Goal: Task Accomplishment & Management: Use online tool/utility

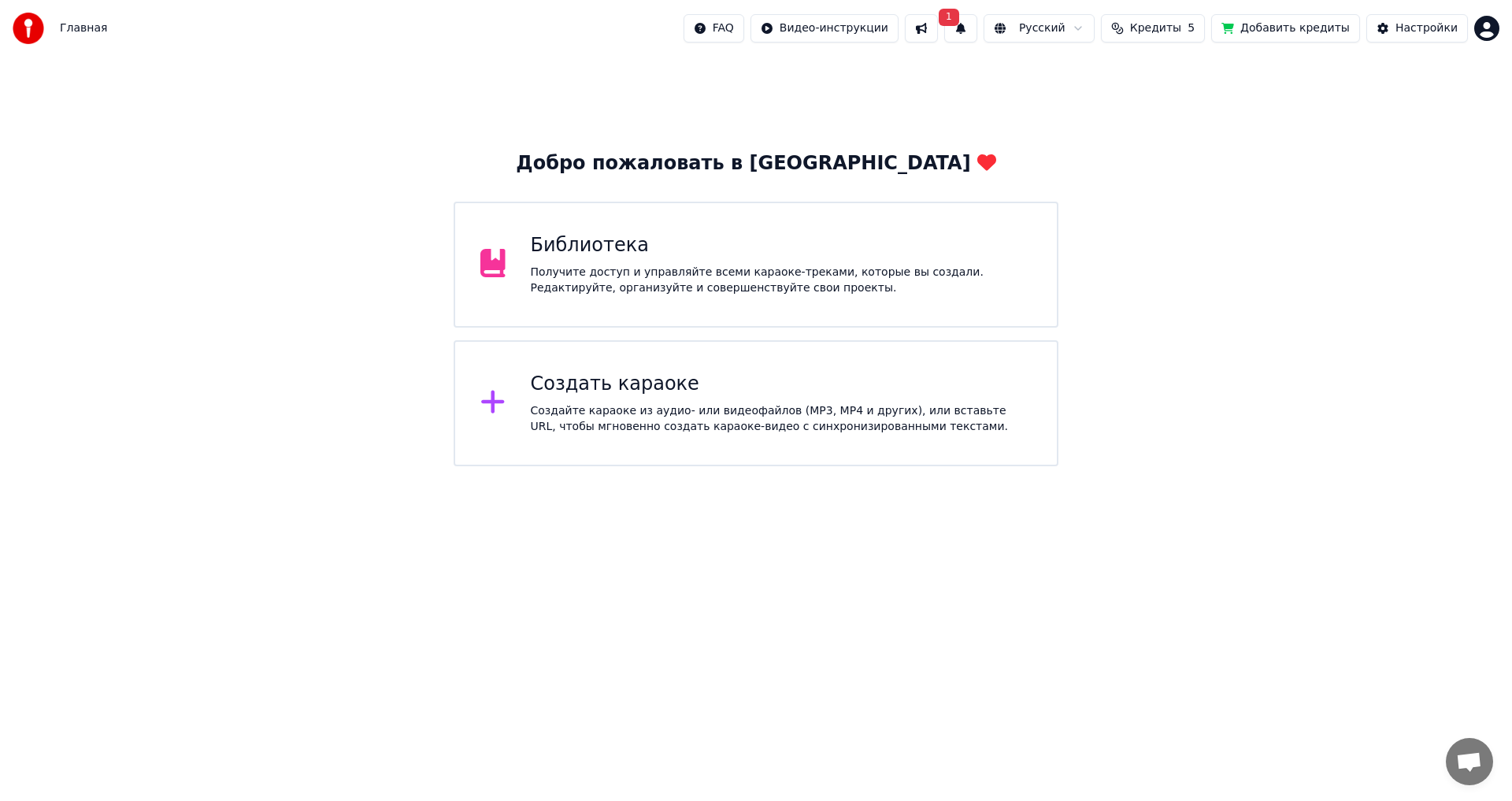
click at [805, 448] on div "Создать караоке Создайте караоке из аудио- или видеофайлов (MP3, MP4 и других),…" at bounding box center [756, 403] width 605 height 126
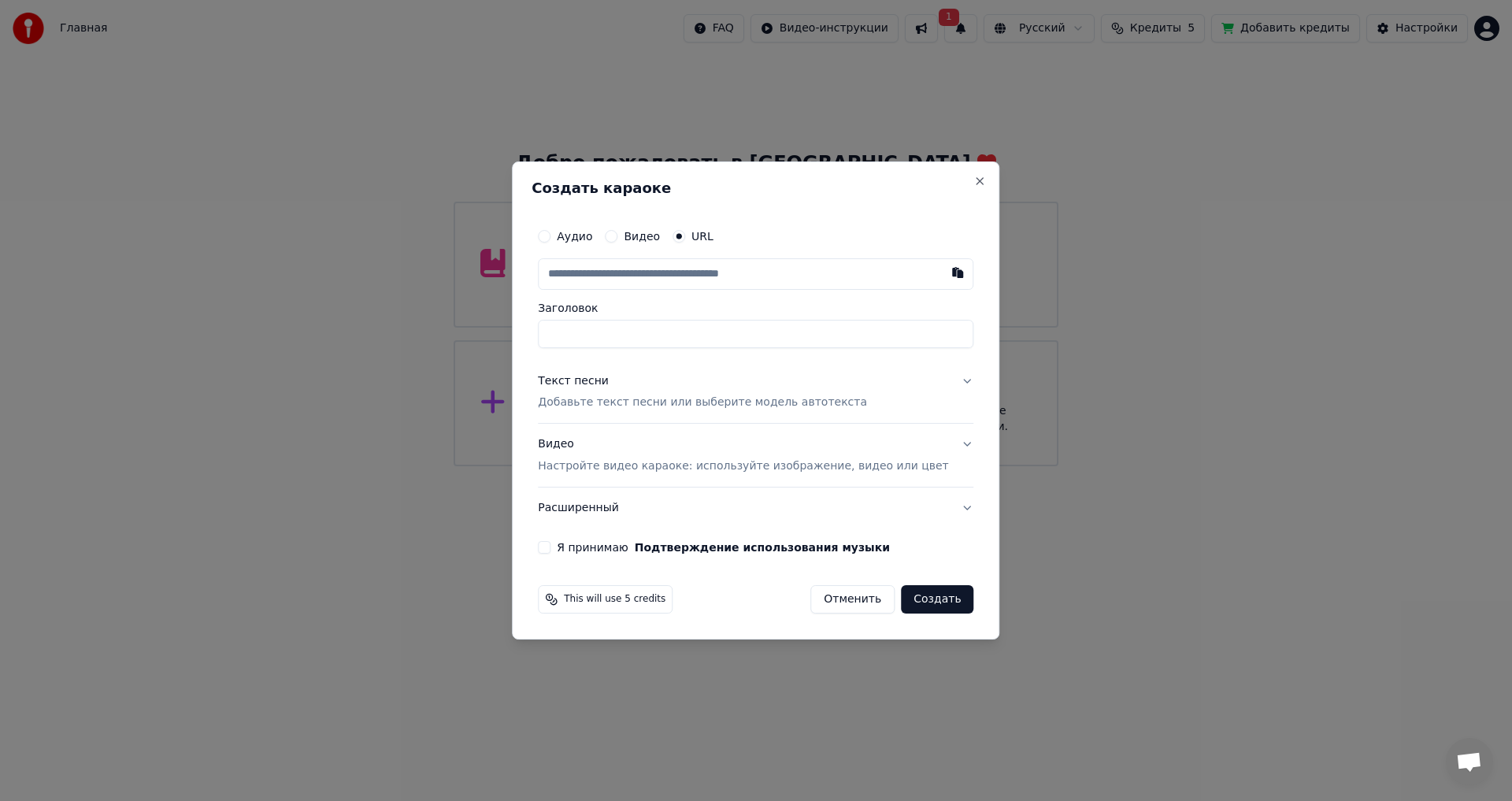
click at [711, 271] on input "text" at bounding box center [756, 274] width 436 height 31
type input "**********"
click at [657, 404] on p "Добавьте текст песни или выберите модель автотекста" at bounding box center [703, 403] width 329 height 16
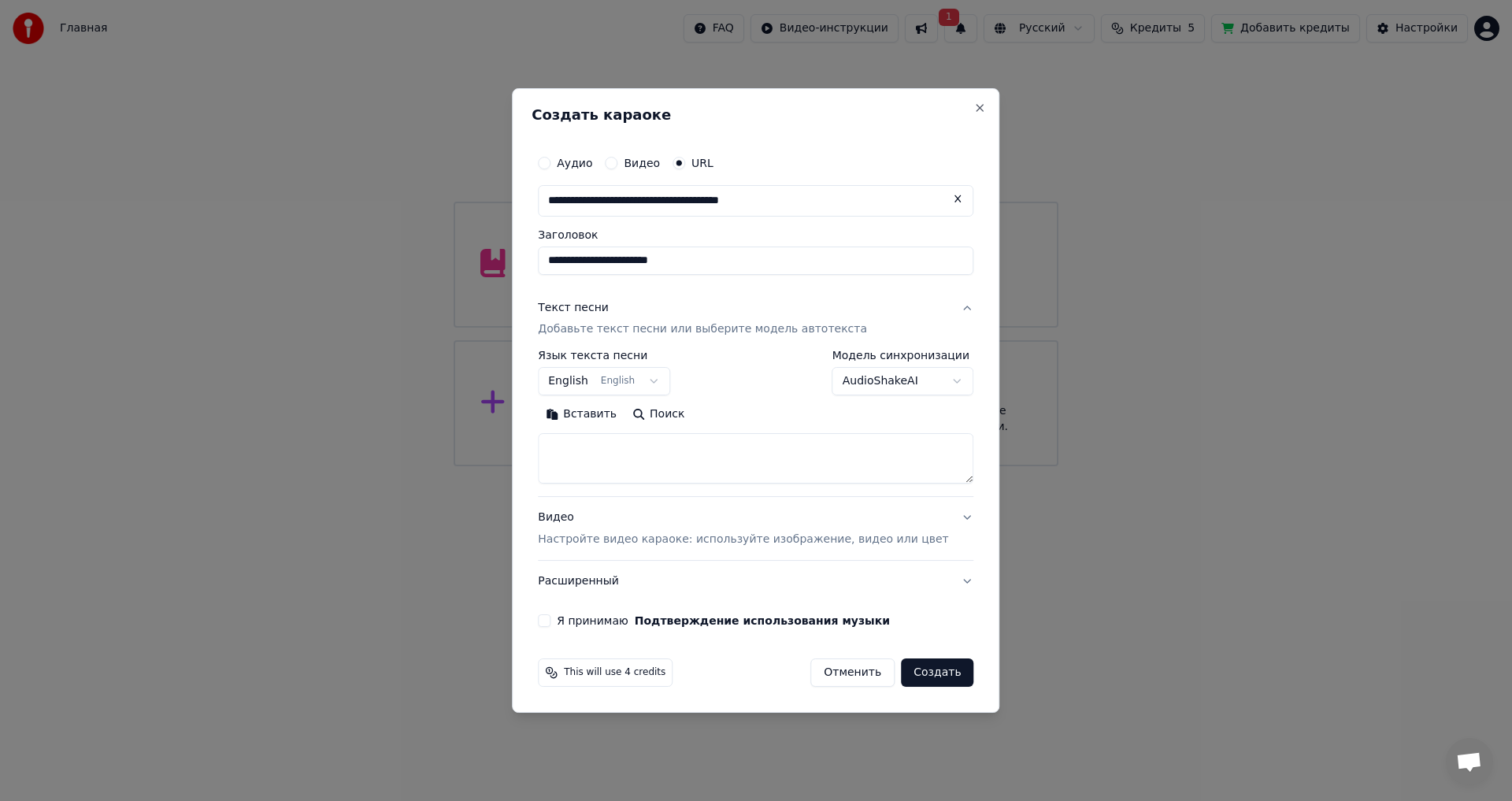
click at [640, 438] on textarea at bounding box center [756, 458] width 436 height 50
paste textarea "**********"
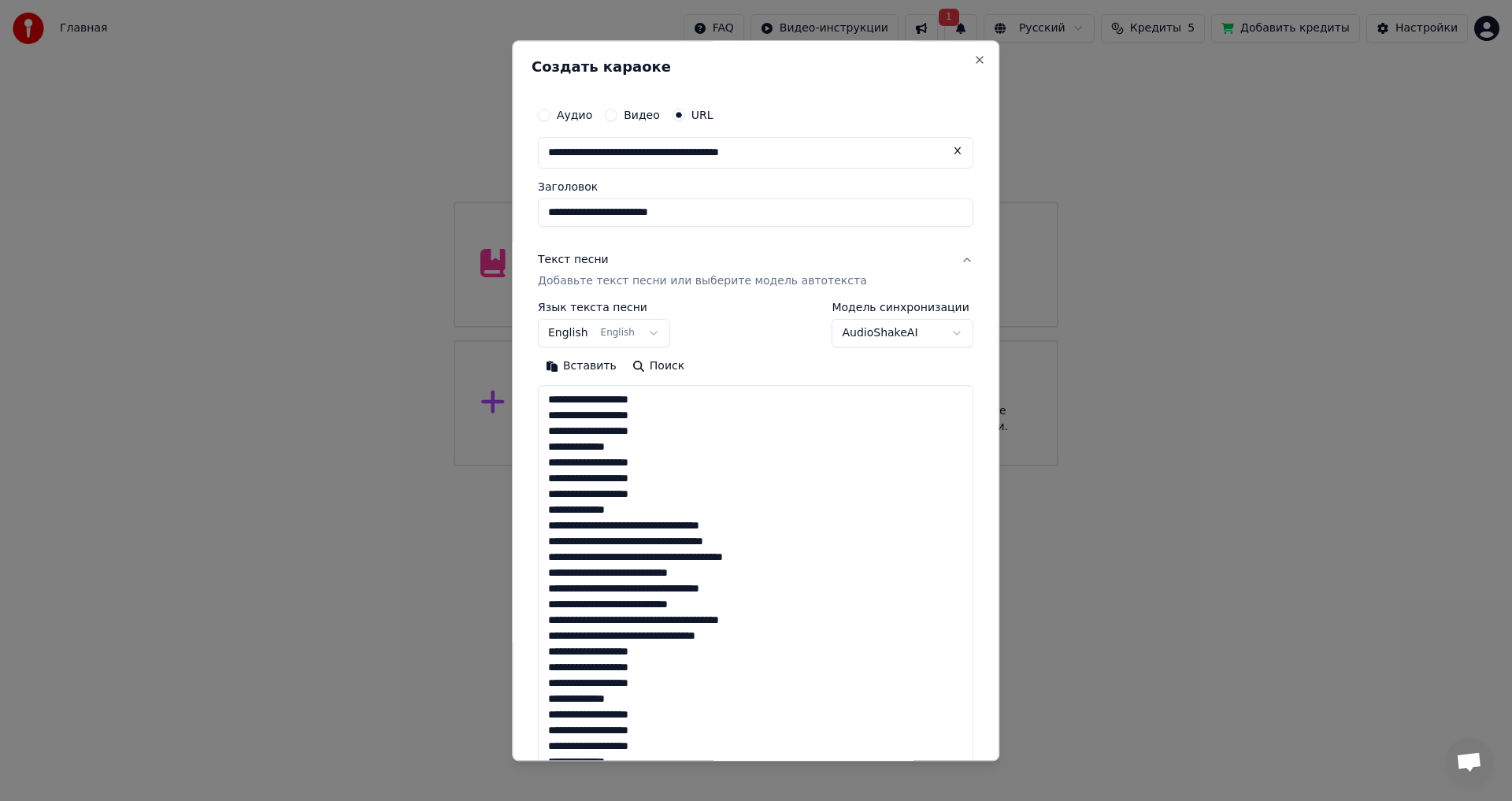
scroll to position [1012, 0]
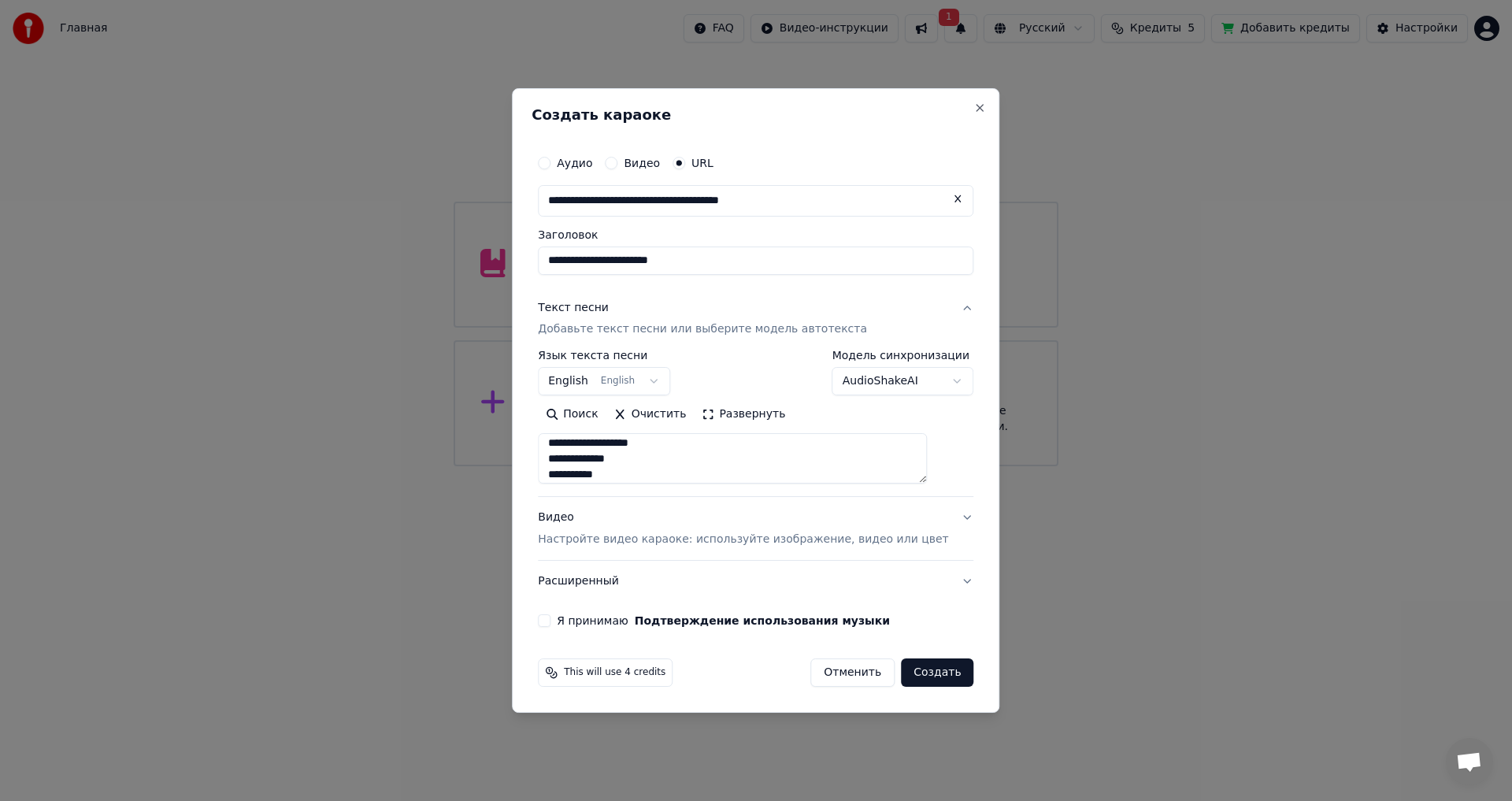
type textarea "**********"
click at [662, 534] on p "Настройте видео караоке: используйте изображение, видео или цвет" at bounding box center [743, 539] width 410 height 16
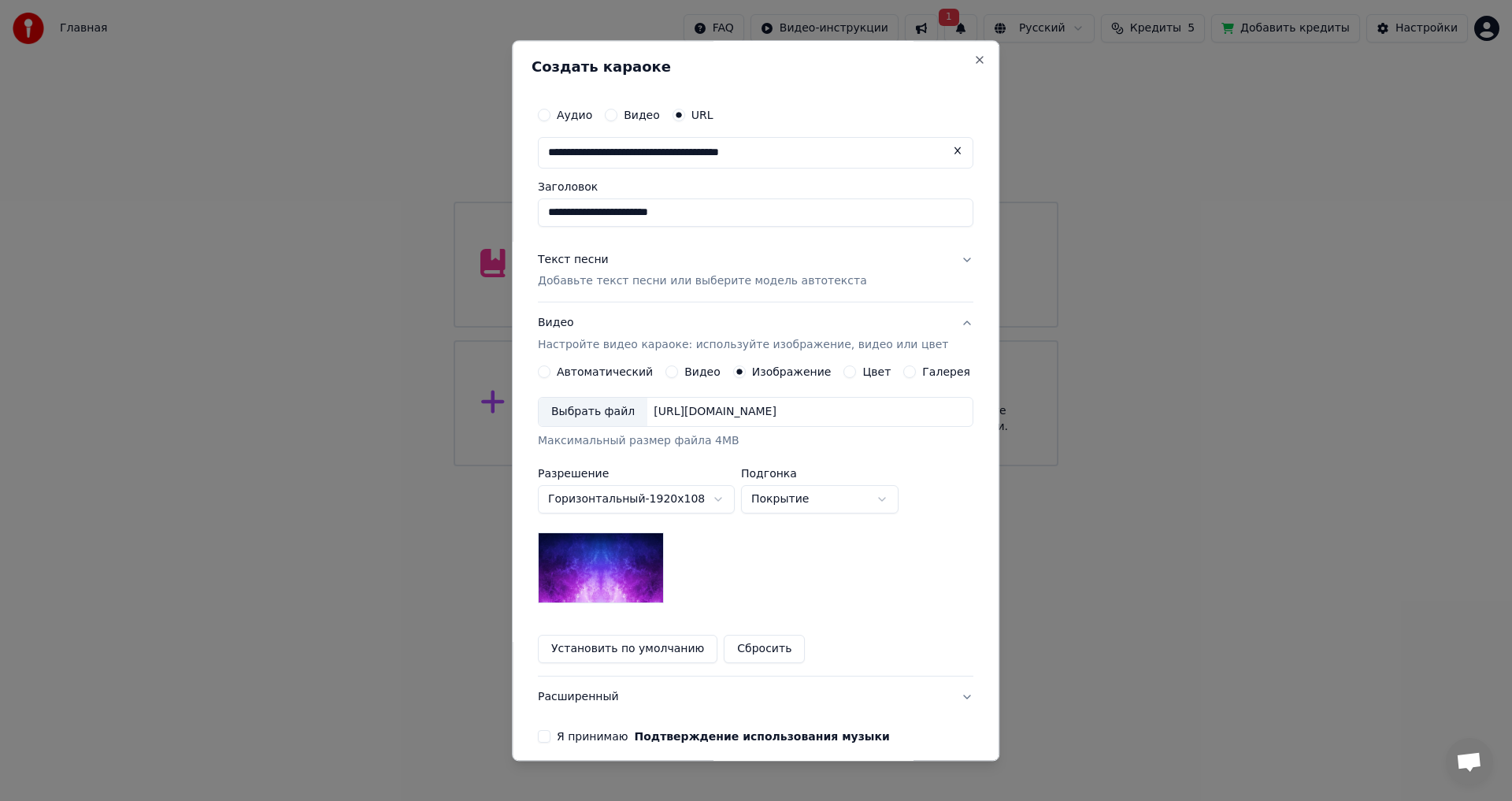
click at [606, 407] on div "Выбрать файл" at bounding box center [593, 412] width 109 height 28
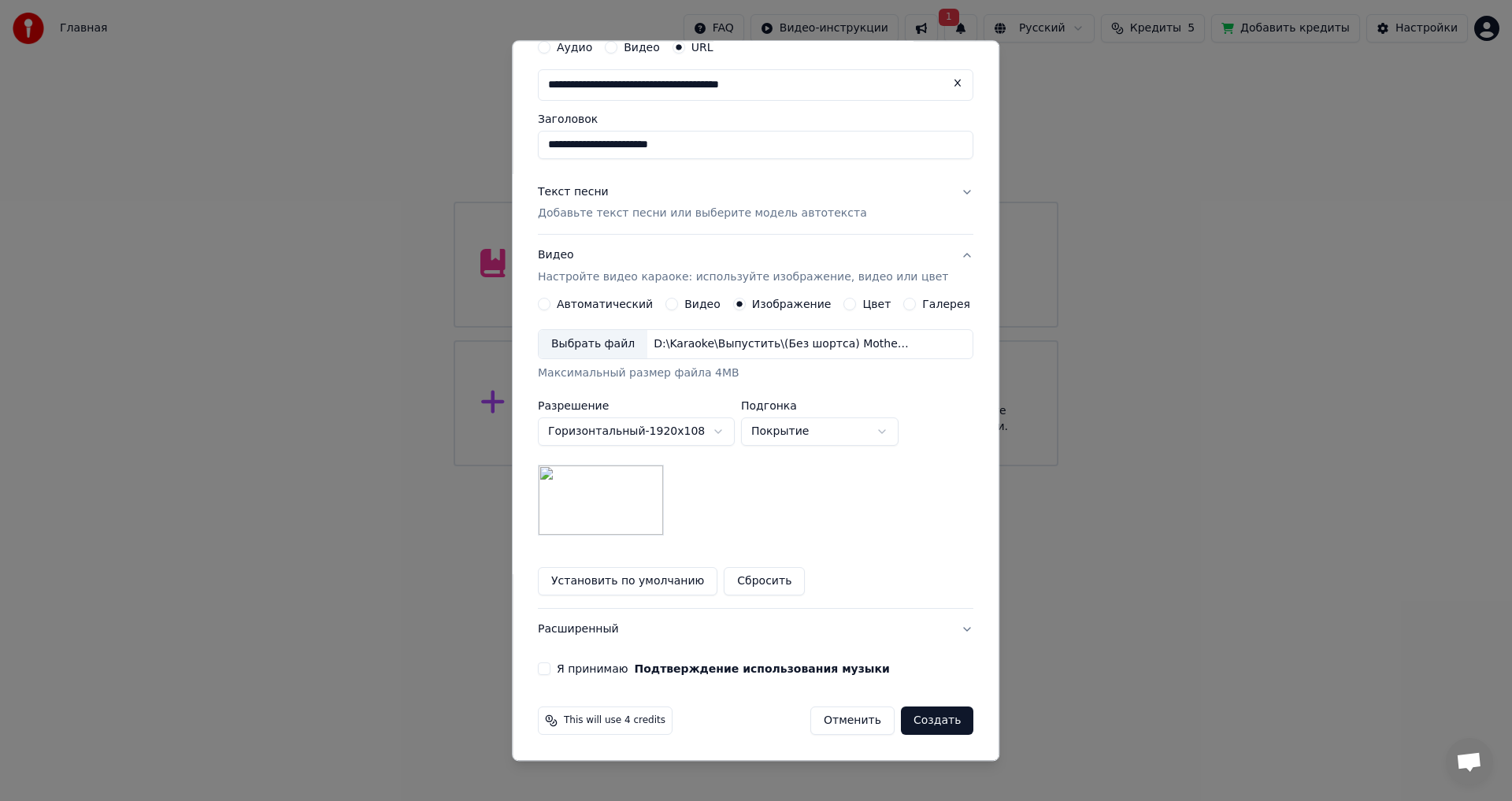
click at [591, 669] on label "Я принимаю Подтверждение использования музыки" at bounding box center [724, 669] width 333 height 11
click at [551, 669] on button "Я принимаю Подтверждение использования музыки" at bounding box center [545, 669] width 13 height 13
click at [612, 624] on button "Расширенный" at bounding box center [756, 629] width 436 height 41
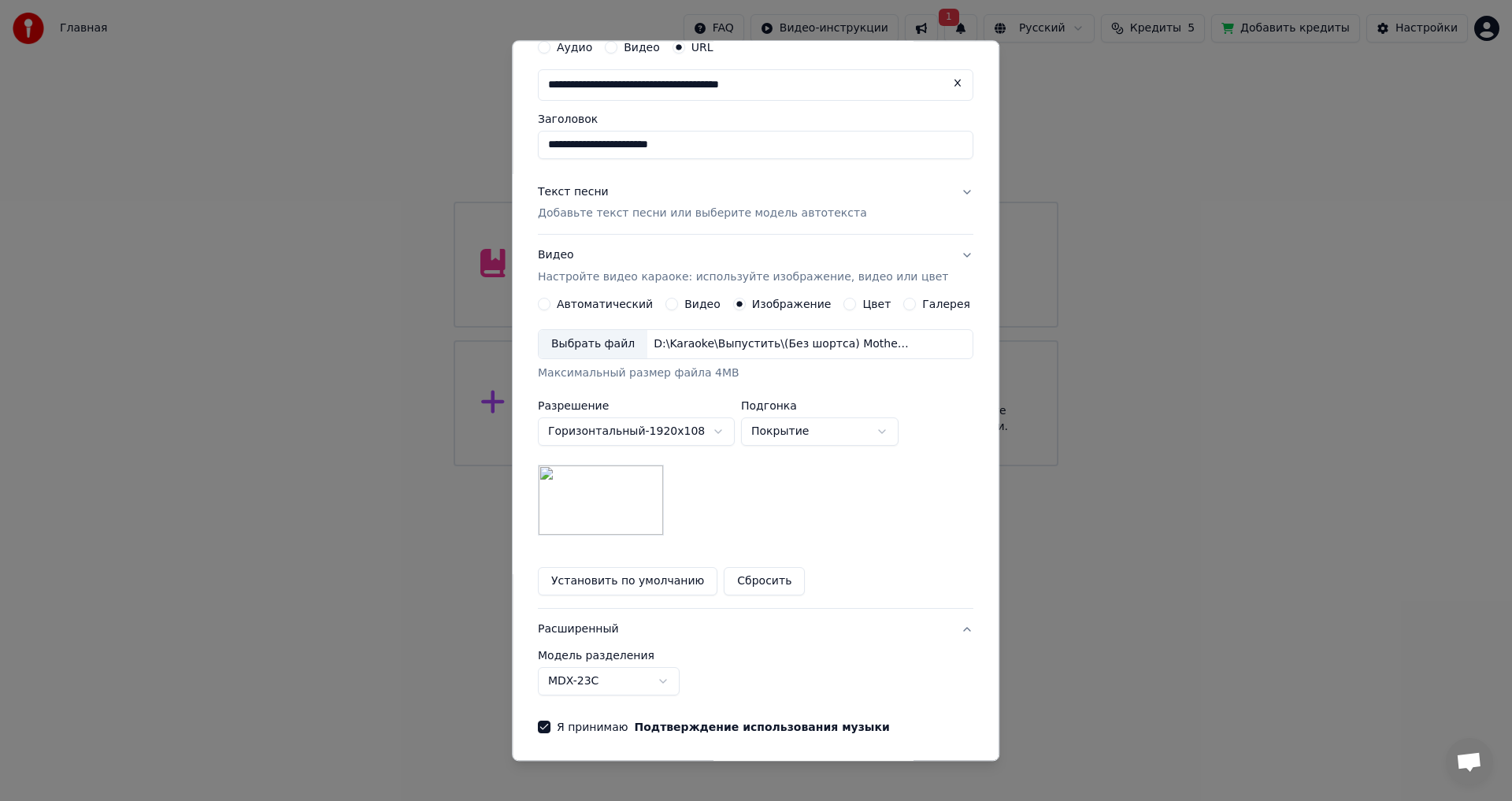
scroll to position [0, 0]
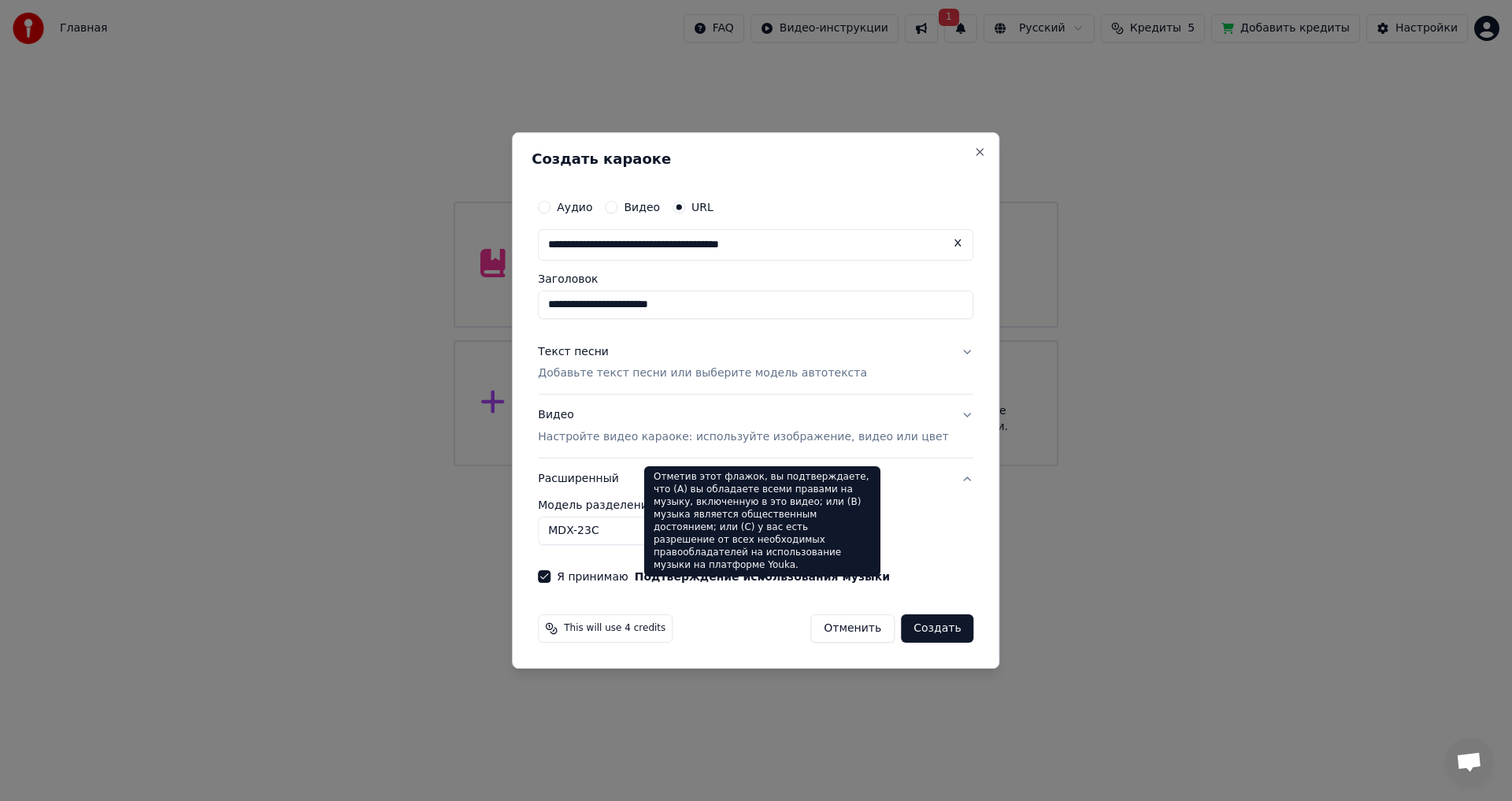
click at [620, 466] on body "**********" at bounding box center [756, 233] width 1512 height 466
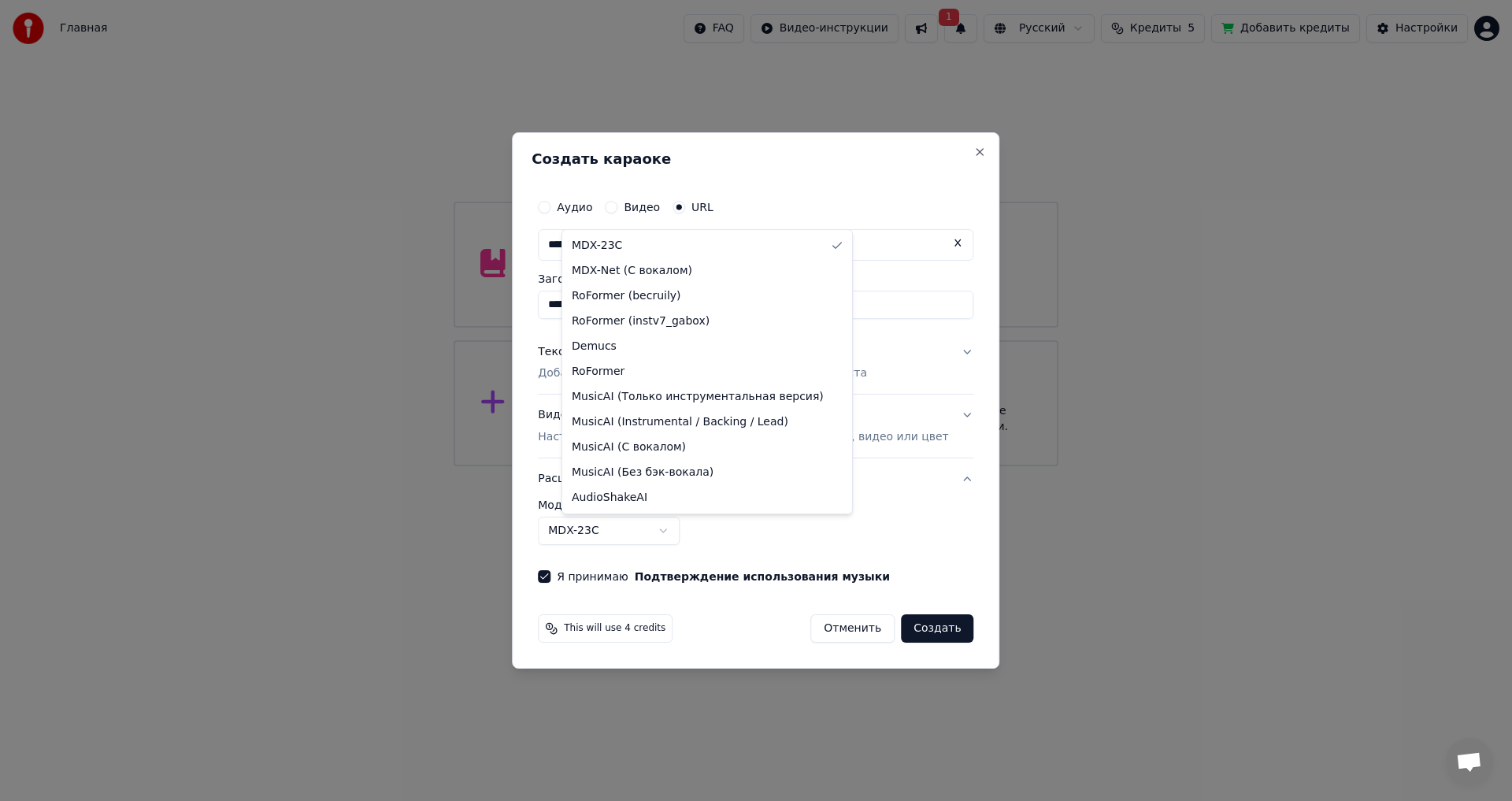
select select "**********"
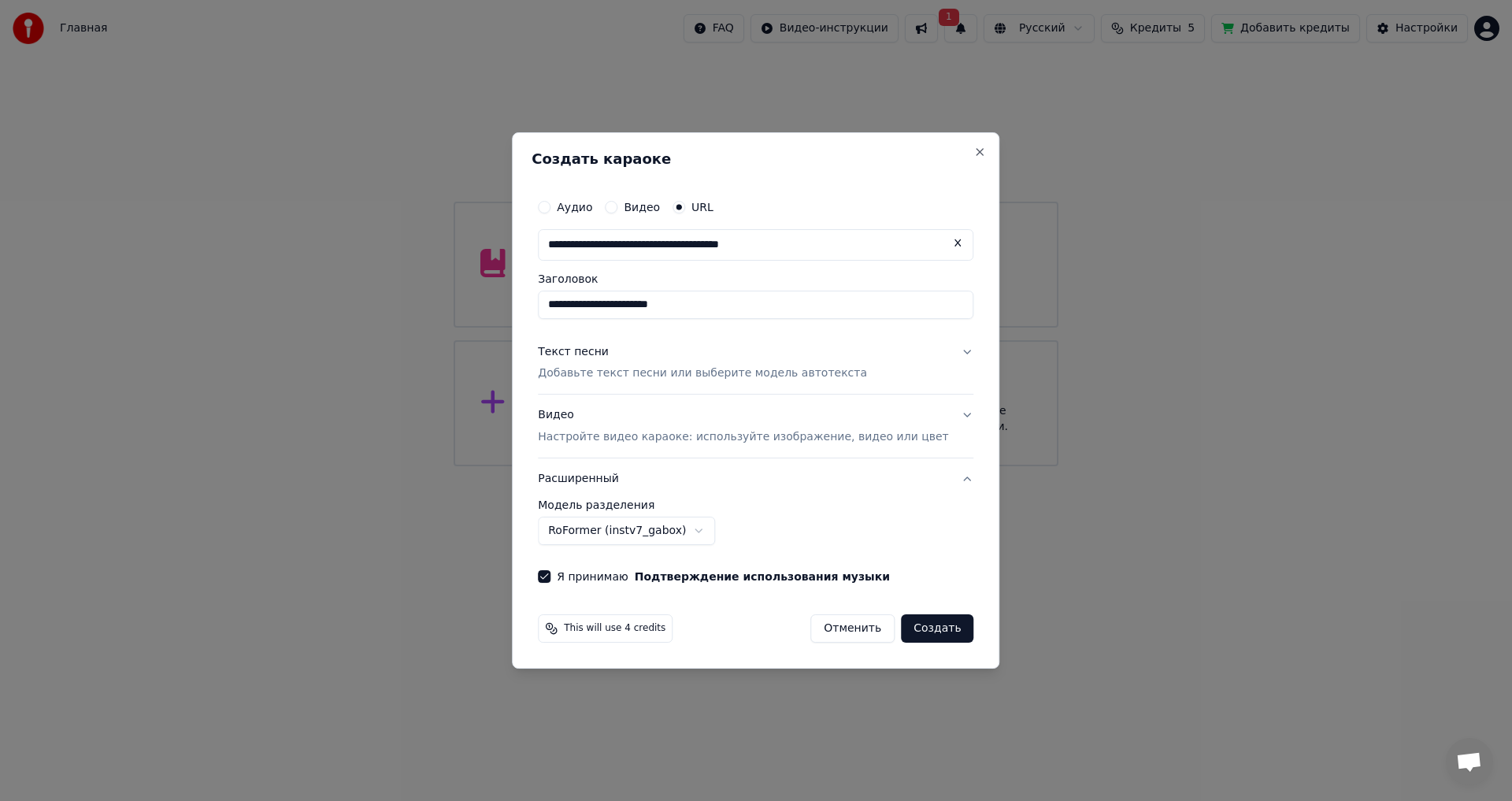
click at [915, 626] on button "Создать" at bounding box center [936, 627] width 72 height 28
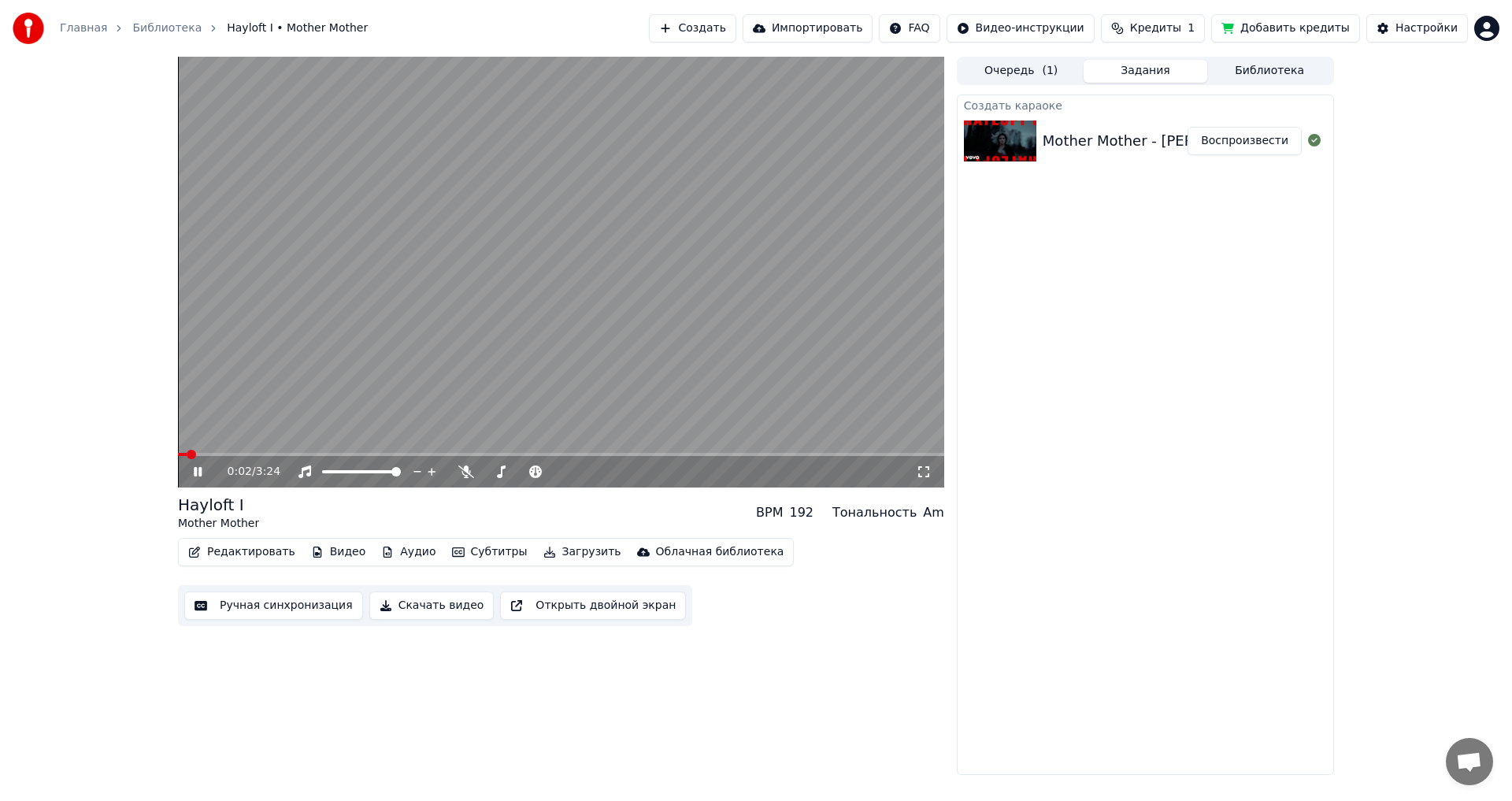
click at [539, 335] on video at bounding box center [561, 272] width 767 height 431
click at [526, 366] on video at bounding box center [561, 272] width 767 height 431
click at [461, 473] on icon at bounding box center [466, 472] width 16 height 13
click at [466, 473] on icon at bounding box center [465, 472] width 8 height 13
click at [470, 475] on icon at bounding box center [466, 472] width 16 height 13
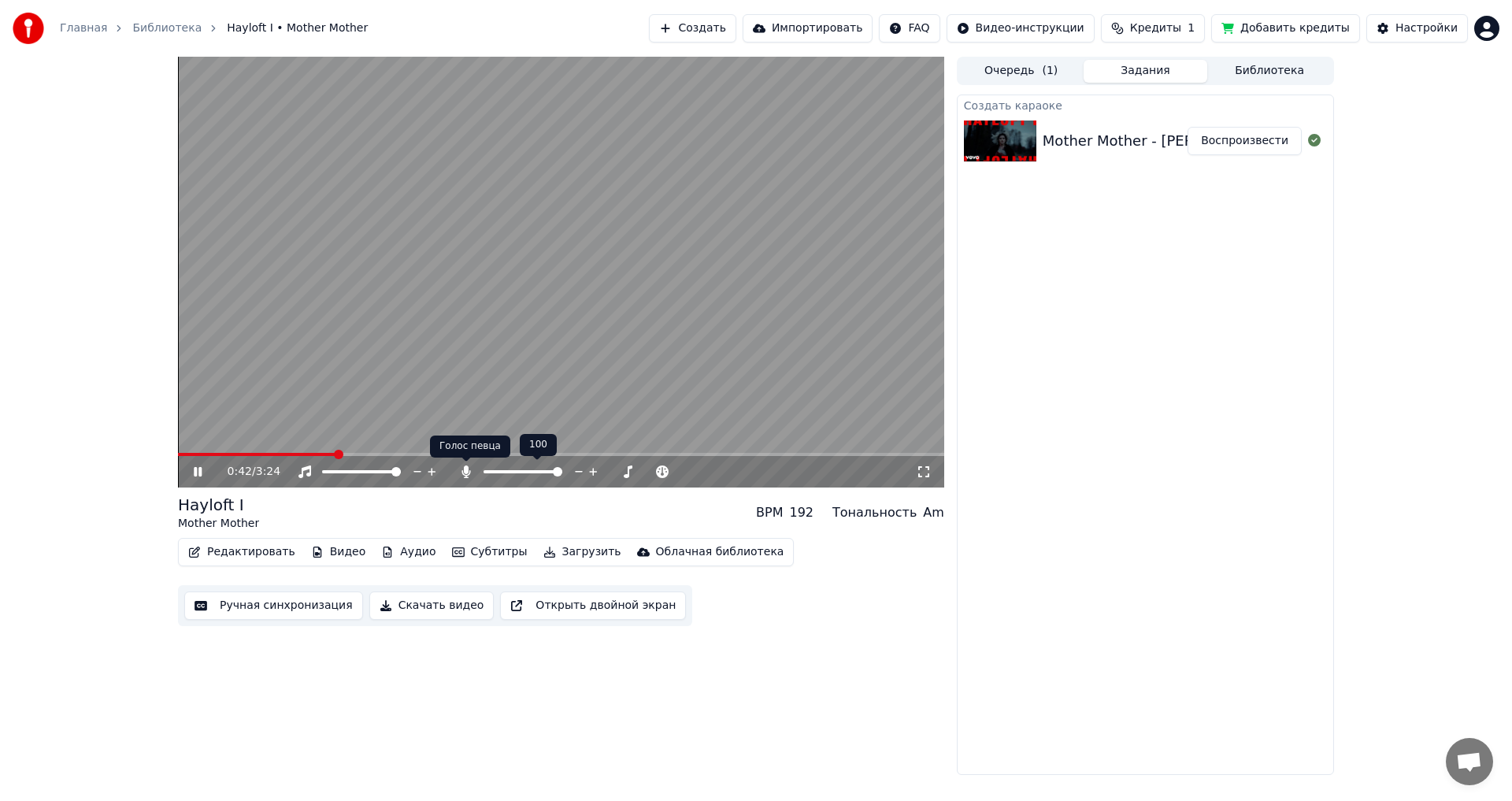
click at [469, 471] on icon at bounding box center [466, 472] width 16 height 13
click at [512, 373] on video at bounding box center [561, 272] width 767 height 431
click at [270, 606] on button "Ручная синхронизация" at bounding box center [274, 605] width 179 height 28
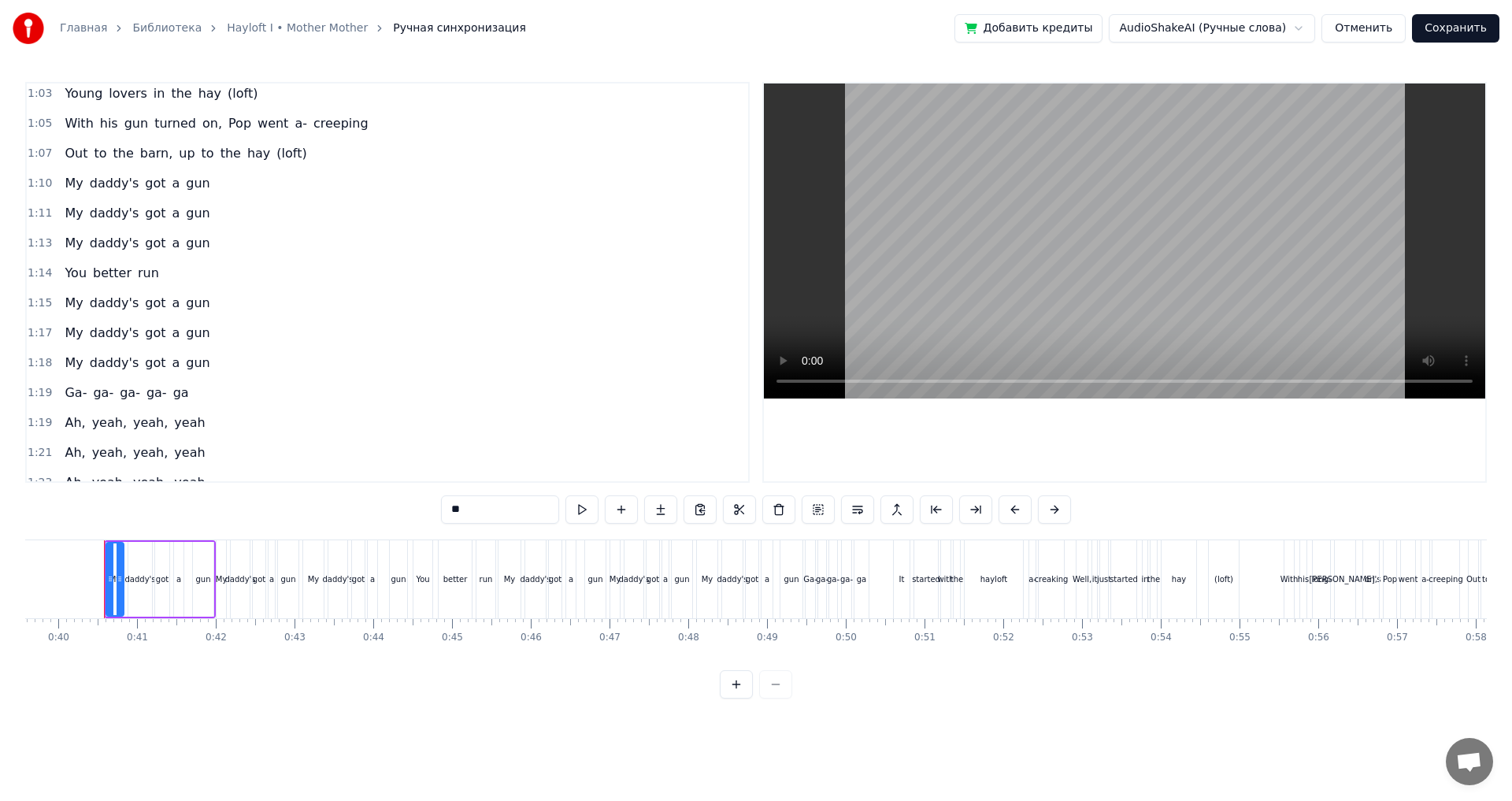
scroll to position [472, 0]
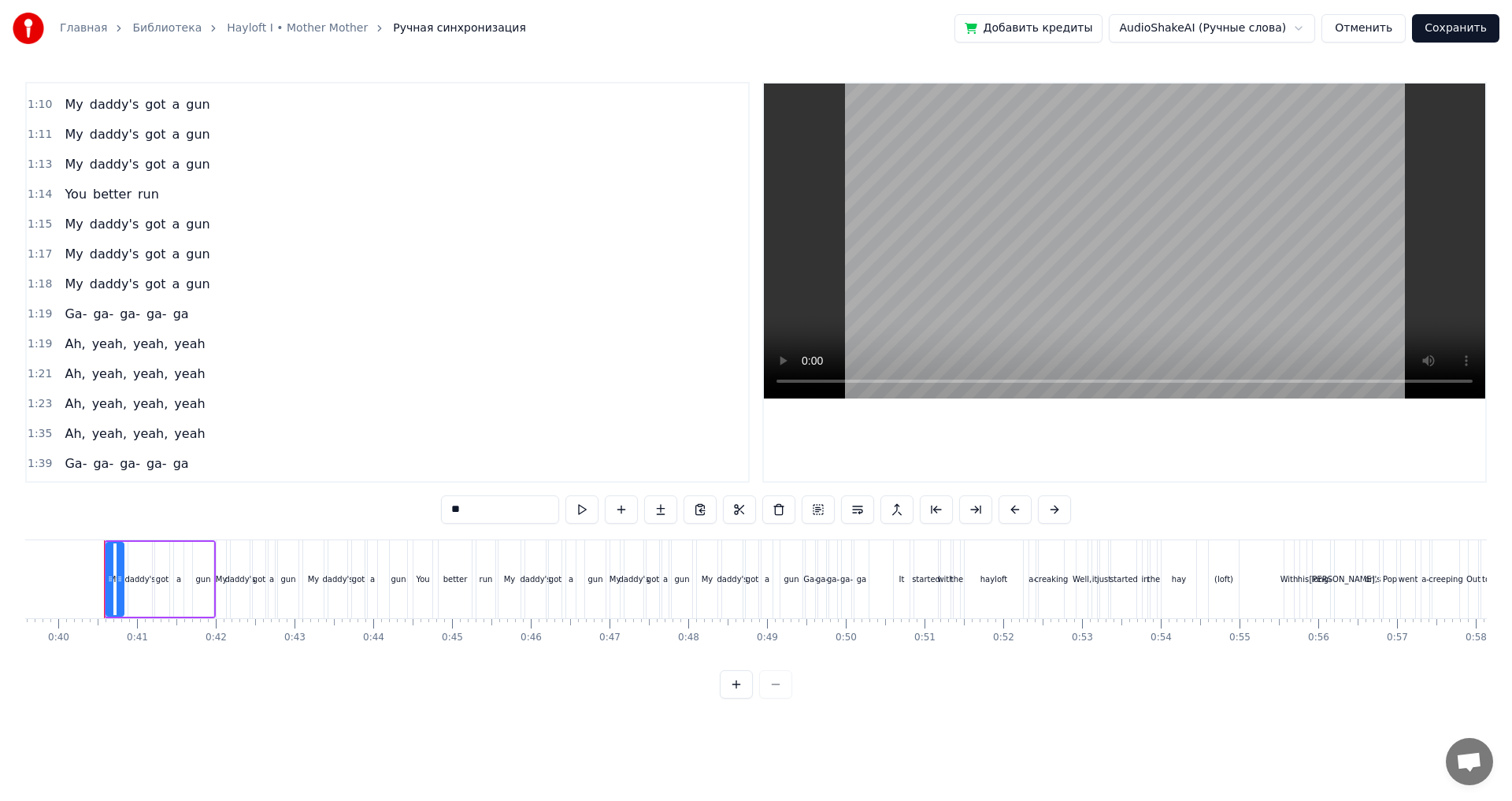
click at [206, 348] on div "1:19 Ah, yeah, yeah, yeah" at bounding box center [387, 343] width 722 height 30
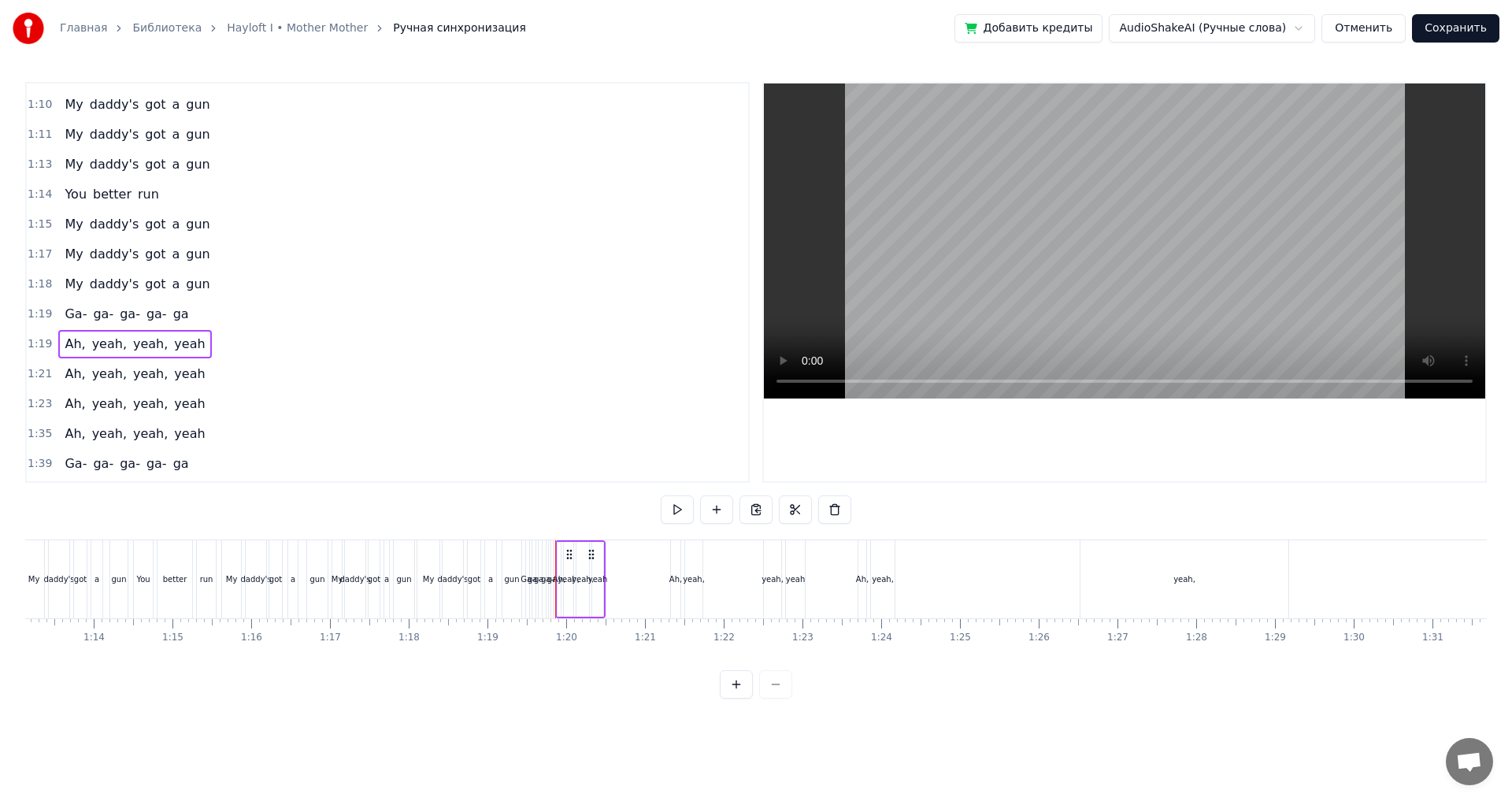
scroll to position [0, 5751]
click at [894, 580] on div "yeah," at bounding box center [893, 579] width 22 height 12
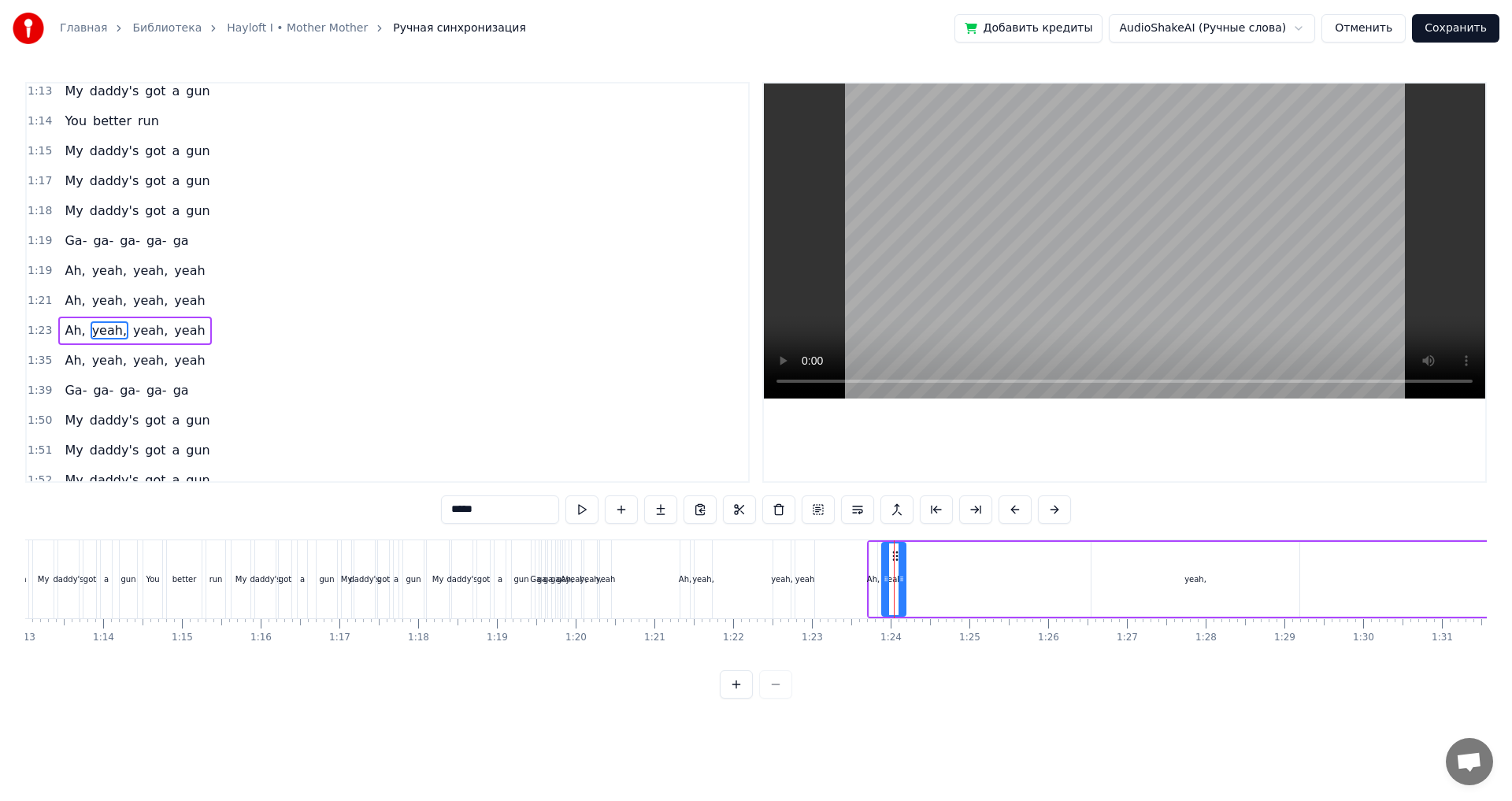
scroll to position [594, 0]
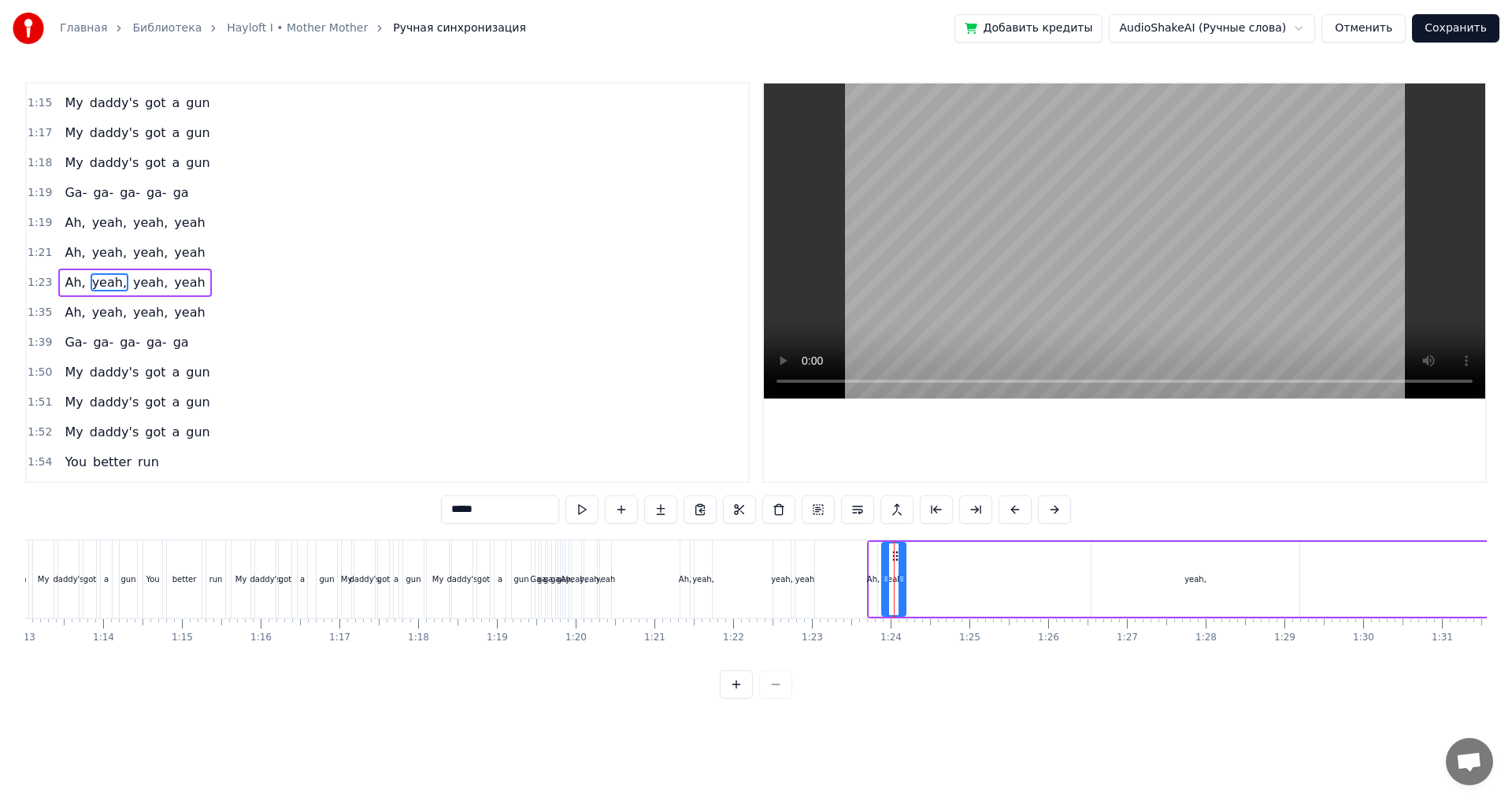
click at [196, 226] on div "1:19 Ah, yeah, yeah, yeah" at bounding box center [387, 223] width 722 height 30
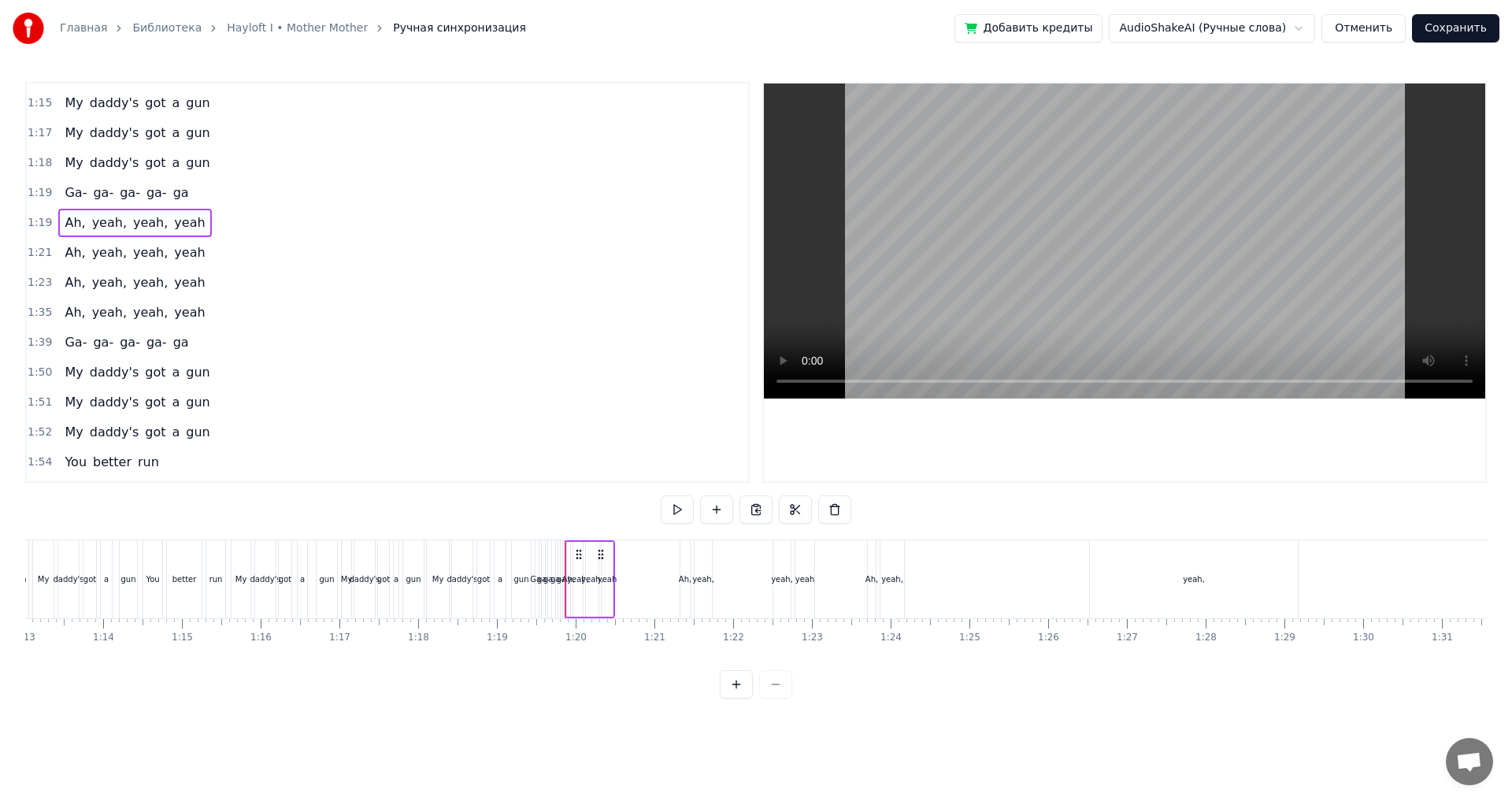
click at [686, 574] on div "Ah," at bounding box center [685, 579] width 13 height 12
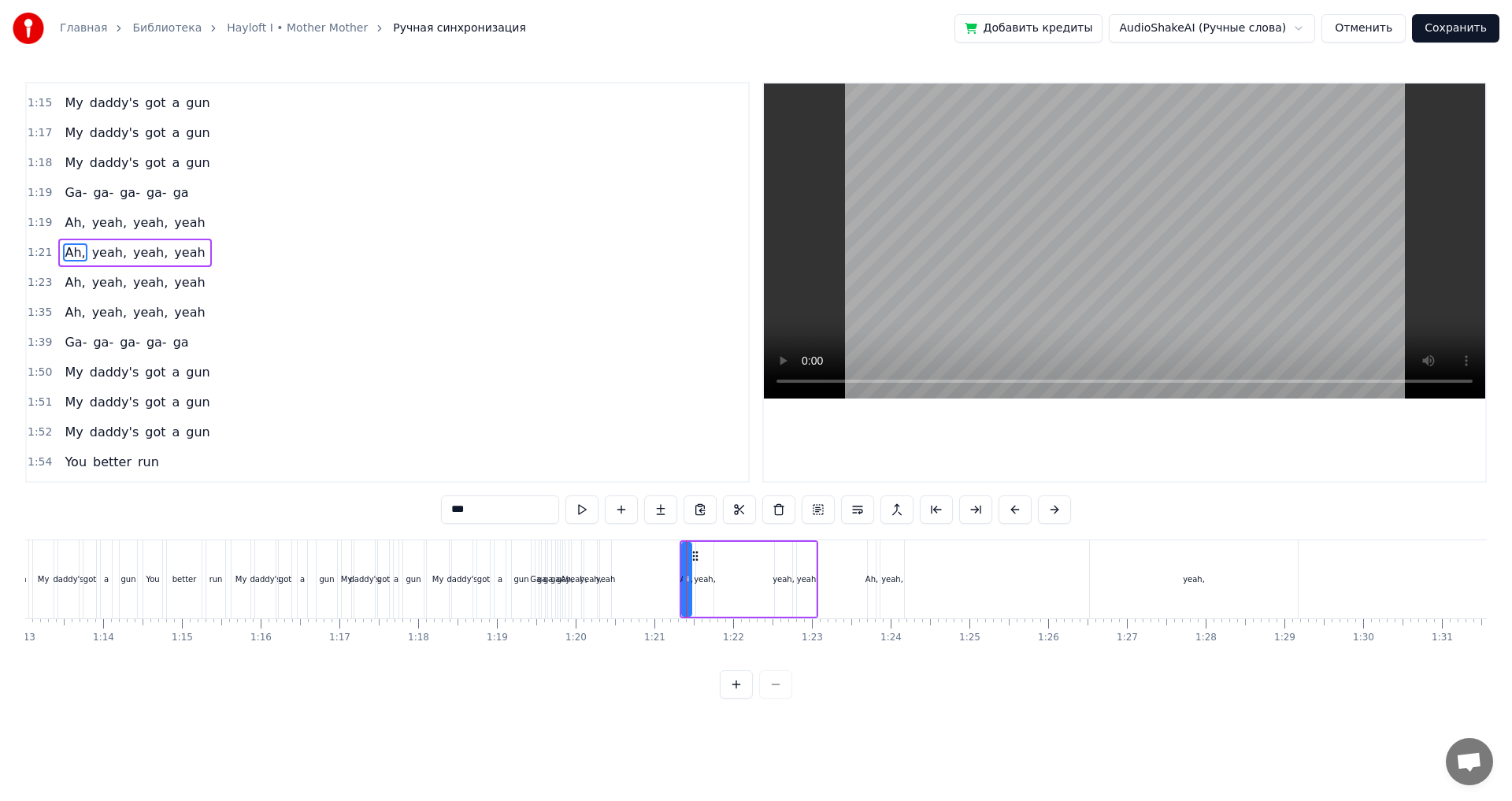
scroll to position [564, 0]
click at [872, 583] on div "Ah," at bounding box center [872, 579] width 13 height 12
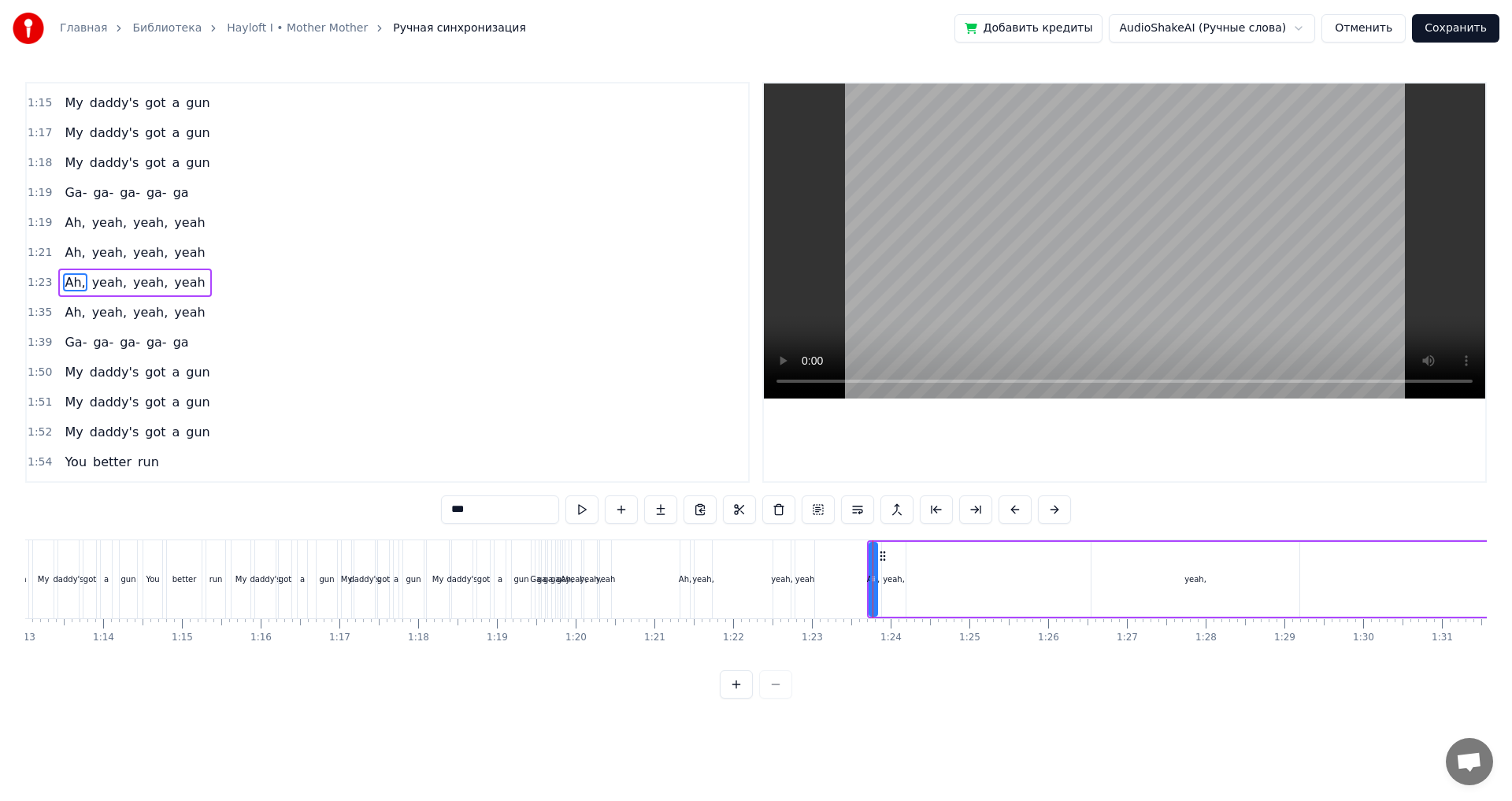
click at [208, 314] on div "1:35 Ah, yeah, yeah, yeah" at bounding box center [387, 312] width 722 height 30
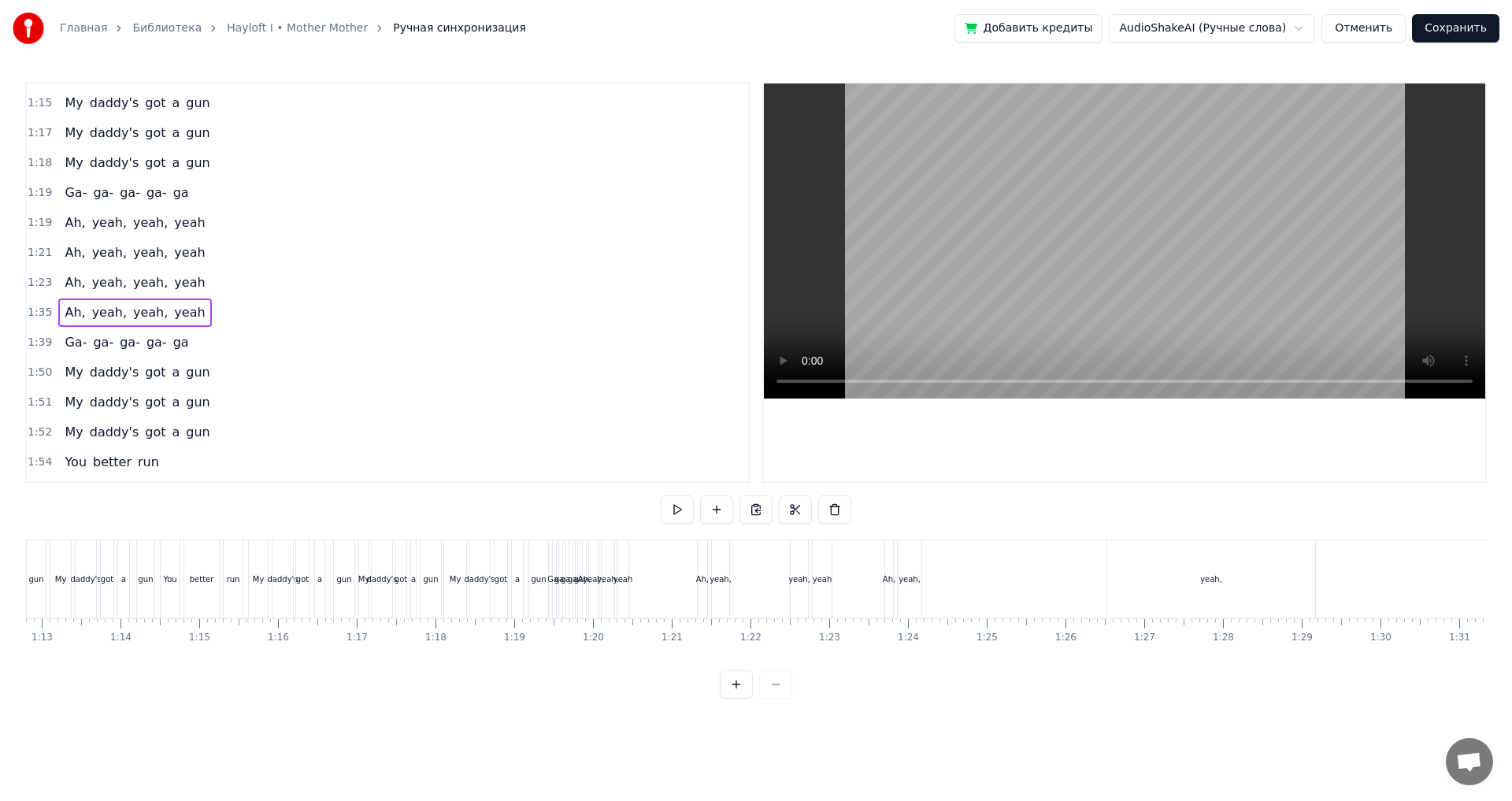
scroll to position [0, 5724]
click at [210, 254] on div "1:21 Ah, yeah, yeah, yeah" at bounding box center [387, 252] width 722 height 30
click at [191, 308] on div "1:35 Ah, yeah, yeah, yeah" at bounding box center [387, 312] width 722 height 30
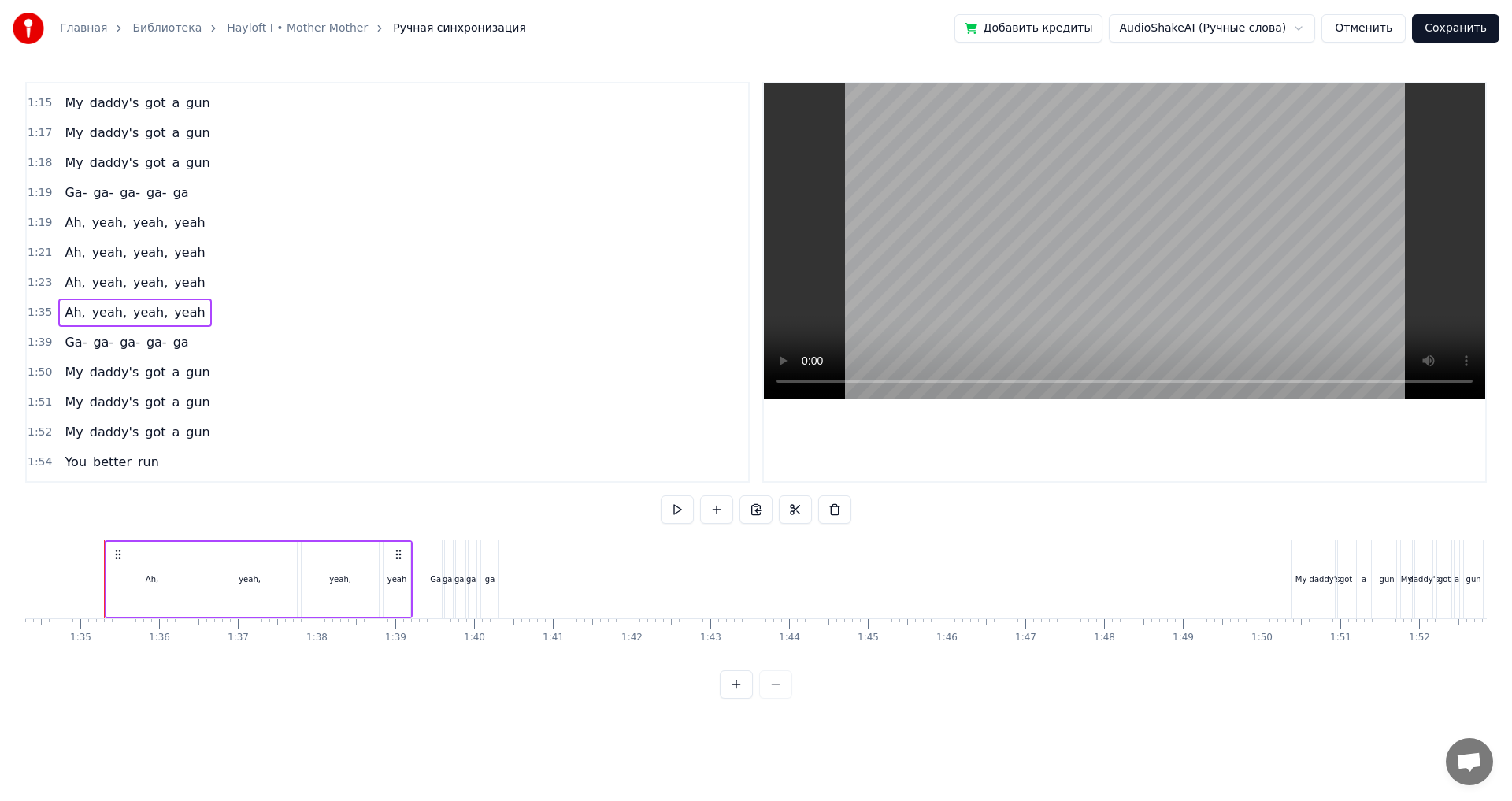
click at [196, 284] on div "1:23 Ah, yeah, yeah, yeah" at bounding box center [387, 282] width 722 height 30
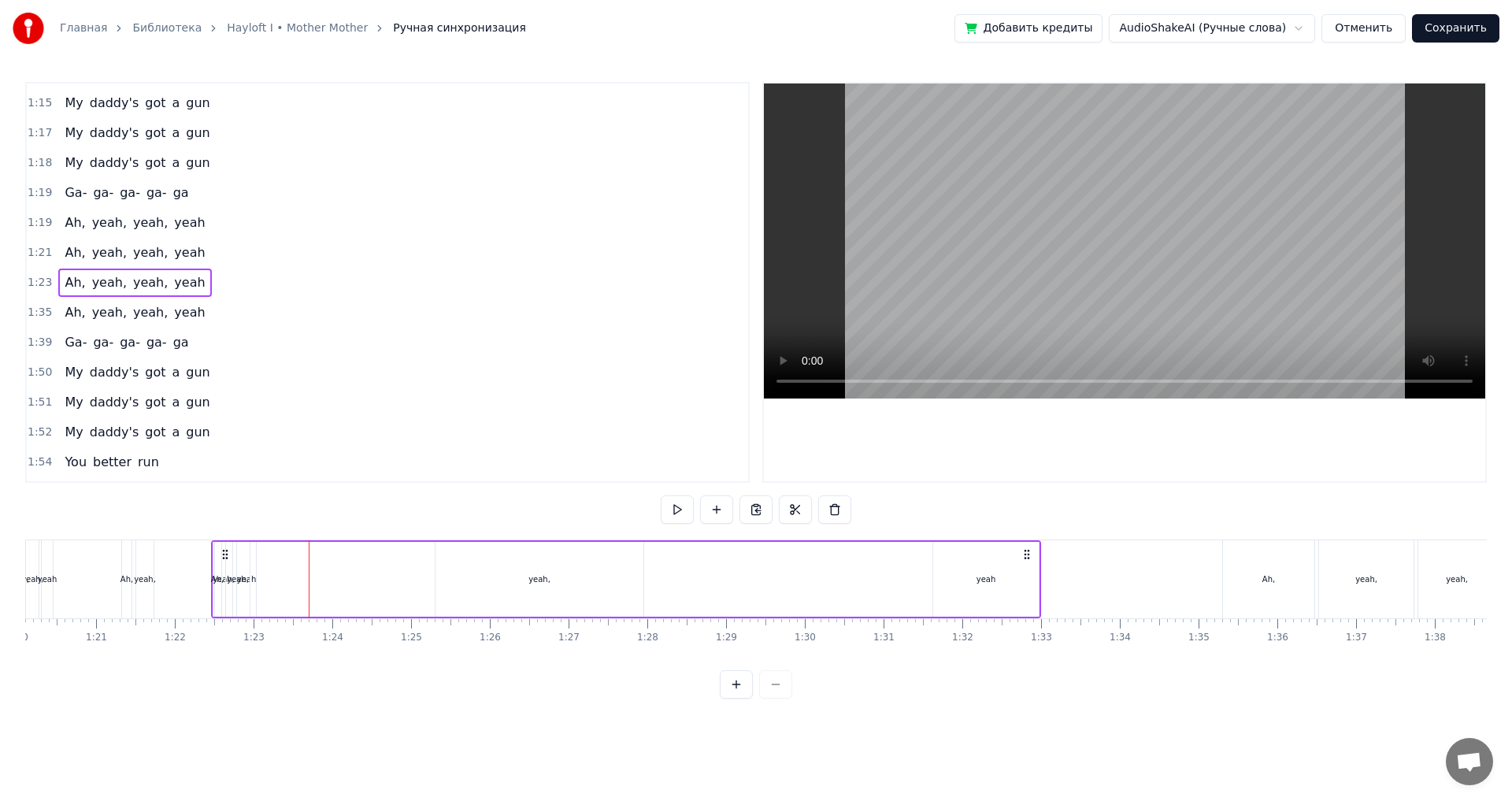
scroll to position [0, 6276]
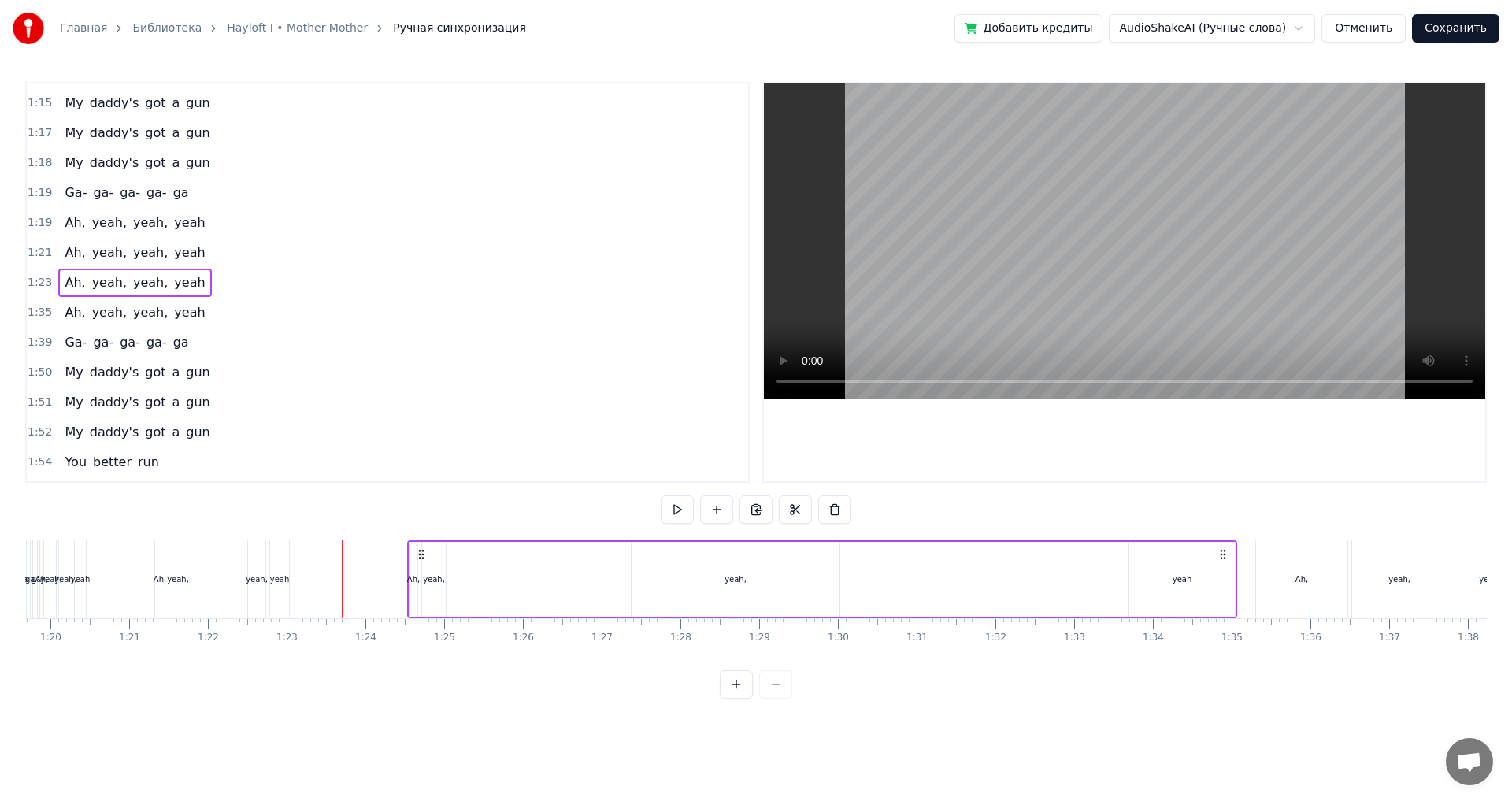
drag, startPoint x: 115, startPoint y: 554, endPoint x: 418, endPoint y: 580, distance: 304.1
click at [418, 580] on div "Ah, yeah, yeah, yeah" at bounding box center [822, 578] width 830 height 78
click at [1201, 583] on div "yeah" at bounding box center [1182, 579] width 106 height 75
drag, startPoint x: 1144, startPoint y: 558, endPoint x: 867, endPoint y: 561, distance: 277.0
click at [867, 561] on icon at bounding box center [866, 556] width 13 height 13
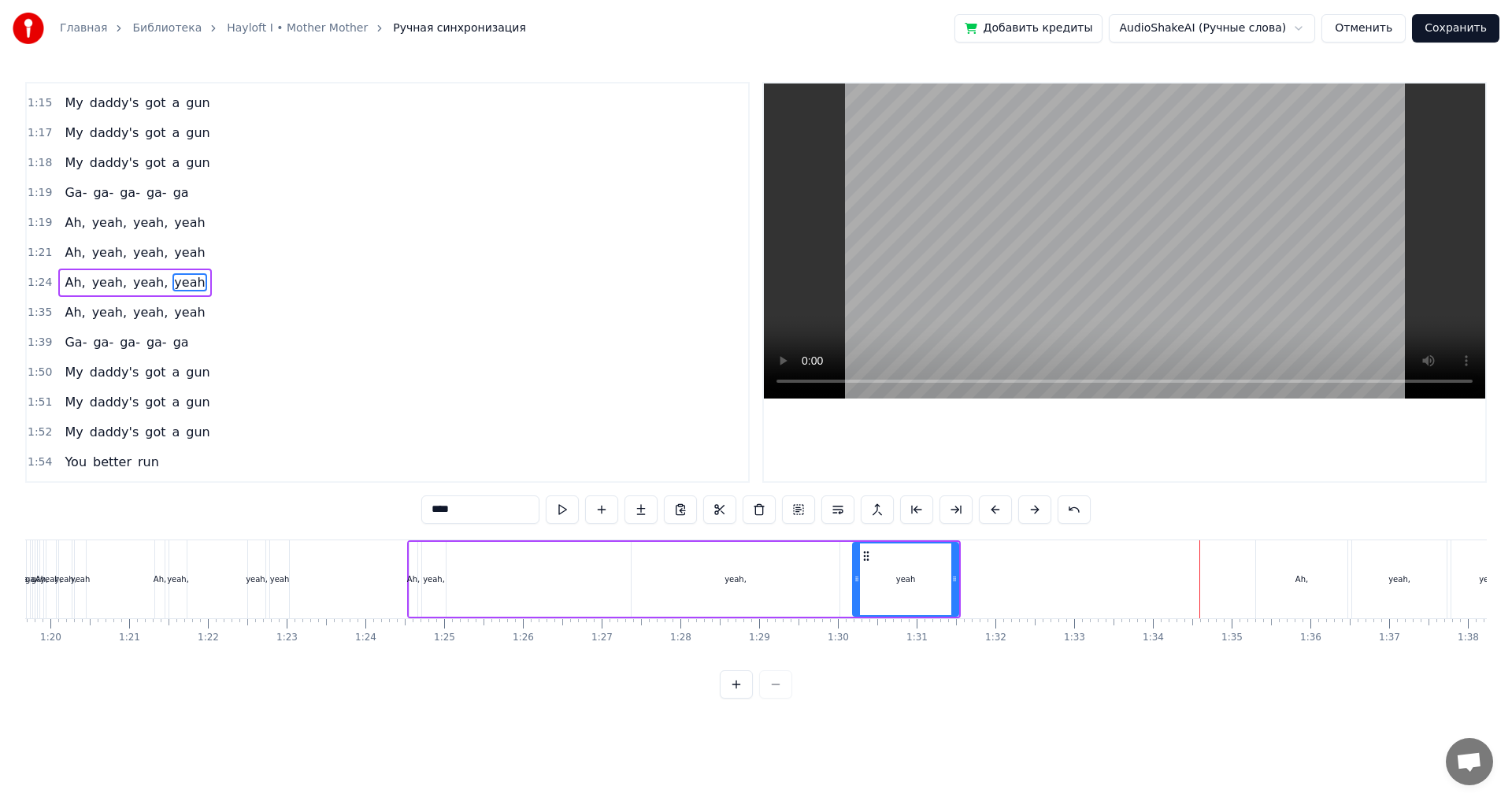
click at [431, 574] on div "yeah," at bounding box center [434, 579] width 22 height 12
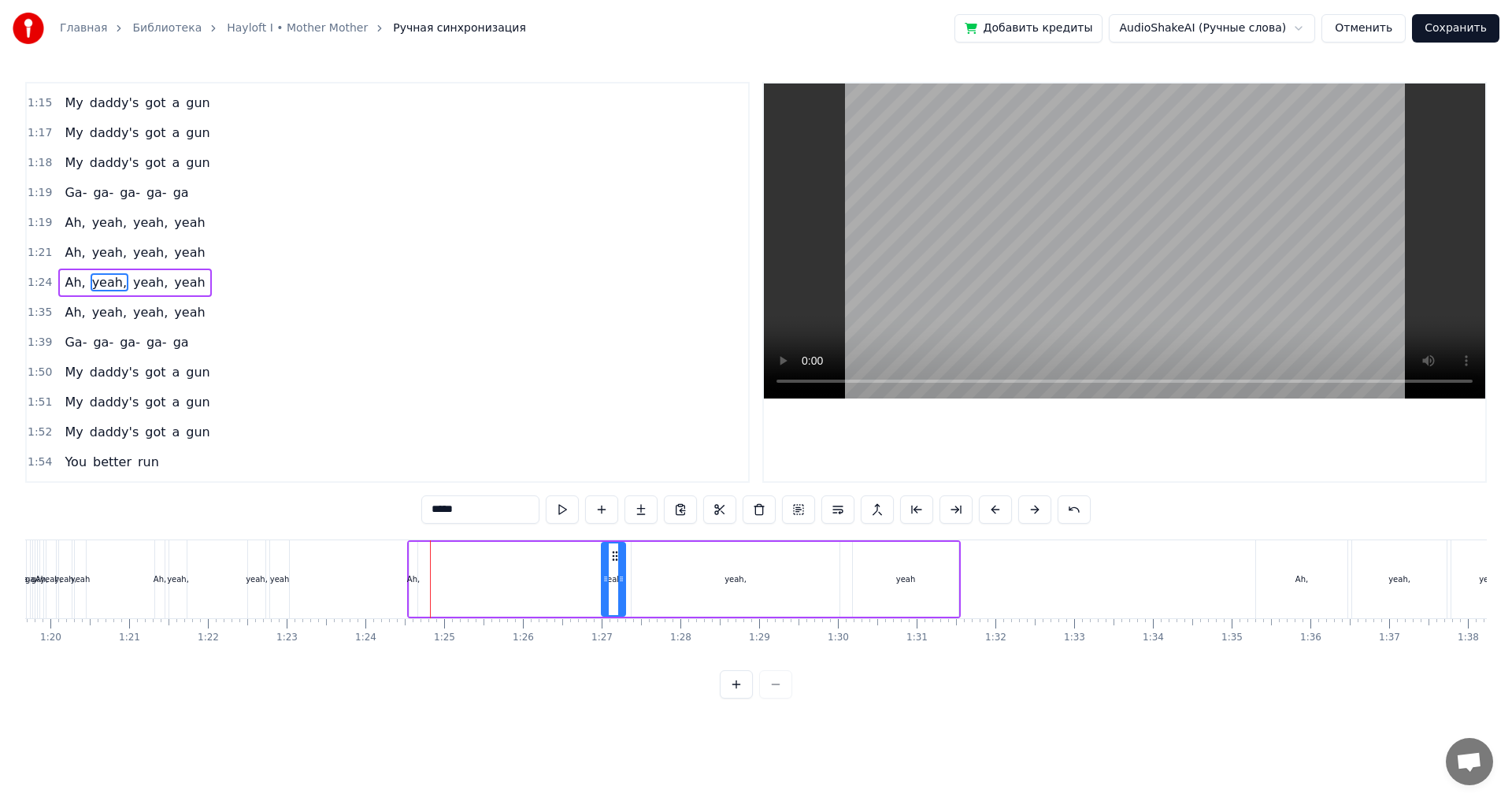
drag, startPoint x: 436, startPoint y: 553, endPoint x: 615, endPoint y: 574, distance: 180.2
click at [615, 574] on div "yeah," at bounding box center [614, 579] width 22 height 71
click at [413, 574] on div "Ah," at bounding box center [414, 579] width 13 height 12
type input "***"
drag, startPoint x: 436, startPoint y: 558, endPoint x: 593, endPoint y: 566, distance: 157.2
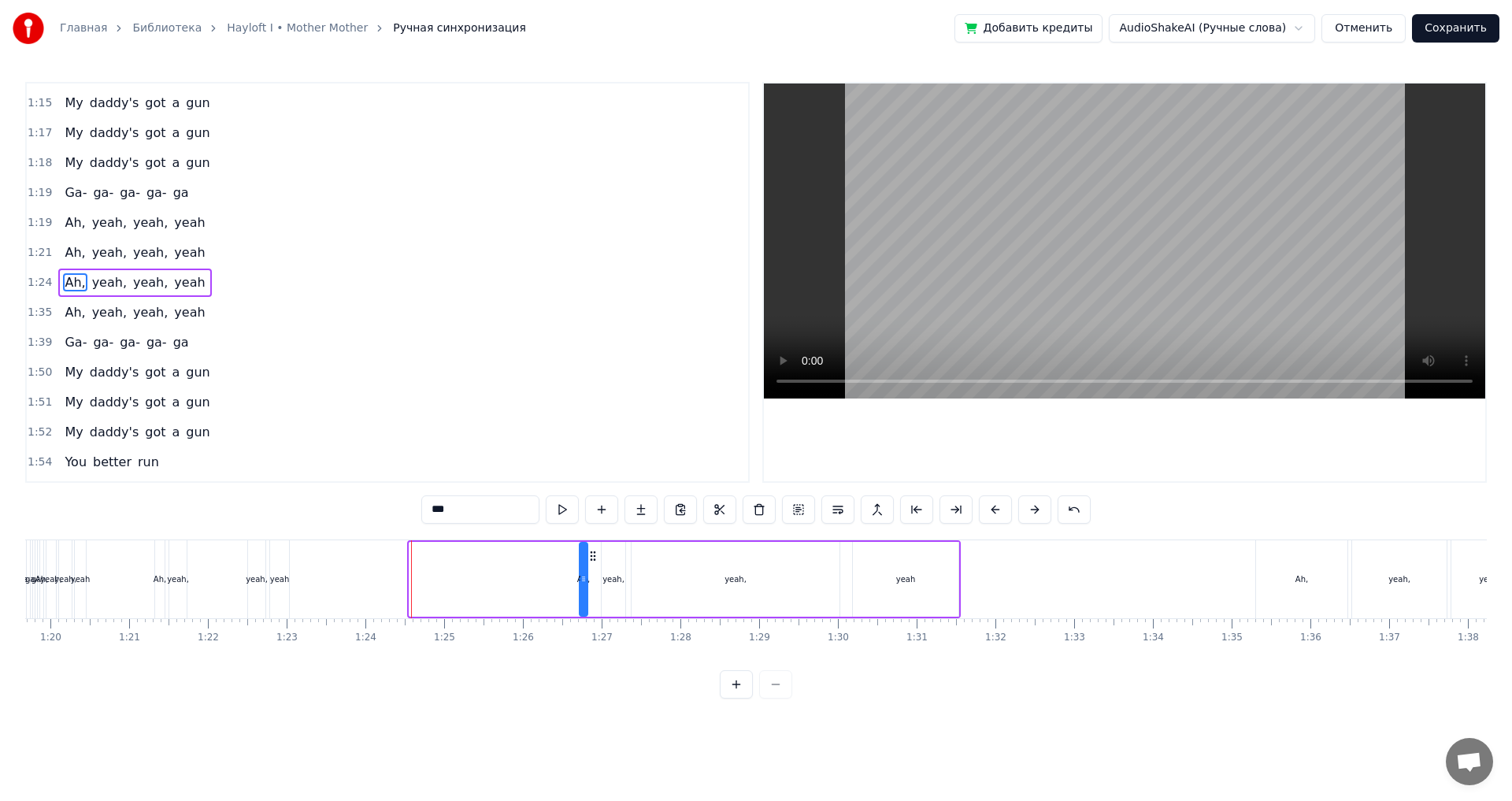
click at [593, 566] on div "Ah, yeah, yeah, yeah" at bounding box center [684, 578] width 554 height 78
click at [209, 292] on div "1:26 Ah, yeah, yeah, yeah" at bounding box center [387, 282] width 722 height 30
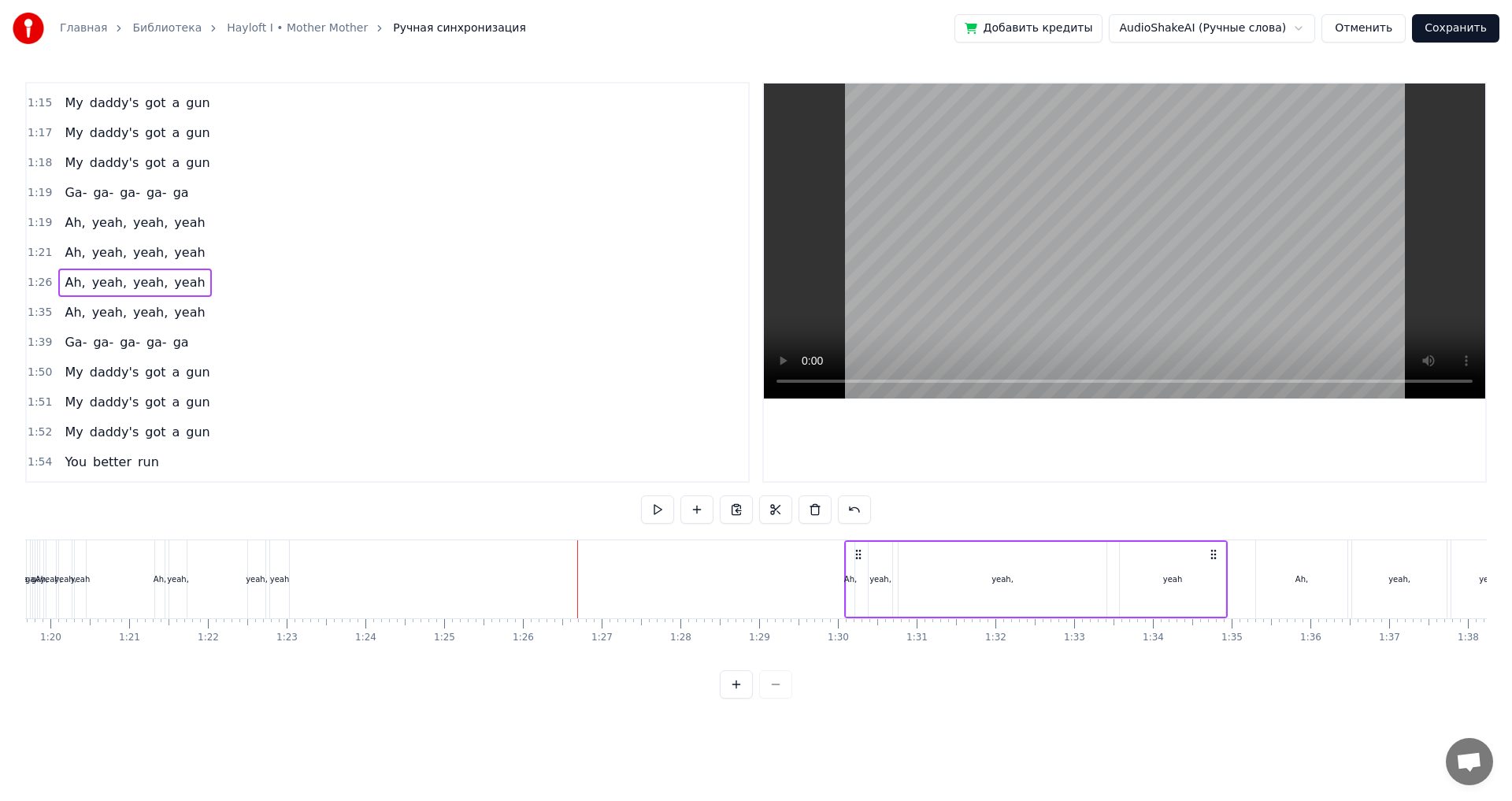
drag, startPoint x: 591, startPoint y: 556, endPoint x: 856, endPoint y: 576, distance: 265.8
click at [856, 576] on div "Ah, yeah, yeah, yeah" at bounding box center [1036, 578] width 384 height 78
click at [215, 248] on div "1:21 Ah, yeah, yeah, yeah" at bounding box center [387, 252] width 722 height 30
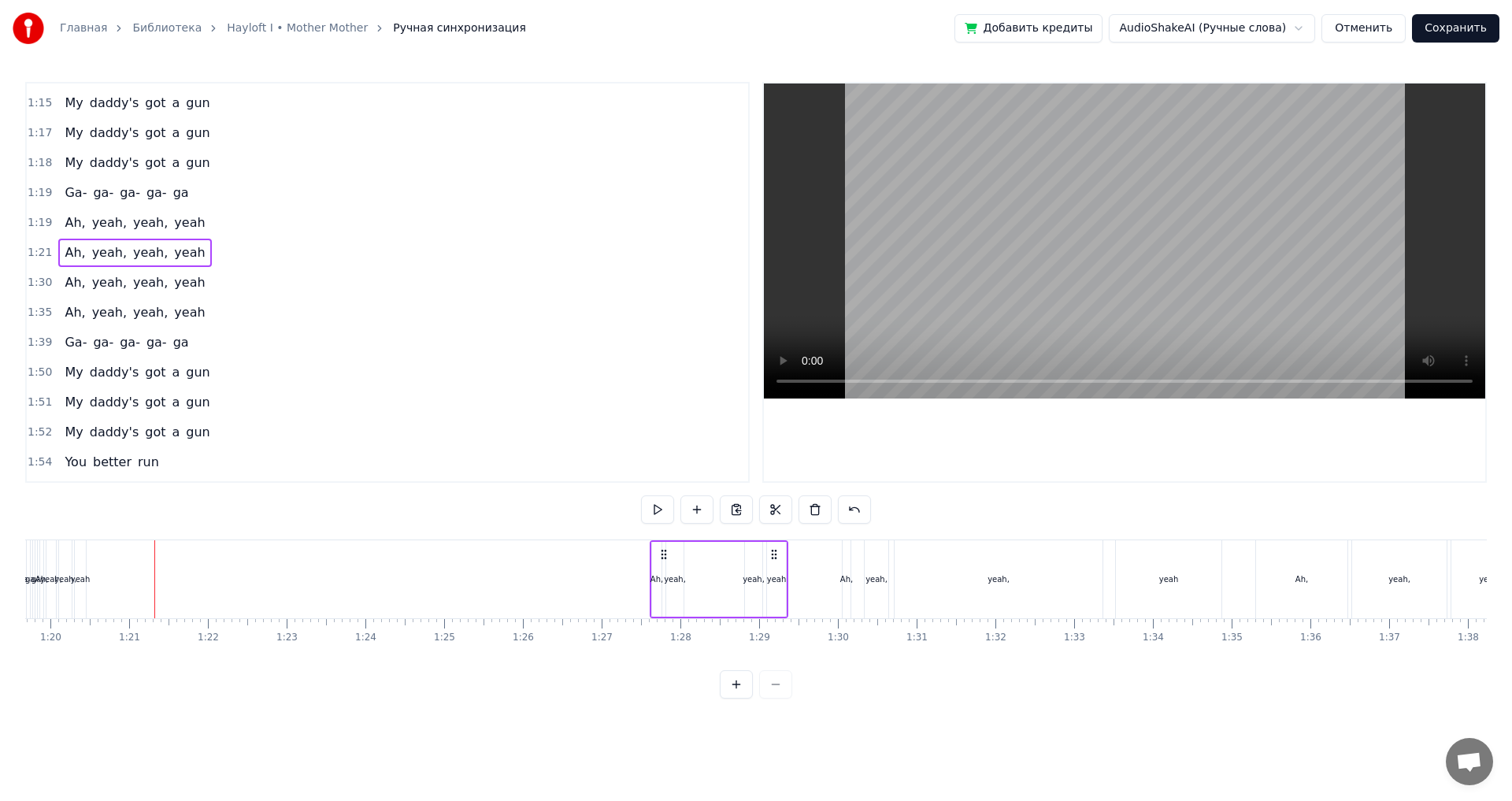
drag, startPoint x: 280, startPoint y: 557, endPoint x: 776, endPoint y: 580, distance: 496.5
click at [776, 580] on div "Ah, yeah, yeah, yeah" at bounding box center [719, 578] width 139 height 78
click at [218, 231] on div "1:19 Ah, yeah, yeah, yeah" at bounding box center [387, 223] width 722 height 30
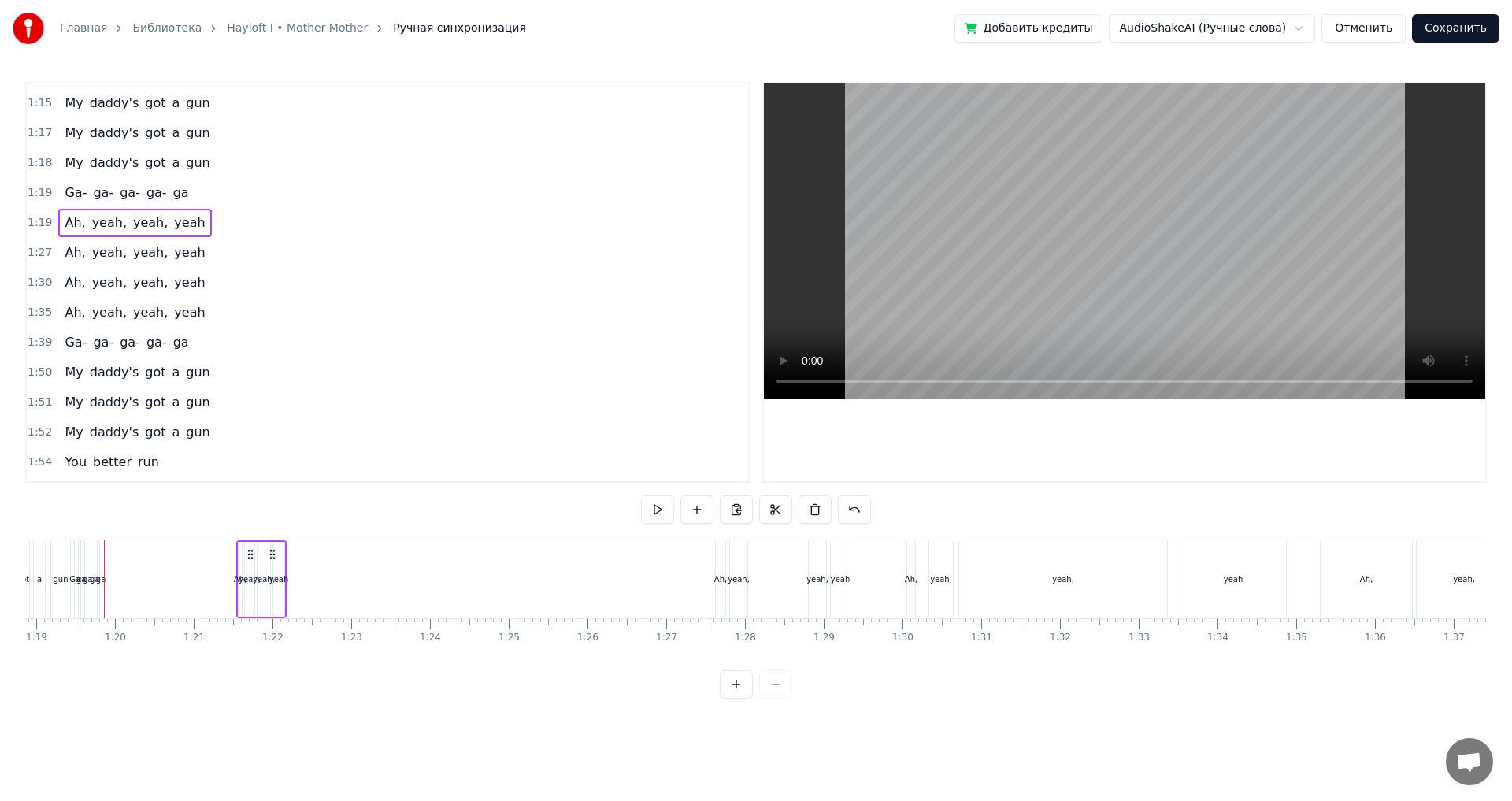
drag, startPoint x: 140, startPoint y: 556, endPoint x: 271, endPoint y: 565, distance: 131.3
click at [271, 565] on div "Ah, yeah, yeah, yeah" at bounding box center [261, 578] width 50 height 78
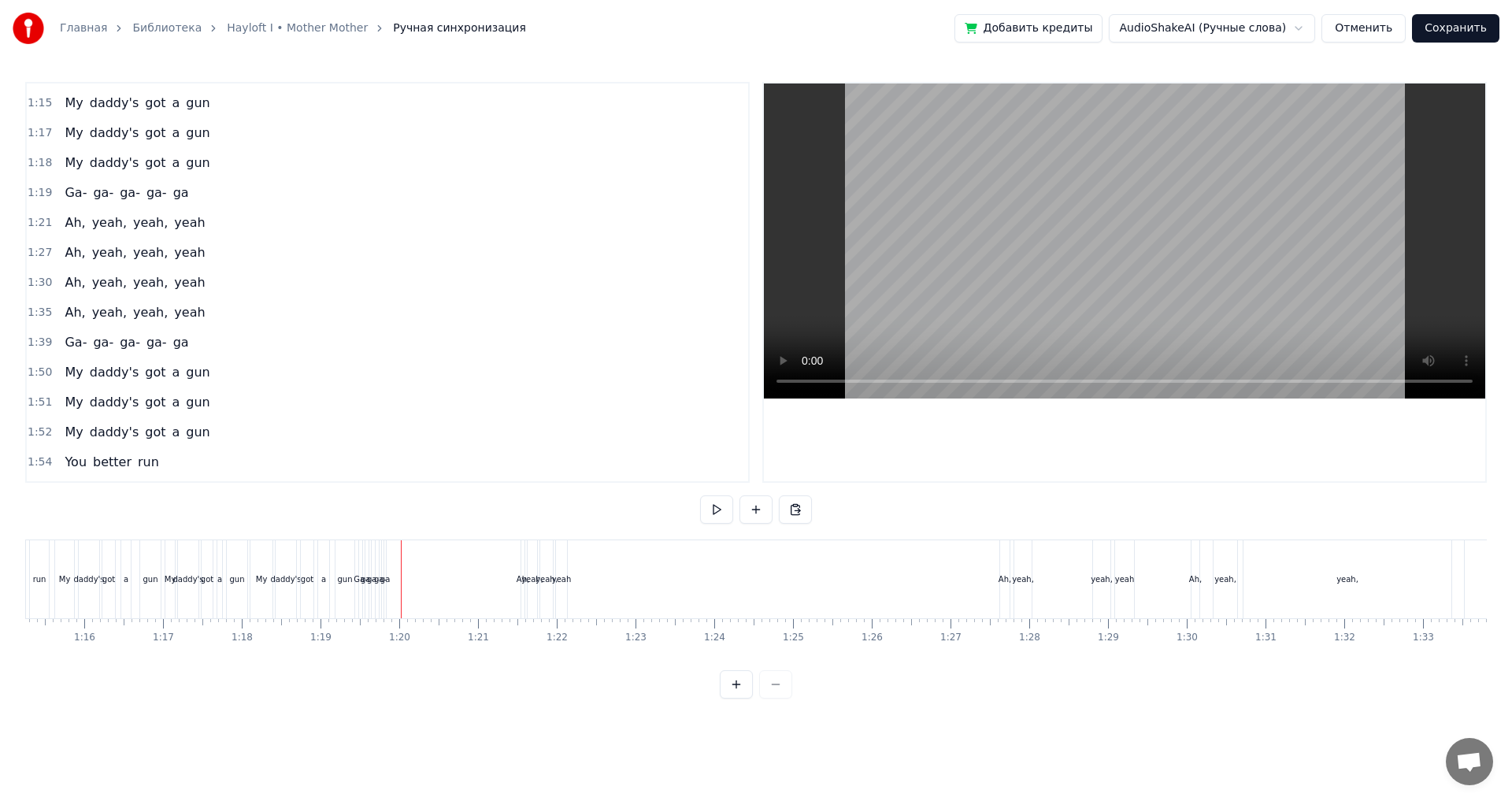
scroll to position [0, 5725]
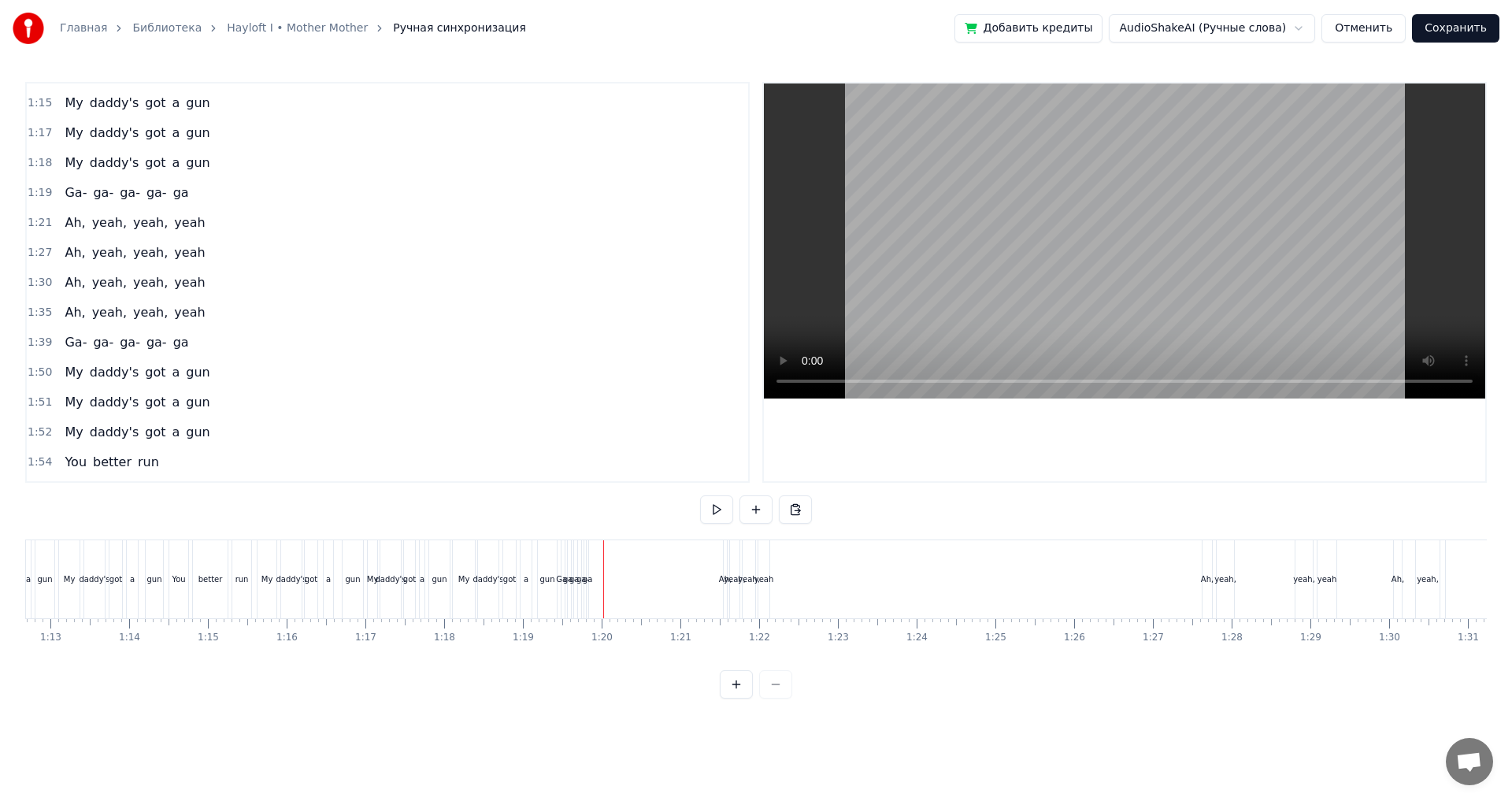
click at [723, 579] on div "Ah," at bounding box center [725, 579] width 13 height 12
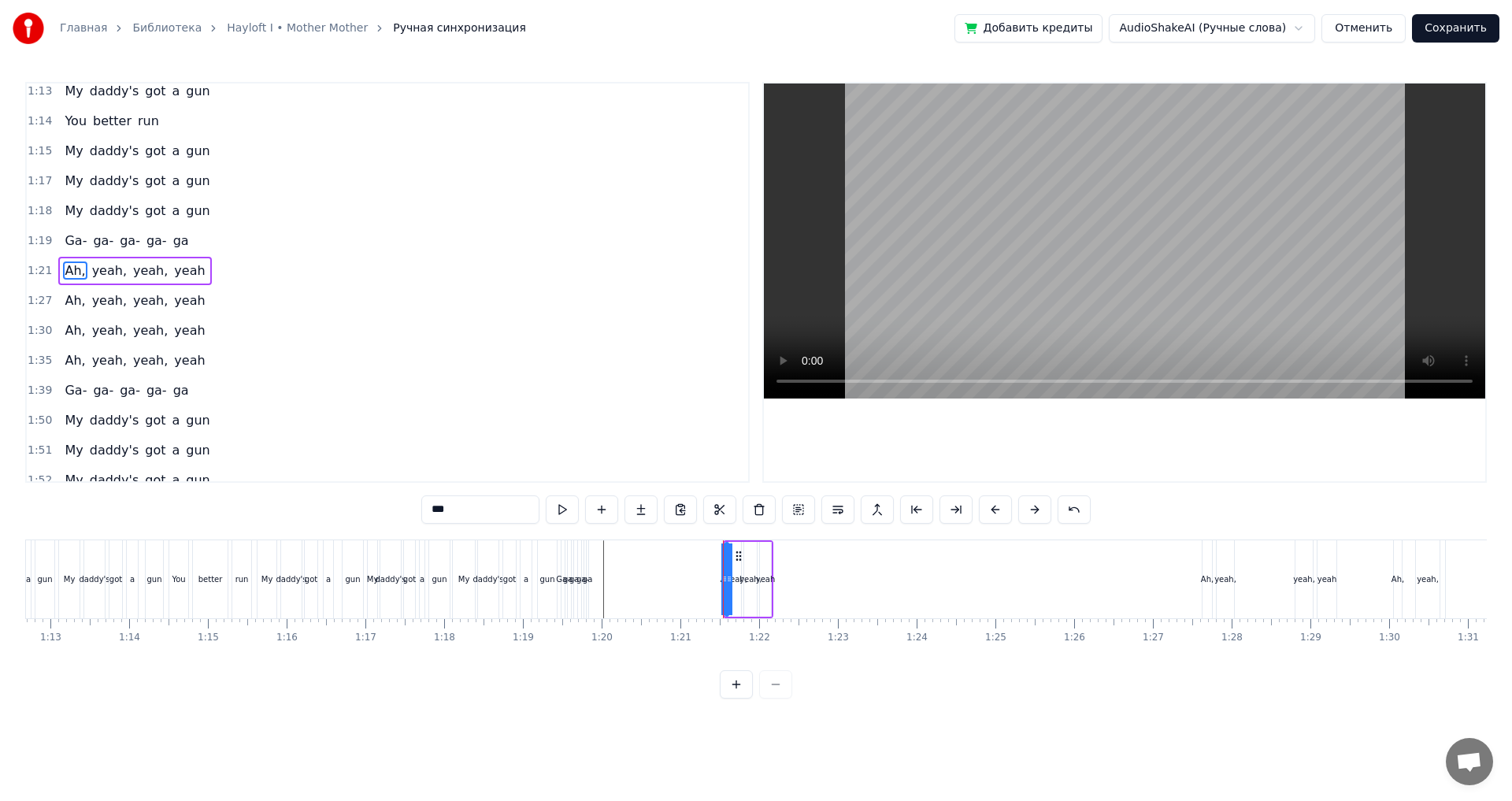
scroll to position [534, 0]
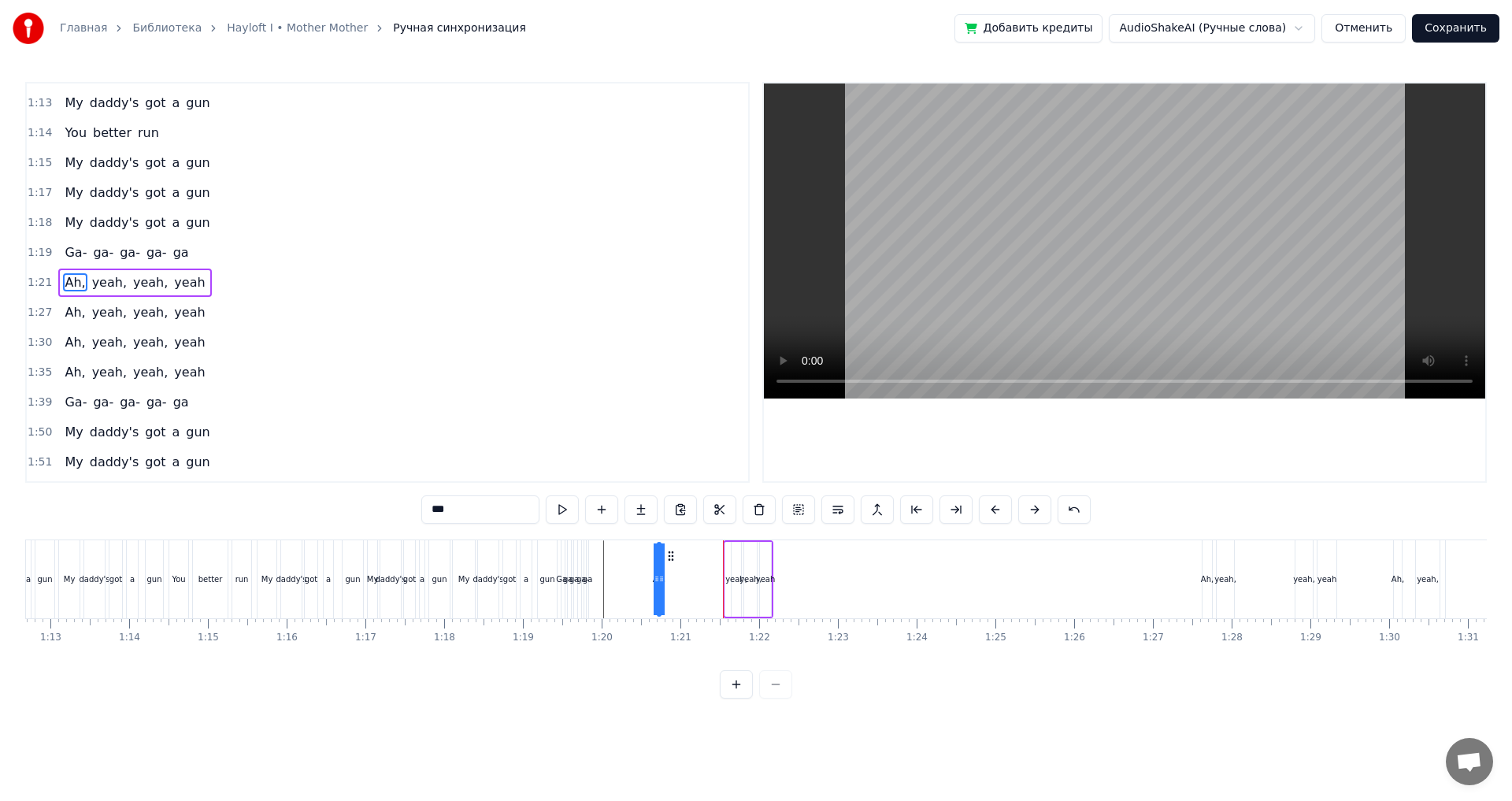
drag, startPoint x: 738, startPoint y: 557, endPoint x: 671, endPoint y: 562, distance: 67.2
click at [671, 562] on icon at bounding box center [671, 556] width 13 height 13
drag, startPoint x: 660, startPoint y: 580, endPoint x: 694, endPoint y: 582, distance: 34.1
click at [694, 582] on icon at bounding box center [691, 579] width 6 height 13
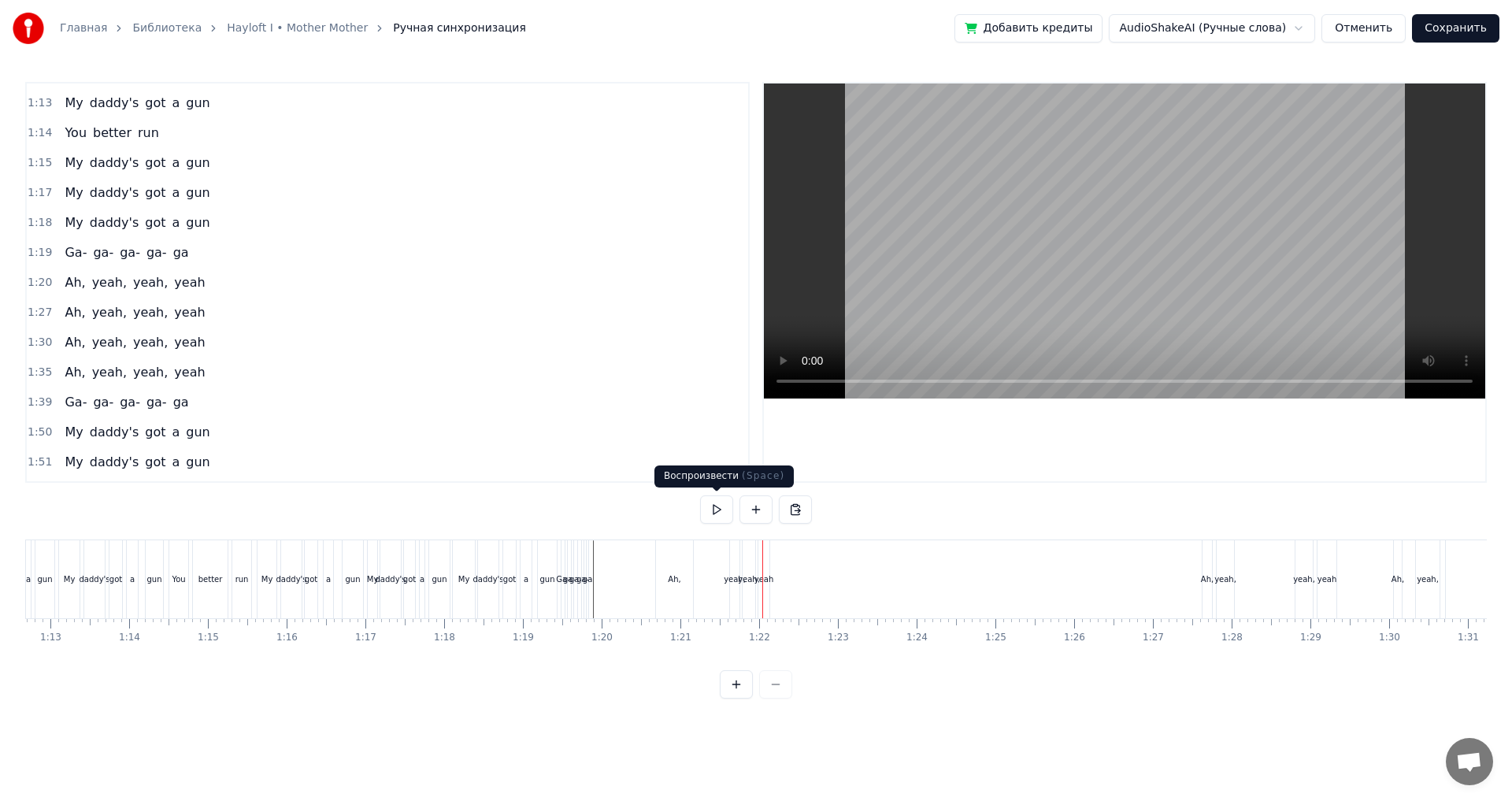
click at [661, 585] on div "Ah," at bounding box center [674, 578] width 37 height 78
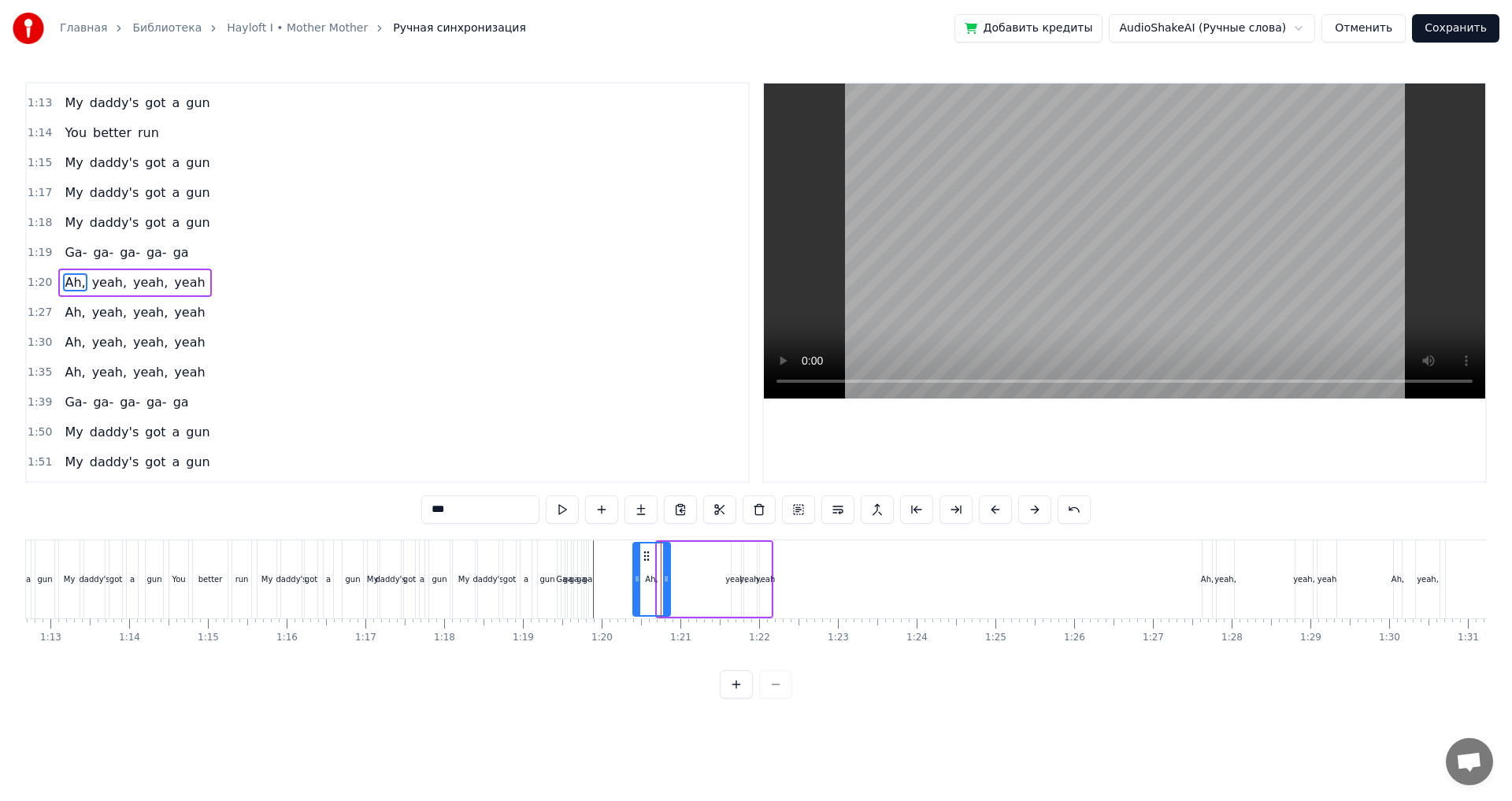
drag, startPoint x: 669, startPoint y: 556, endPoint x: 646, endPoint y: 561, distance: 23.5
click at [646, 561] on icon at bounding box center [647, 556] width 13 height 13
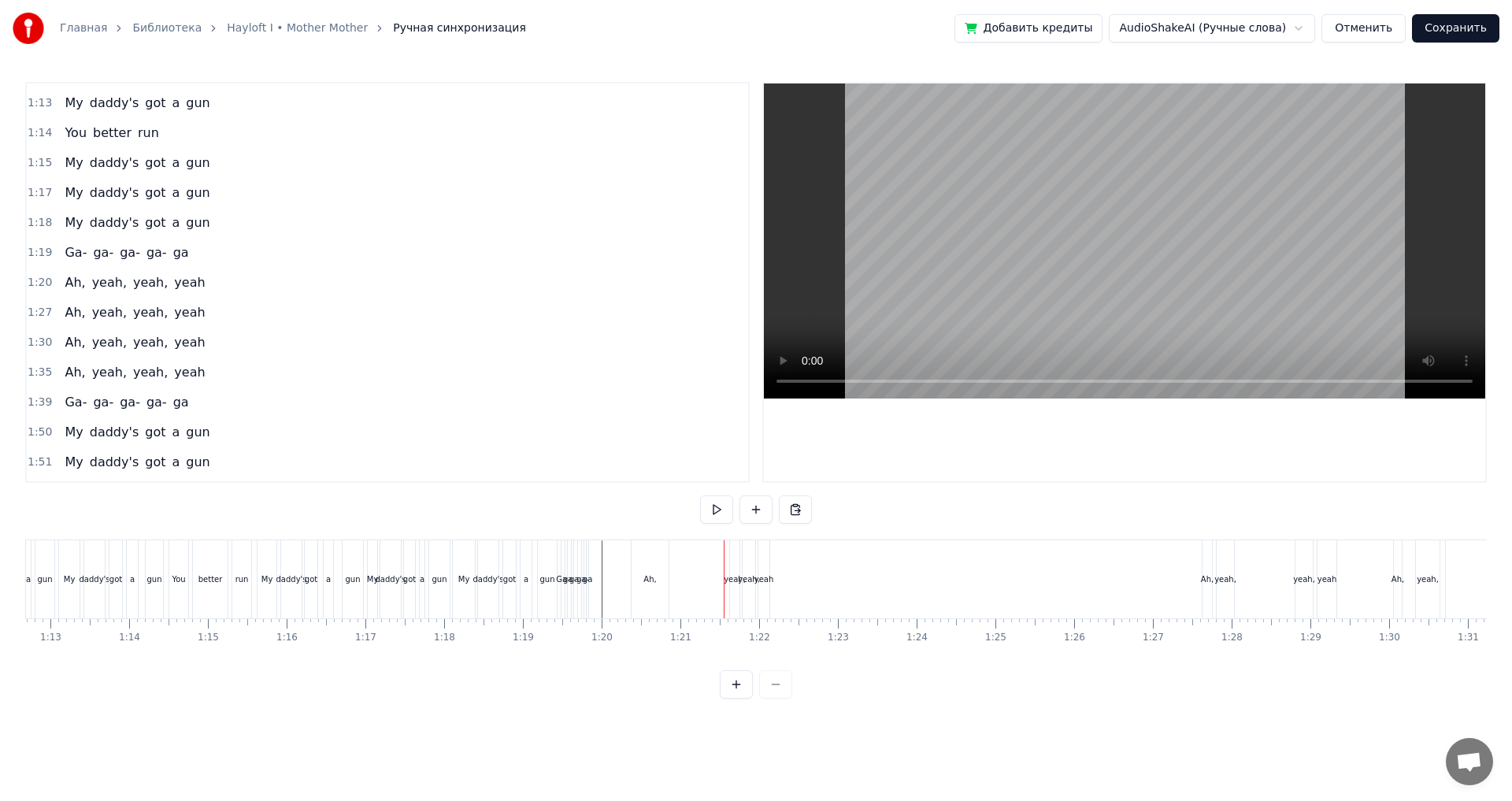
click at [732, 570] on div "yeah," at bounding box center [735, 578] width 9 height 78
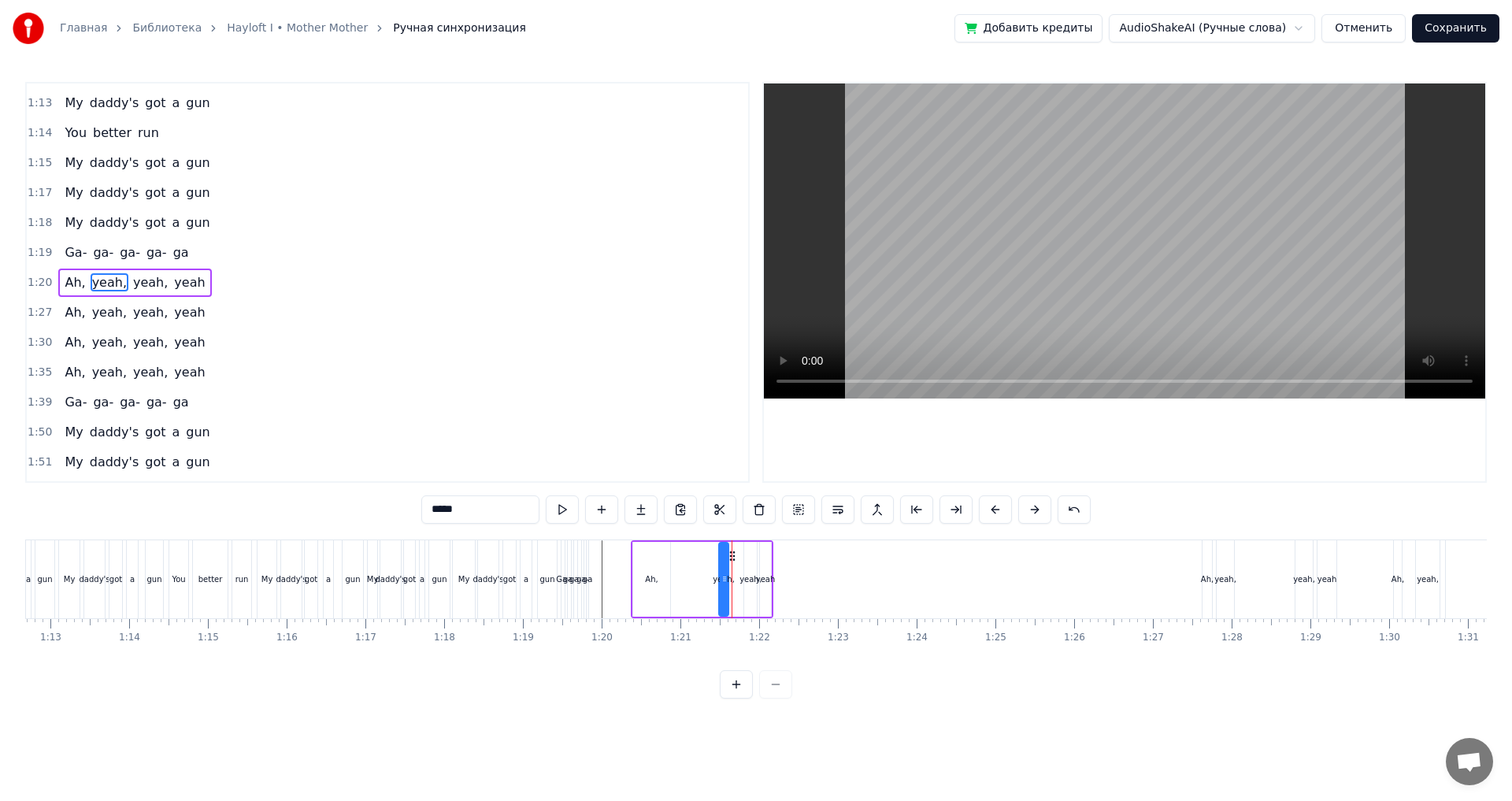
drag, startPoint x: 742, startPoint y: 555, endPoint x: 731, endPoint y: 558, distance: 11.4
click at [731, 558] on icon at bounding box center [733, 556] width 13 height 13
drag, startPoint x: 726, startPoint y: 574, endPoint x: 735, endPoint y: 583, distance: 12.7
click at [735, 583] on icon at bounding box center [732, 579] width 6 height 13
click at [765, 581] on div "yeah" at bounding box center [767, 579] width 20 height 12
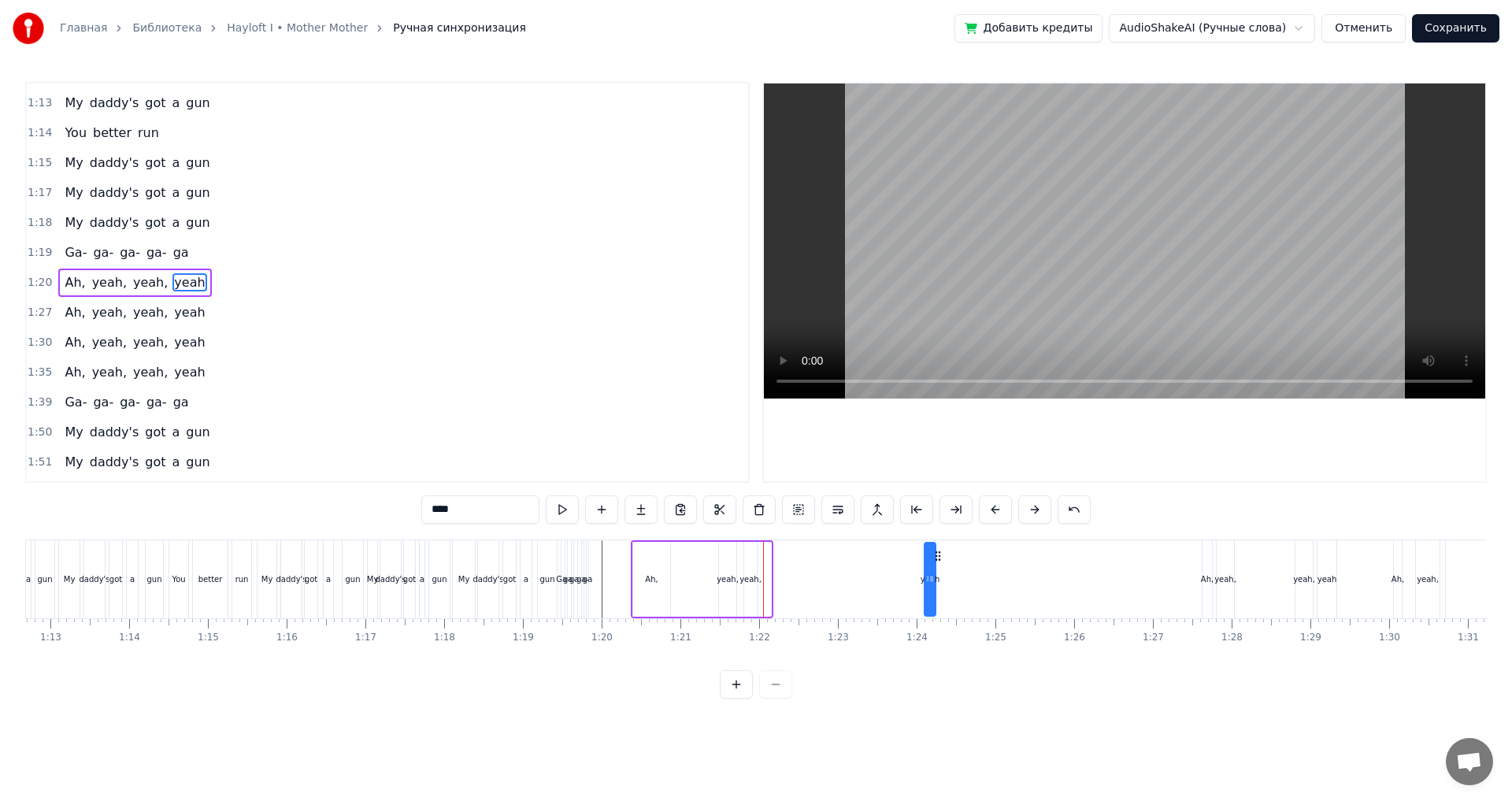
click at [752, 574] on div "yeah," at bounding box center [751, 579] width 22 height 12
type input "*****"
drag, startPoint x: 757, startPoint y: 555, endPoint x: 916, endPoint y: 565, distance: 159.3
click at [916, 565] on div "yeah," at bounding box center [909, 579] width 15 height 75
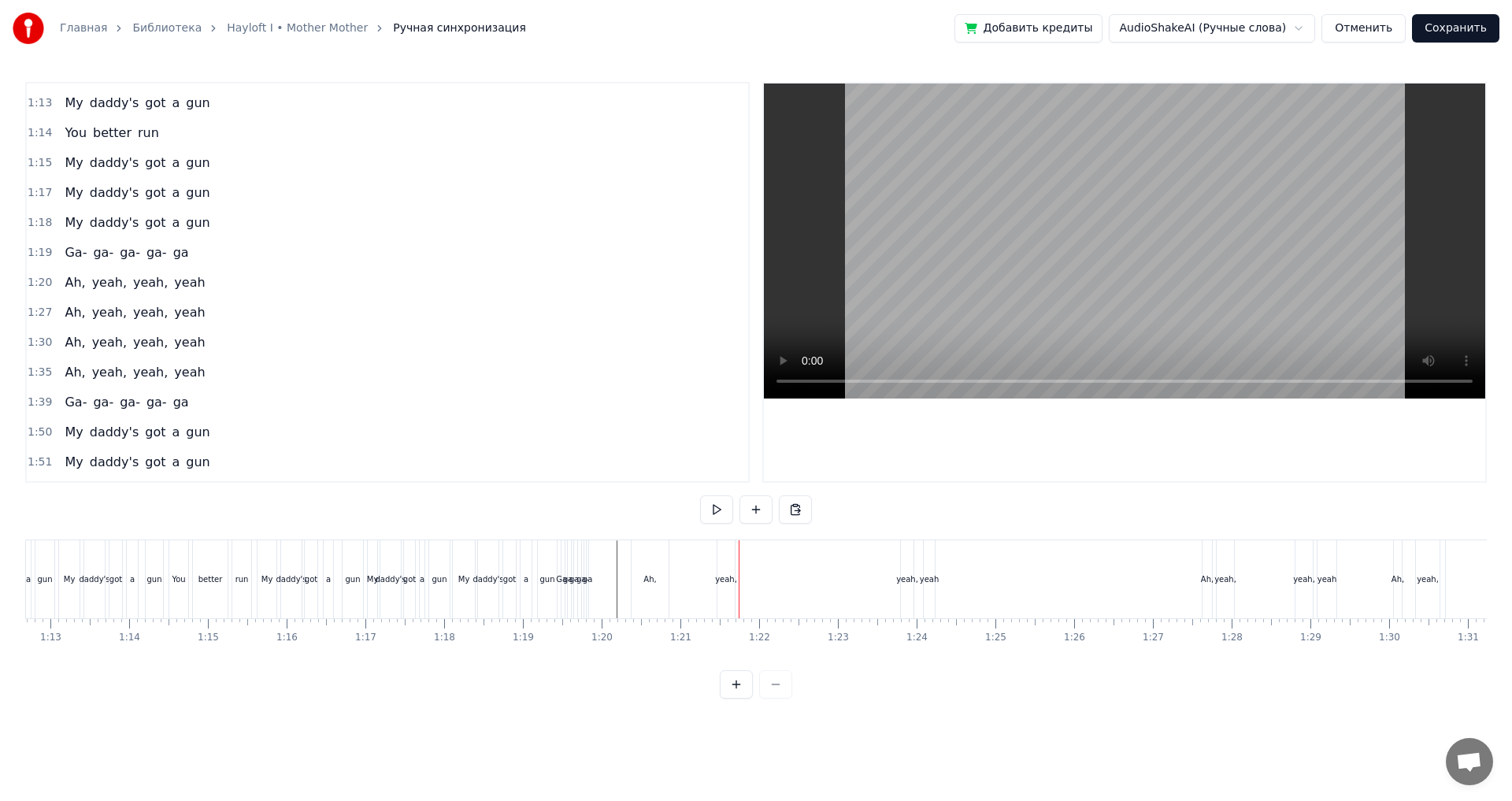
click at [654, 581] on div "Ah," at bounding box center [650, 579] width 13 height 12
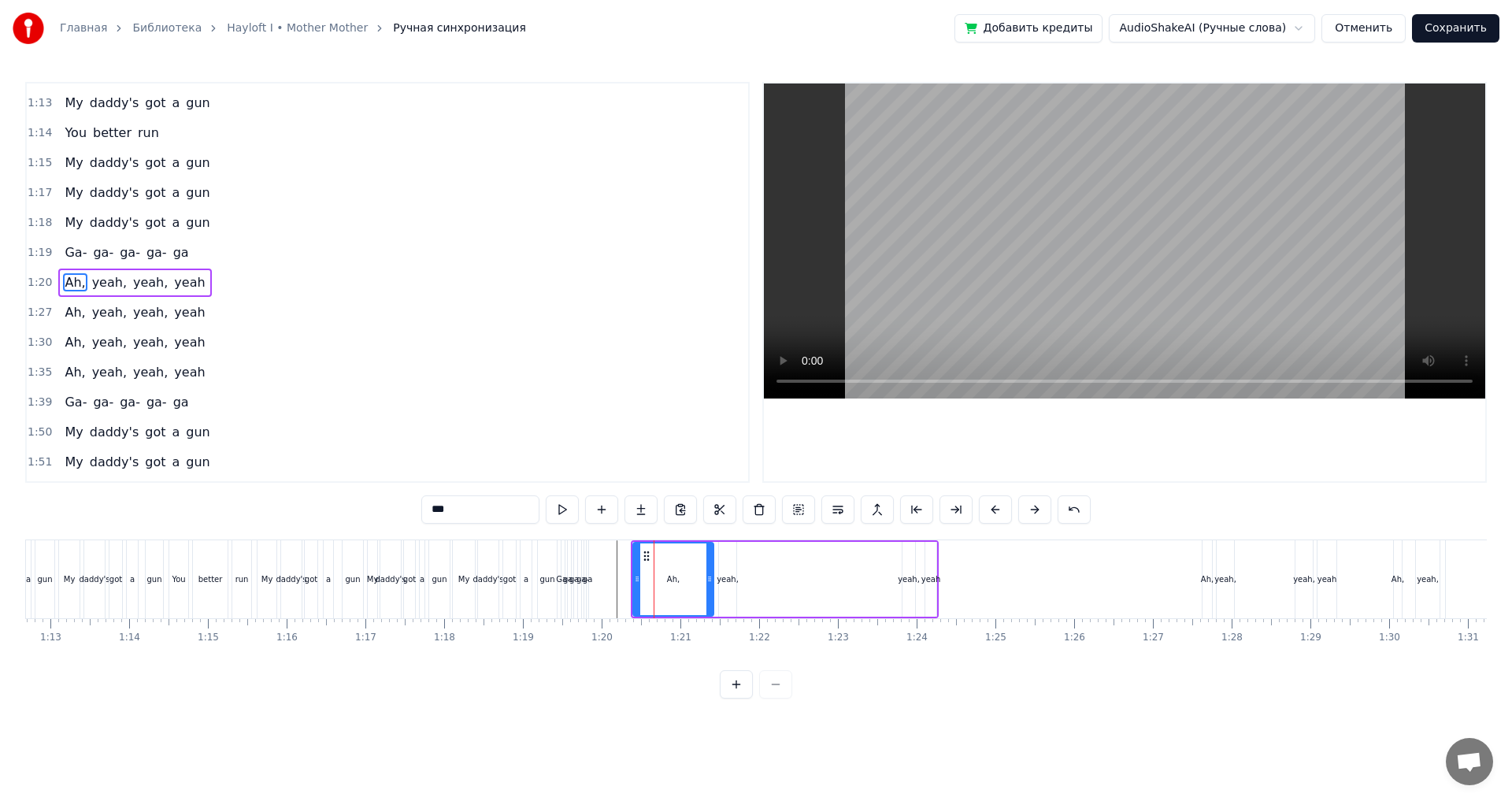
drag, startPoint x: 667, startPoint y: 585, endPoint x: 711, endPoint y: 592, distance: 44.6
click at [711, 592] on div at bounding box center [709, 579] width 6 height 71
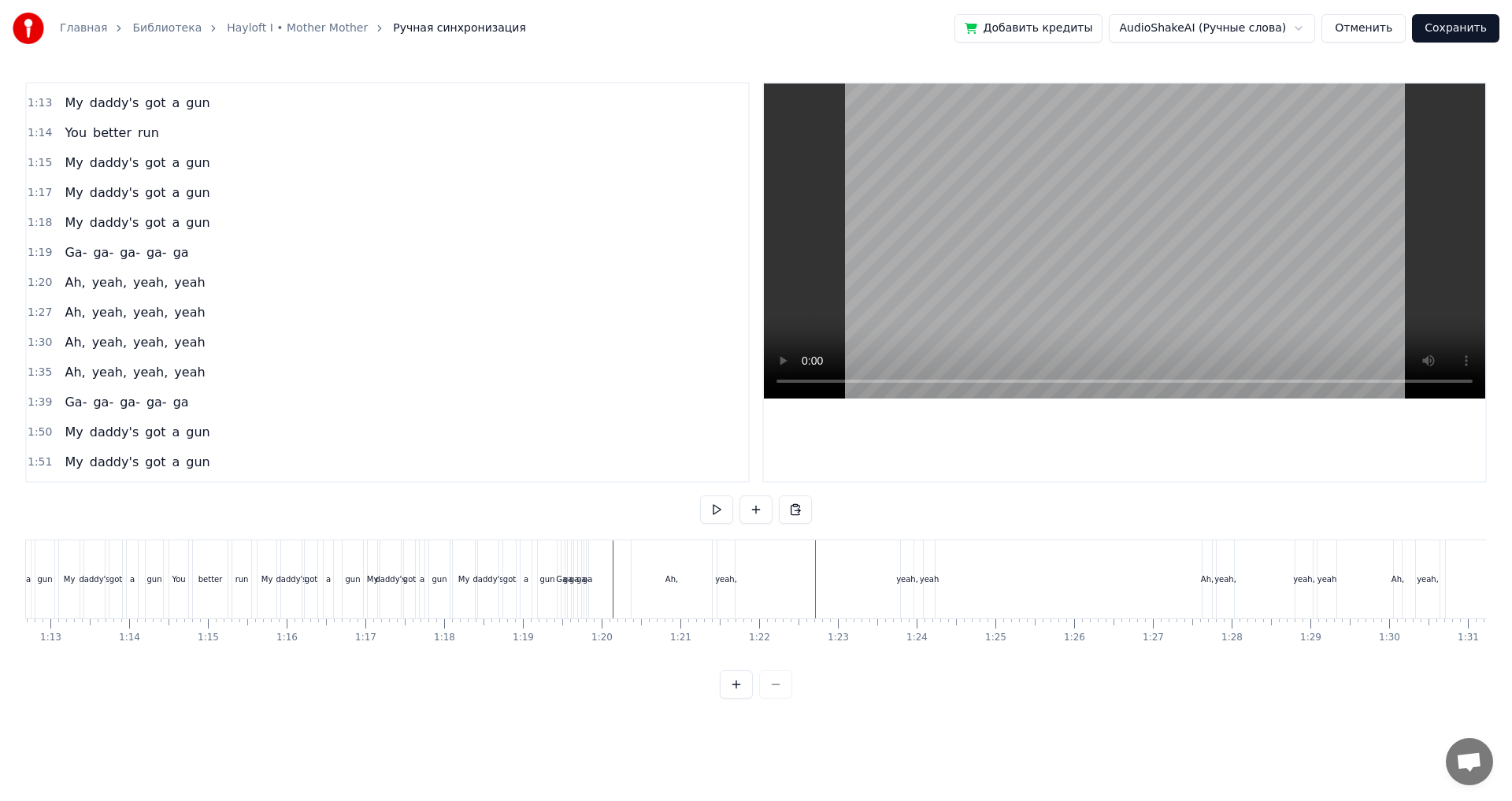
click at [724, 587] on div "yeah," at bounding box center [725, 578] width 17 height 78
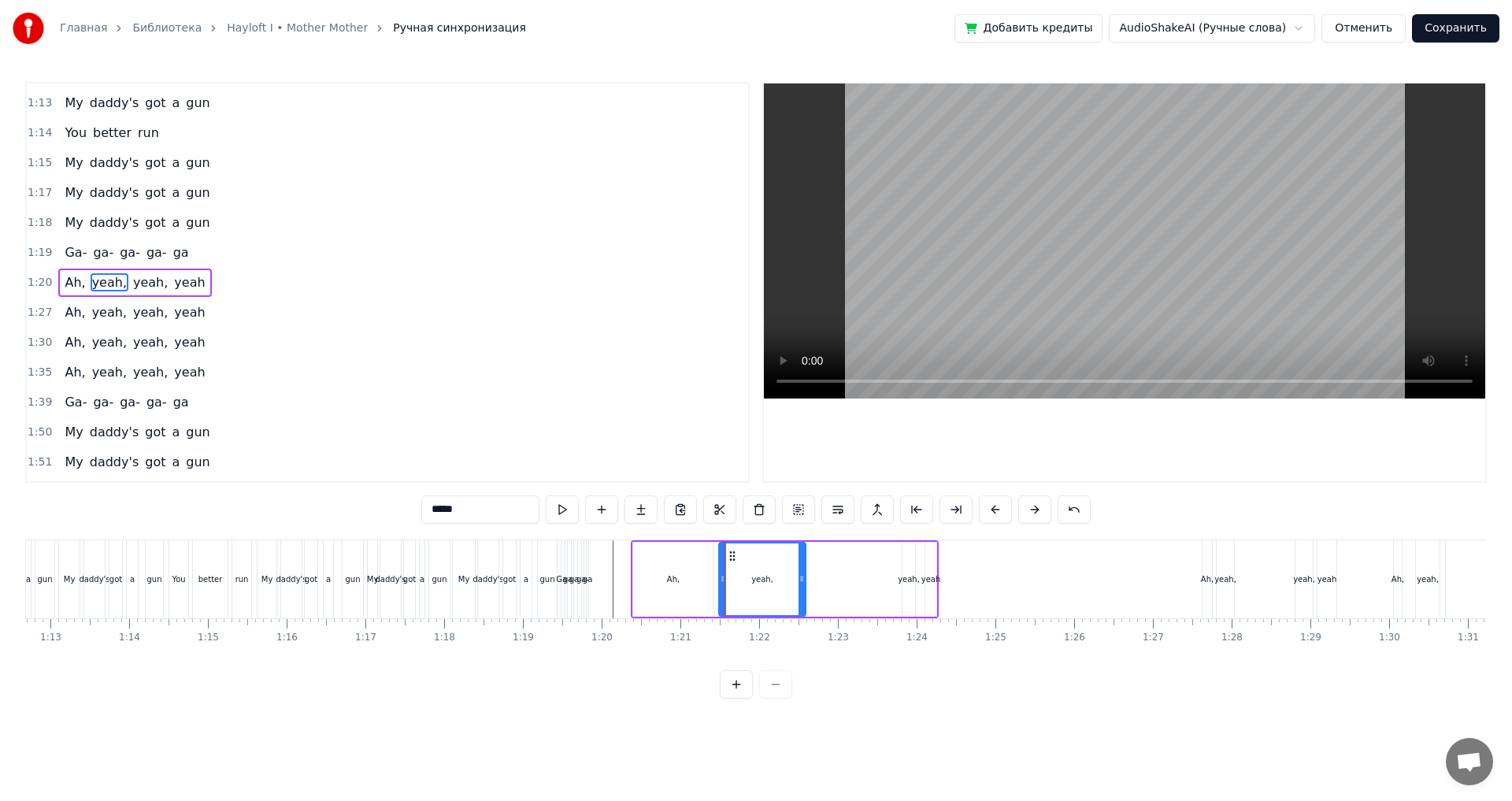
drag, startPoint x: 775, startPoint y: 589, endPoint x: 802, endPoint y: 588, distance: 27.0
click at [802, 588] on div at bounding box center [801, 579] width 6 height 71
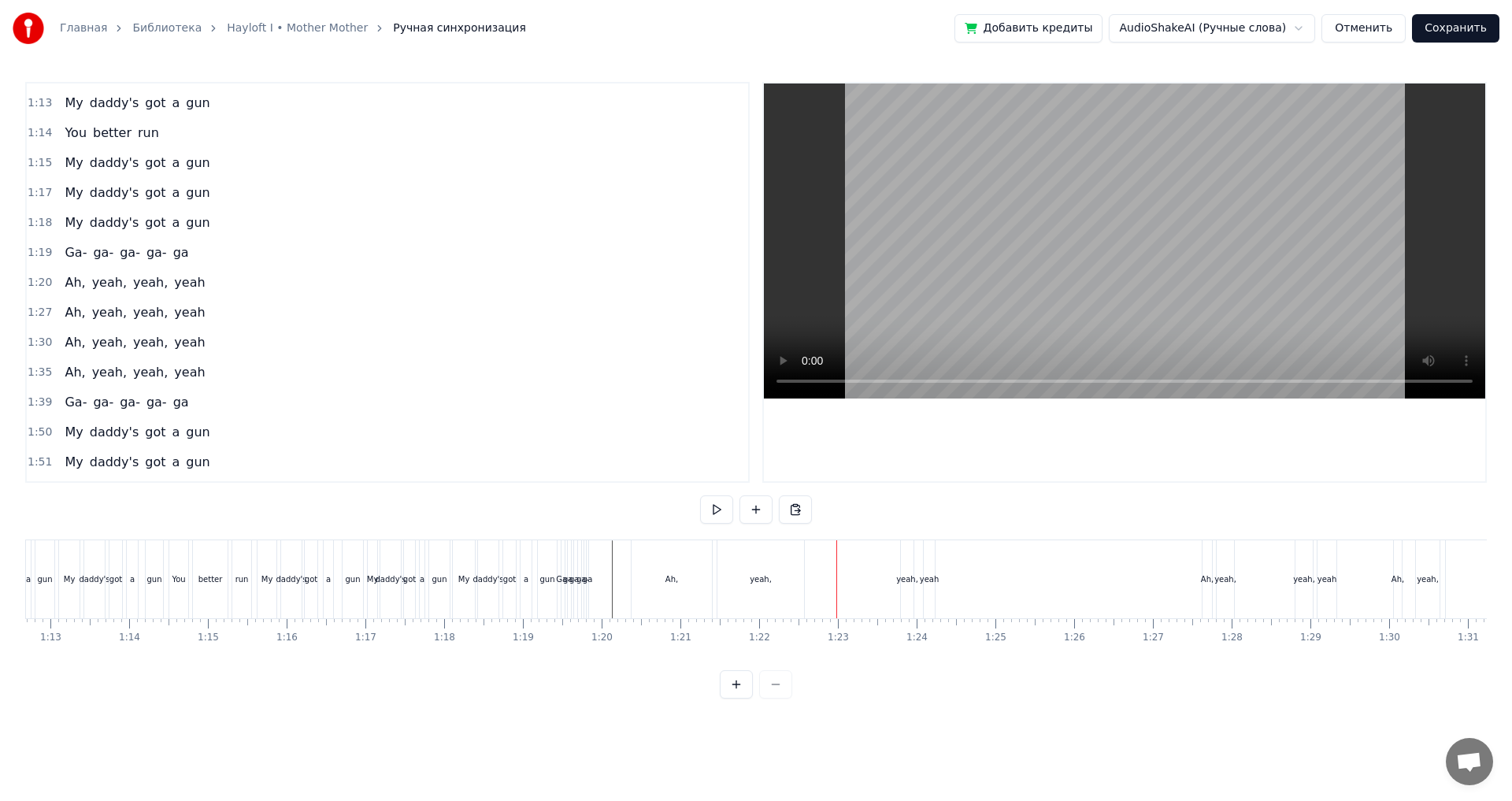
click at [901, 575] on div "yeah," at bounding box center [907, 579] width 22 height 12
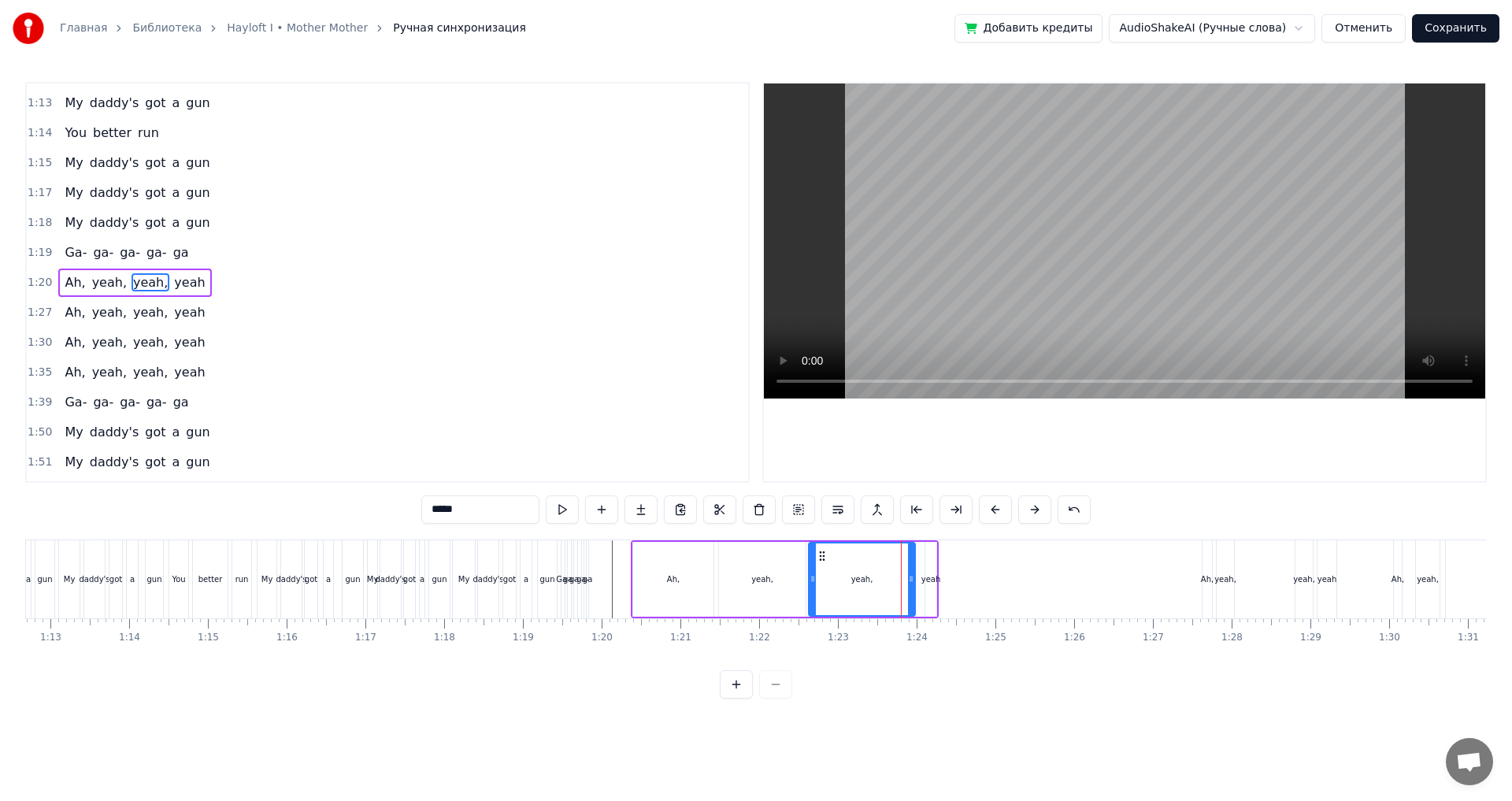
drag, startPoint x: 907, startPoint y: 584, endPoint x: 814, endPoint y: 586, distance: 93.0
click at [814, 586] on div at bounding box center [812, 579] width 6 height 71
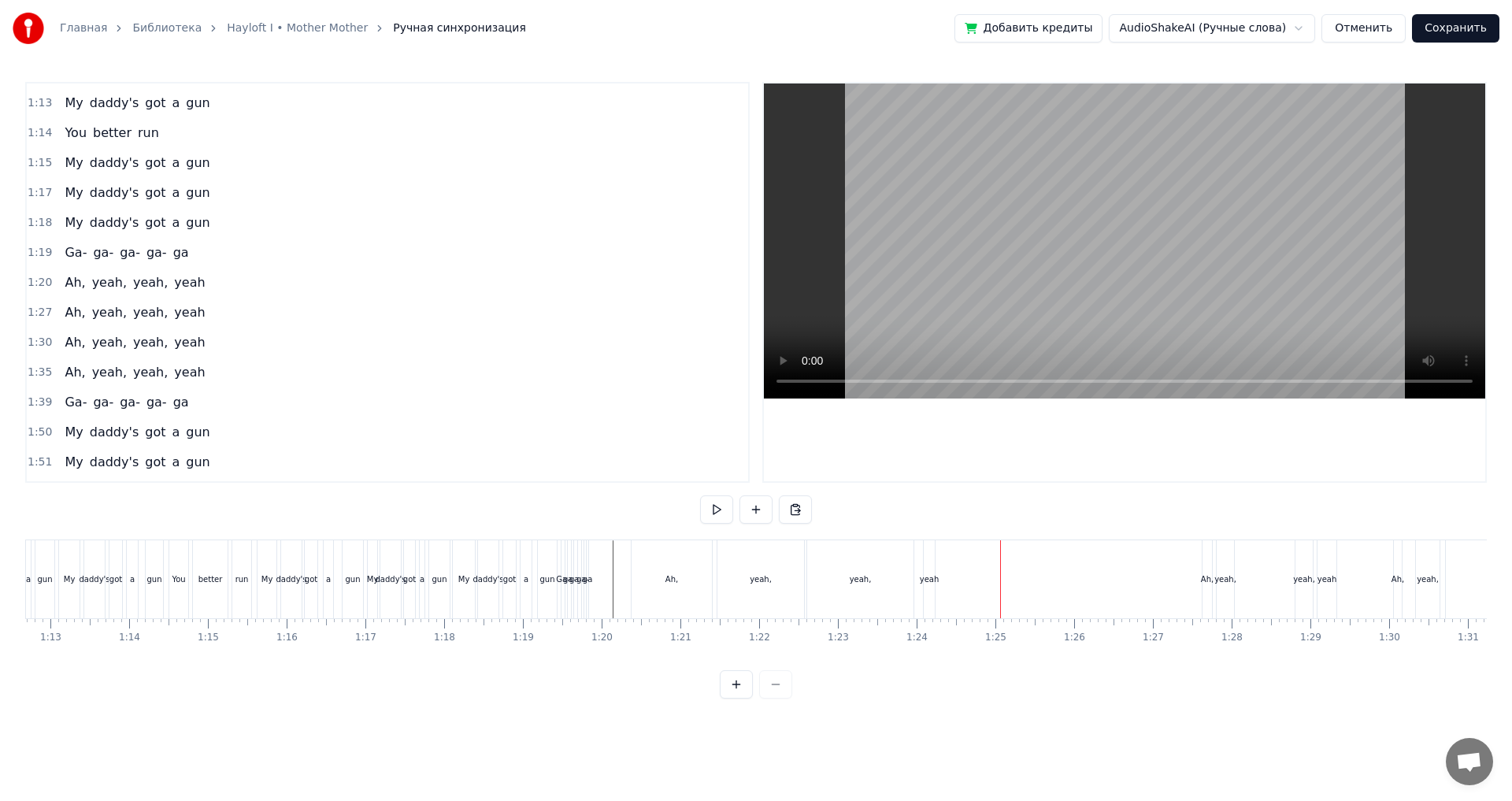
click at [925, 588] on div "yeah" at bounding box center [929, 578] width 11 height 78
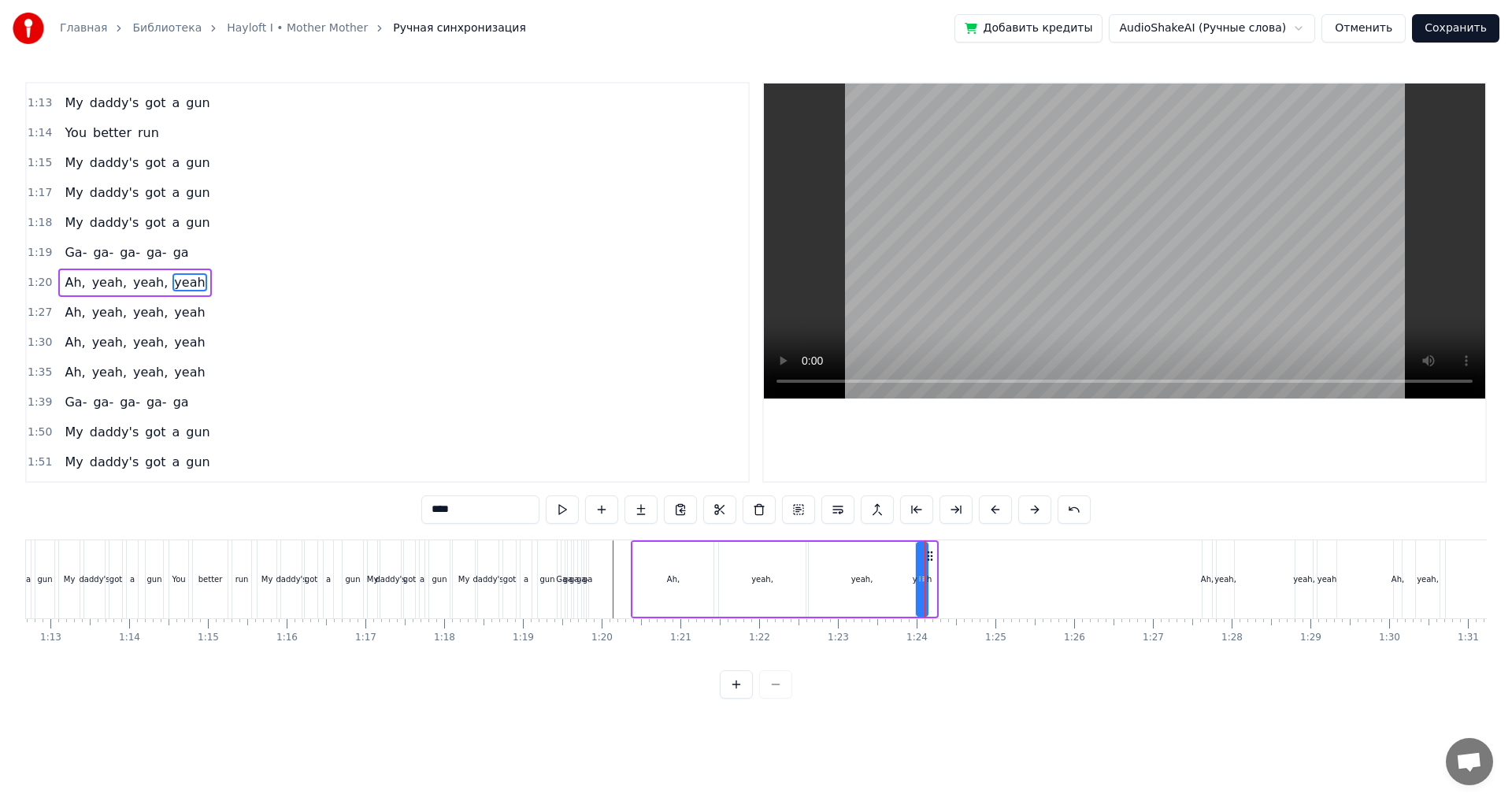
drag, startPoint x: 939, startPoint y: 558, endPoint x: 930, endPoint y: 562, distance: 9.8
click at [930, 562] on icon at bounding box center [930, 556] width 13 height 13
click at [925, 580] on div at bounding box center [925, 578] width 1 height 78
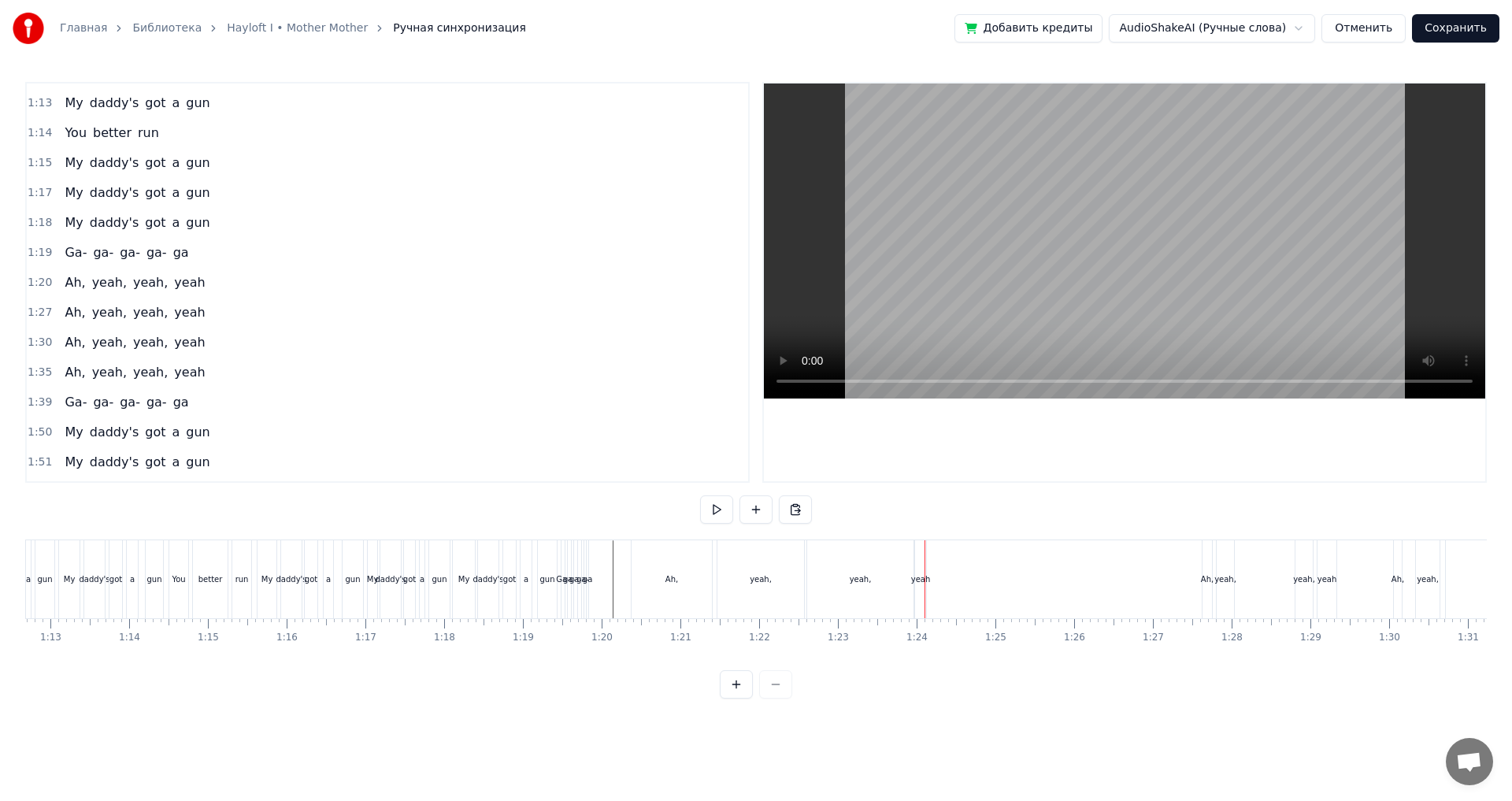
click at [921, 580] on div "yeah" at bounding box center [922, 579] width 20 height 12
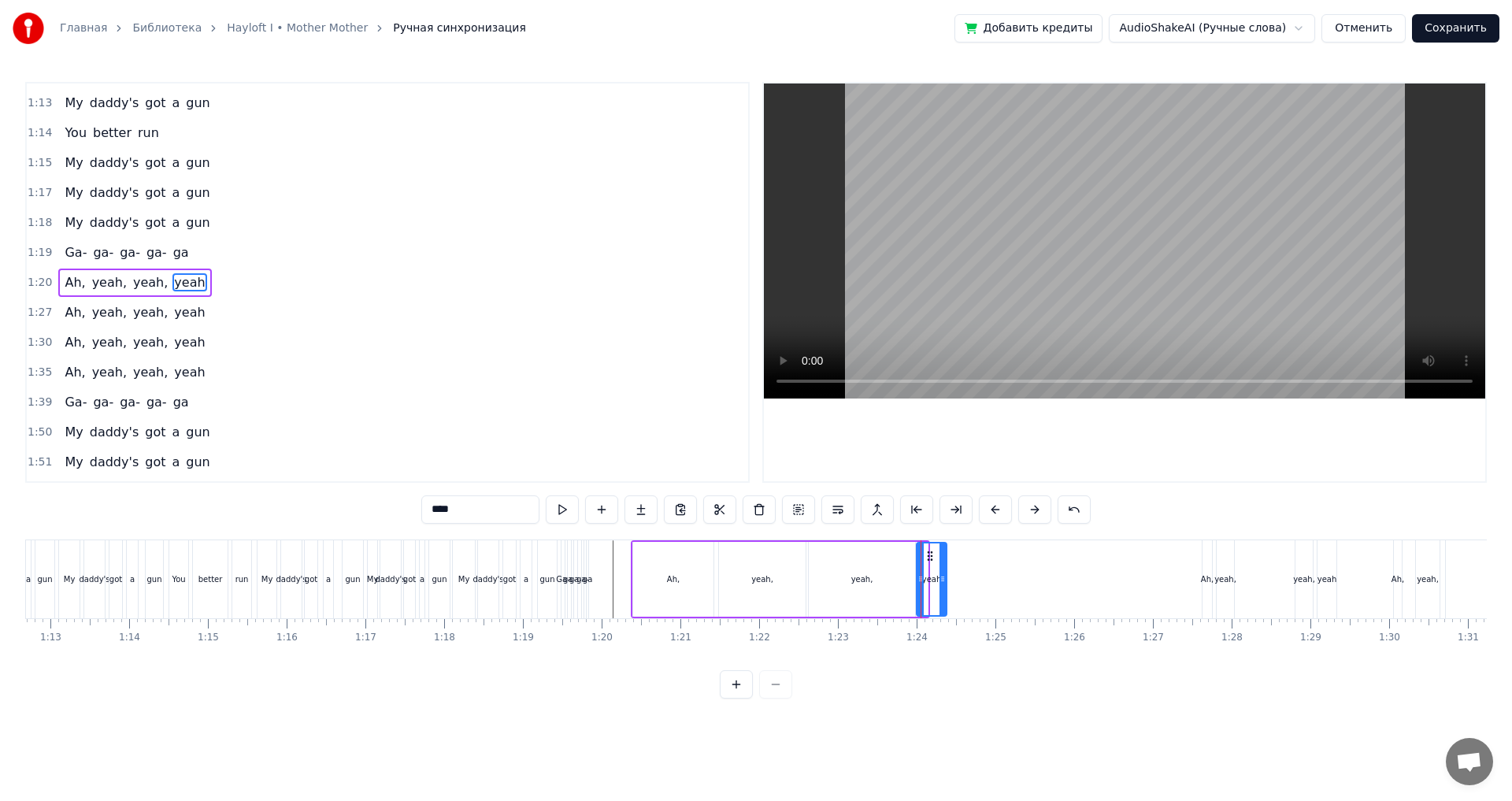
drag, startPoint x: 925, startPoint y: 580, endPoint x: 945, endPoint y: 583, distance: 20.2
click at [945, 583] on icon at bounding box center [943, 579] width 6 height 13
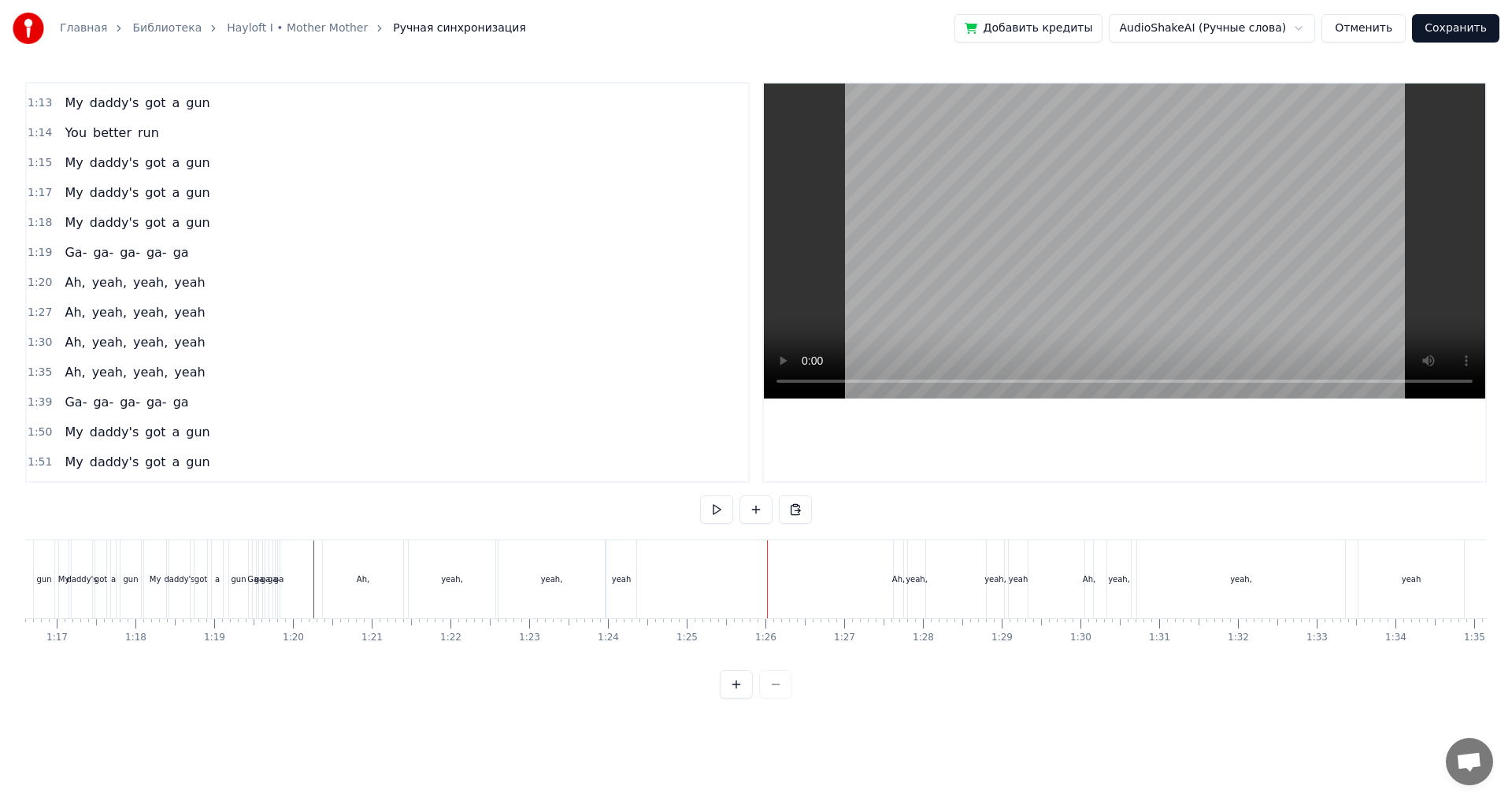
scroll to position [0, 6148]
click at [787, 586] on div "Ah," at bounding box center [785, 578] width 9 height 78
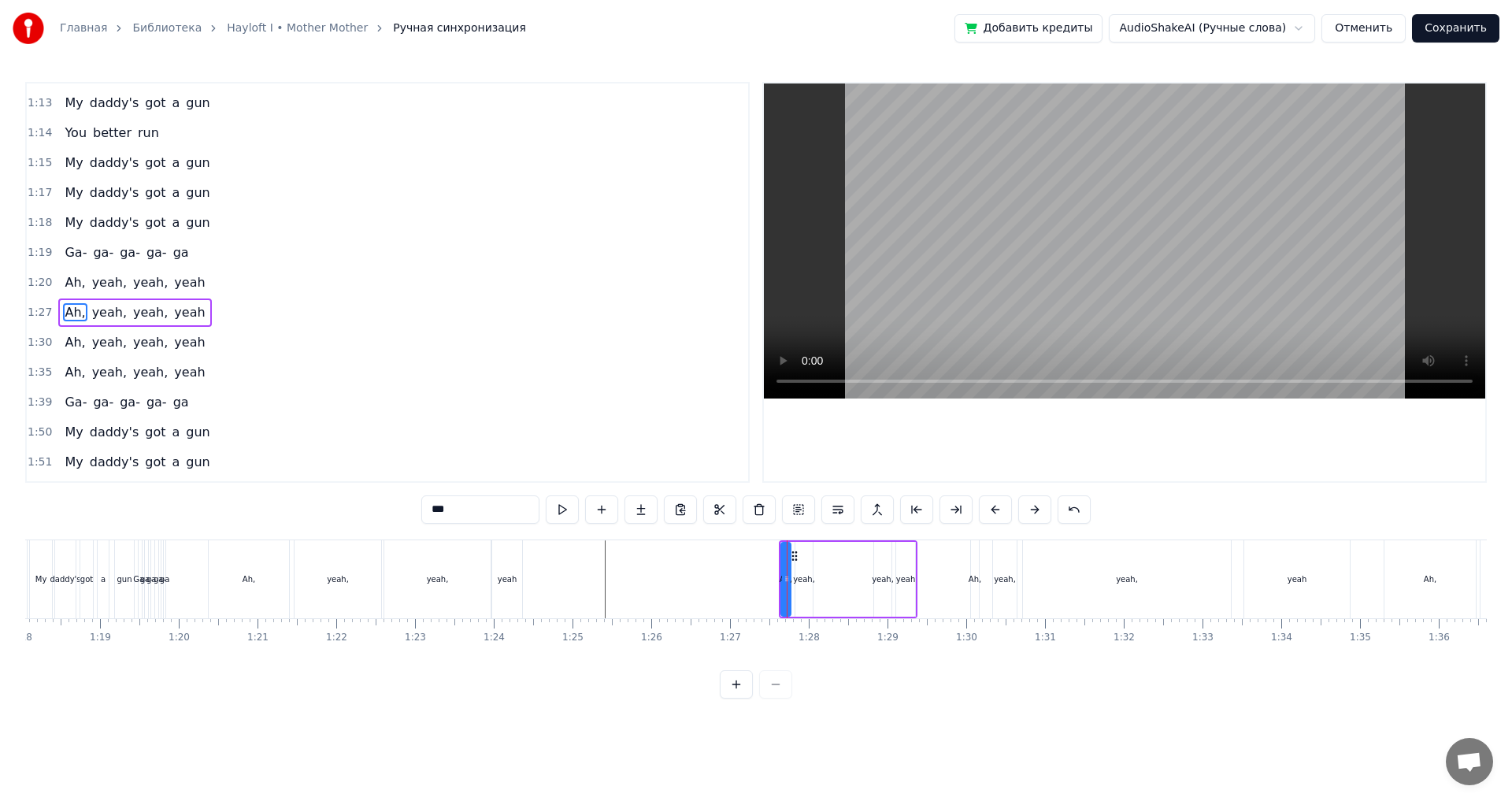
scroll to position [564, 0]
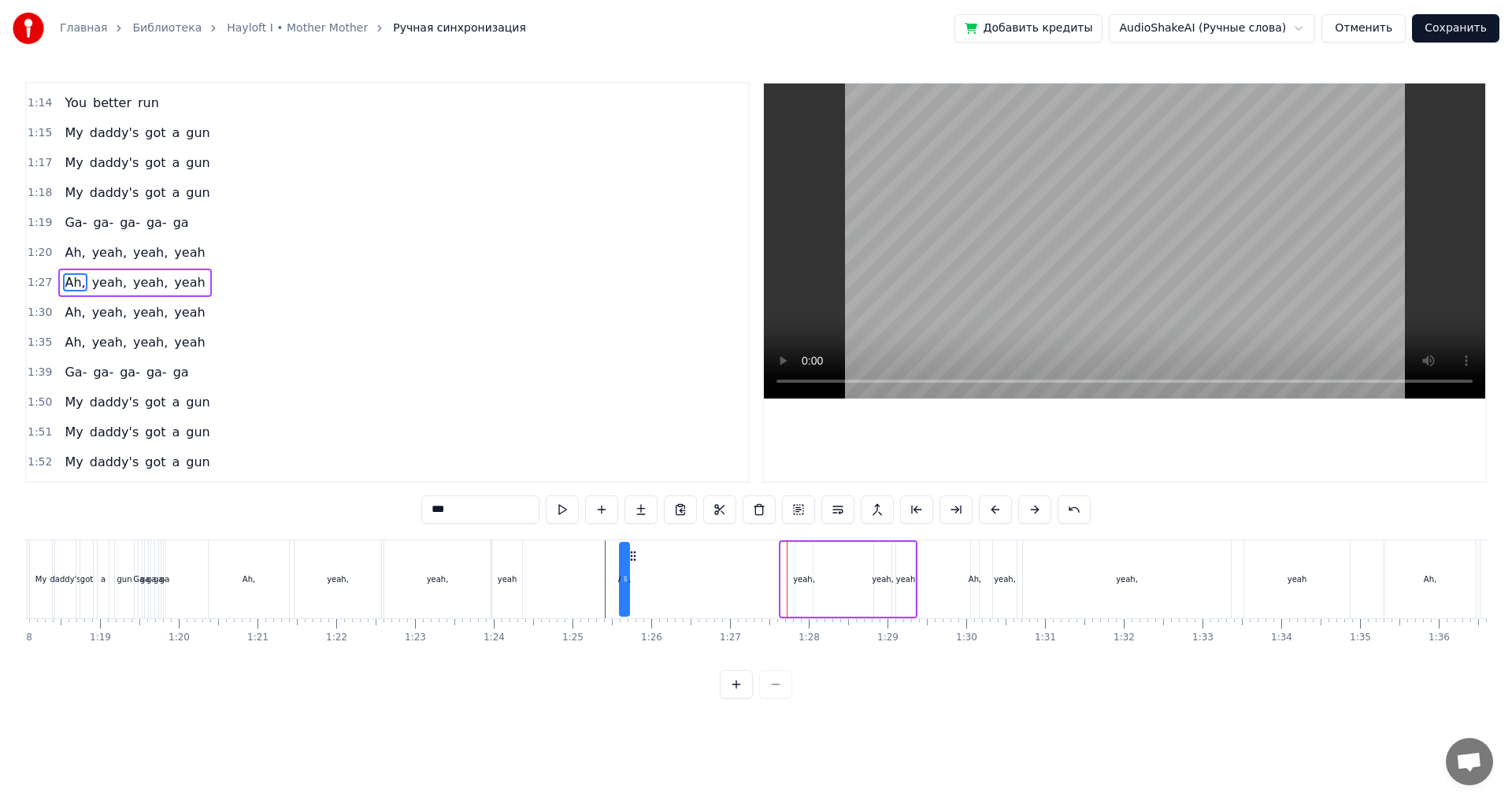
drag, startPoint x: 627, startPoint y: 585, endPoint x: 718, endPoint y: 591, distance: 91.2
click at [718, 591] on div at bounding box center [716, 579] width 6 height 71
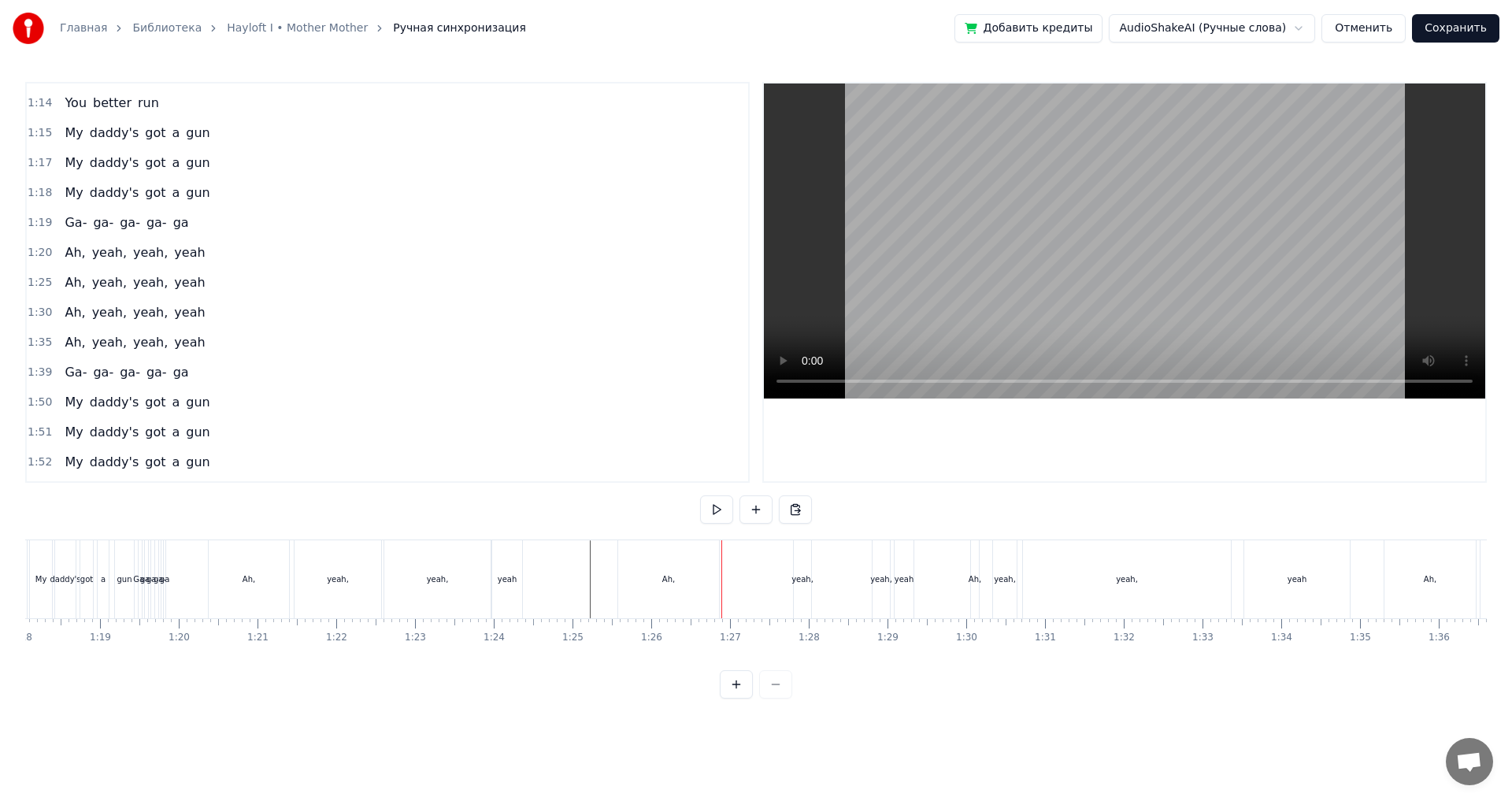
click at [700, 585] on div "Ah," at bounding box center [669, 578] width 100 height 78
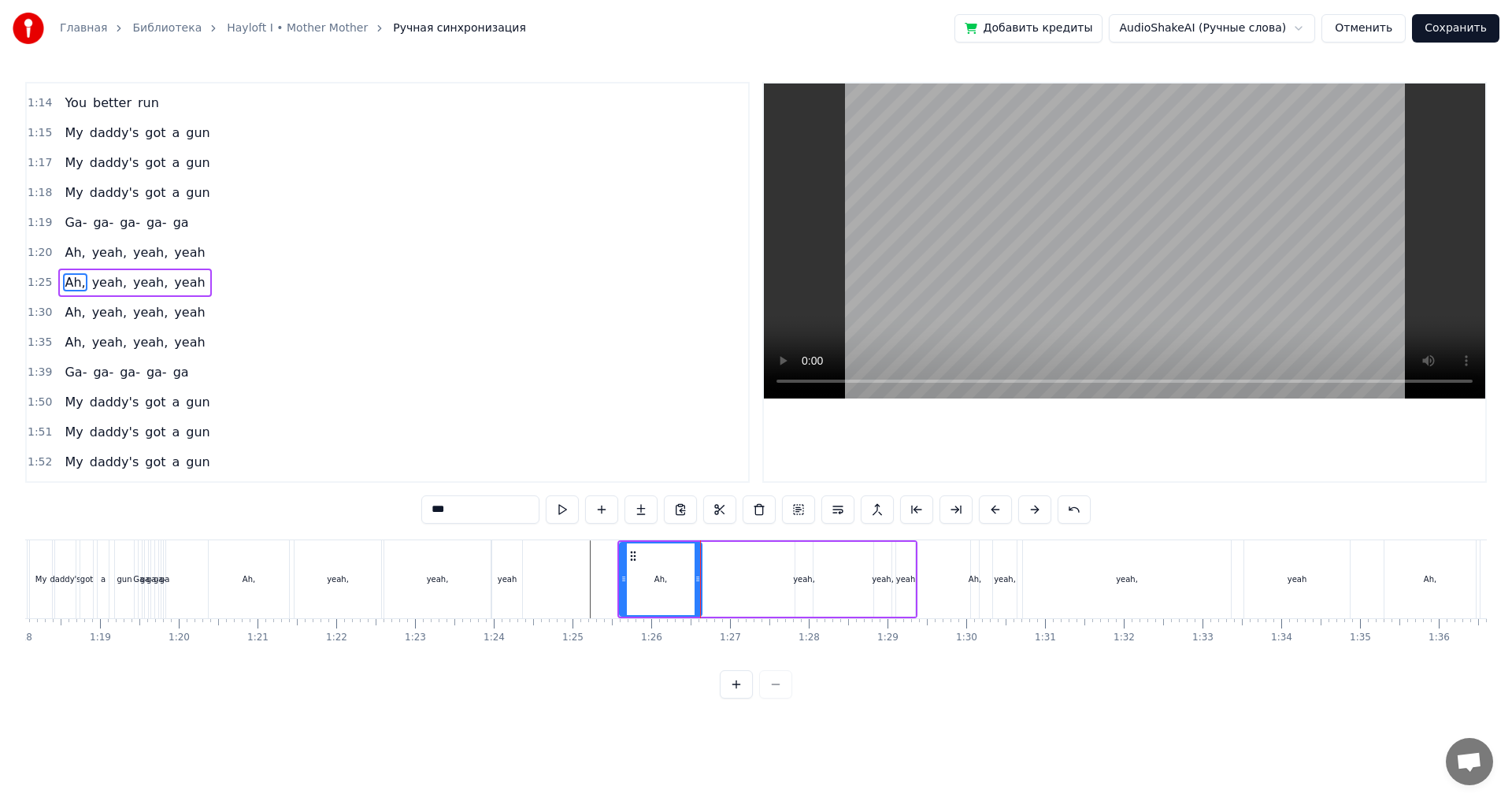
drag, startPoint x: 717, startPoint y: 583, endPoint x: 698, endPoint y: 586, distance: 19.2
click at [698, 586] on div at bounding box center [697, 579] width 6 height 71
click at [800, 580] on div "yeah," at bounding box center [804, 579] width 22 height 12
type input "*****"
drag, startPoint x: 798, startPoint y: 569, endPoint x: 735, endPoint y: 577, distance: 63.5
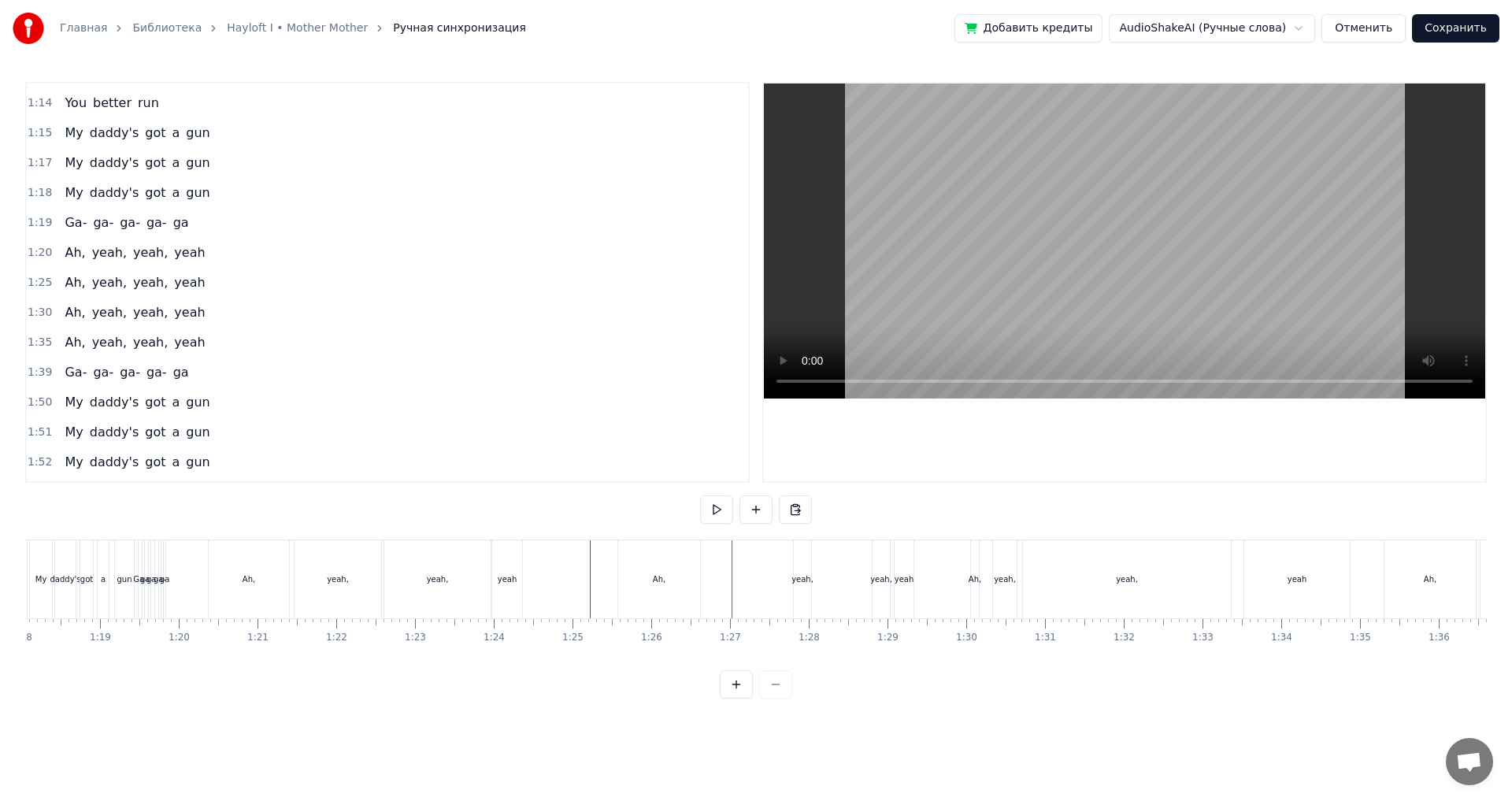
click at [802, 581] on div "yeah," at bounding box center [802, 579] width 22 height 12
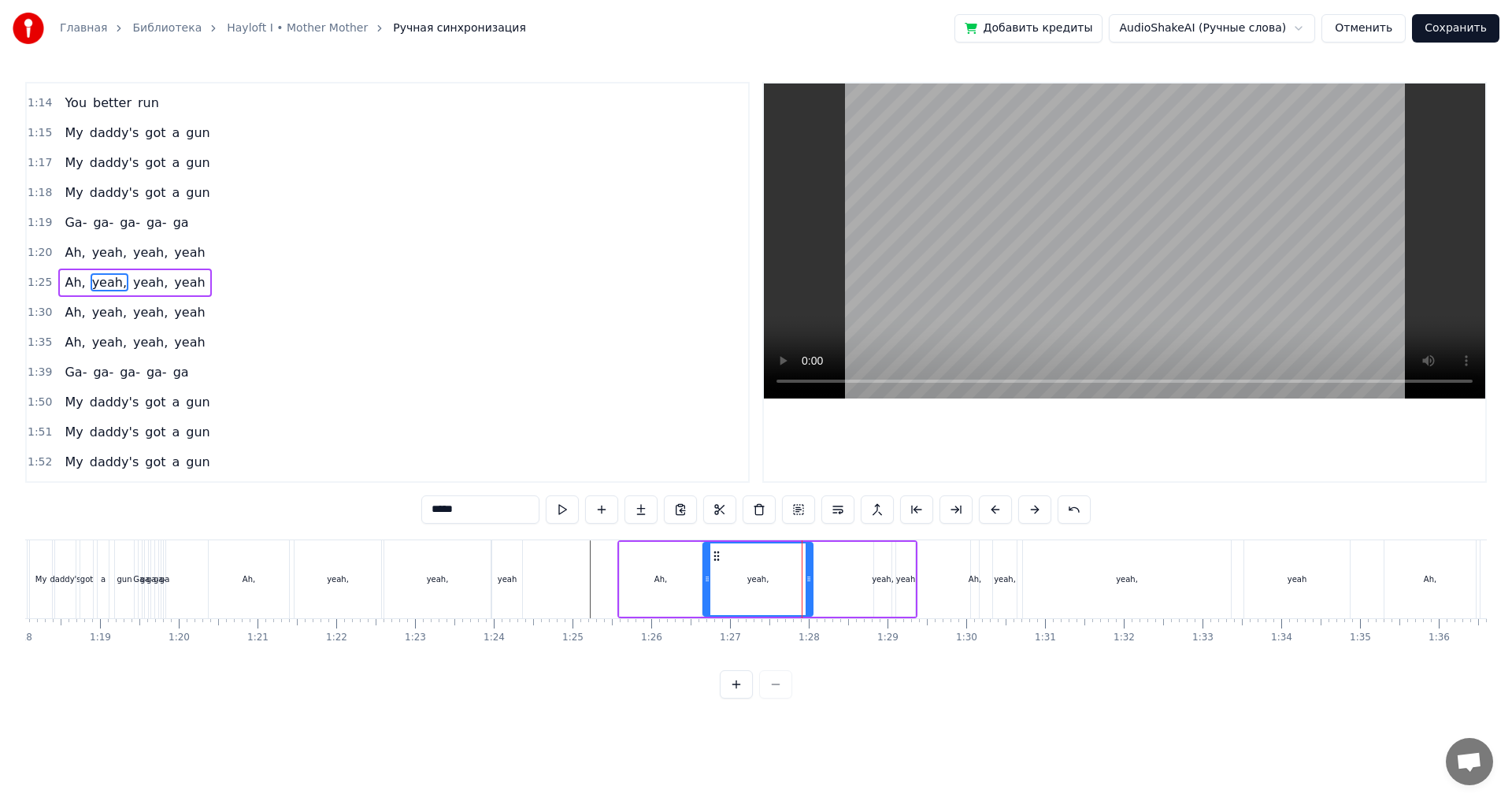
drag, startPoint x: 796, startPoint y: 580, endPoint x: 707, endPoint y: 589, distance: 89.5
click at [707, 589] on div at bounding box center [707, 579] width 6 height 71
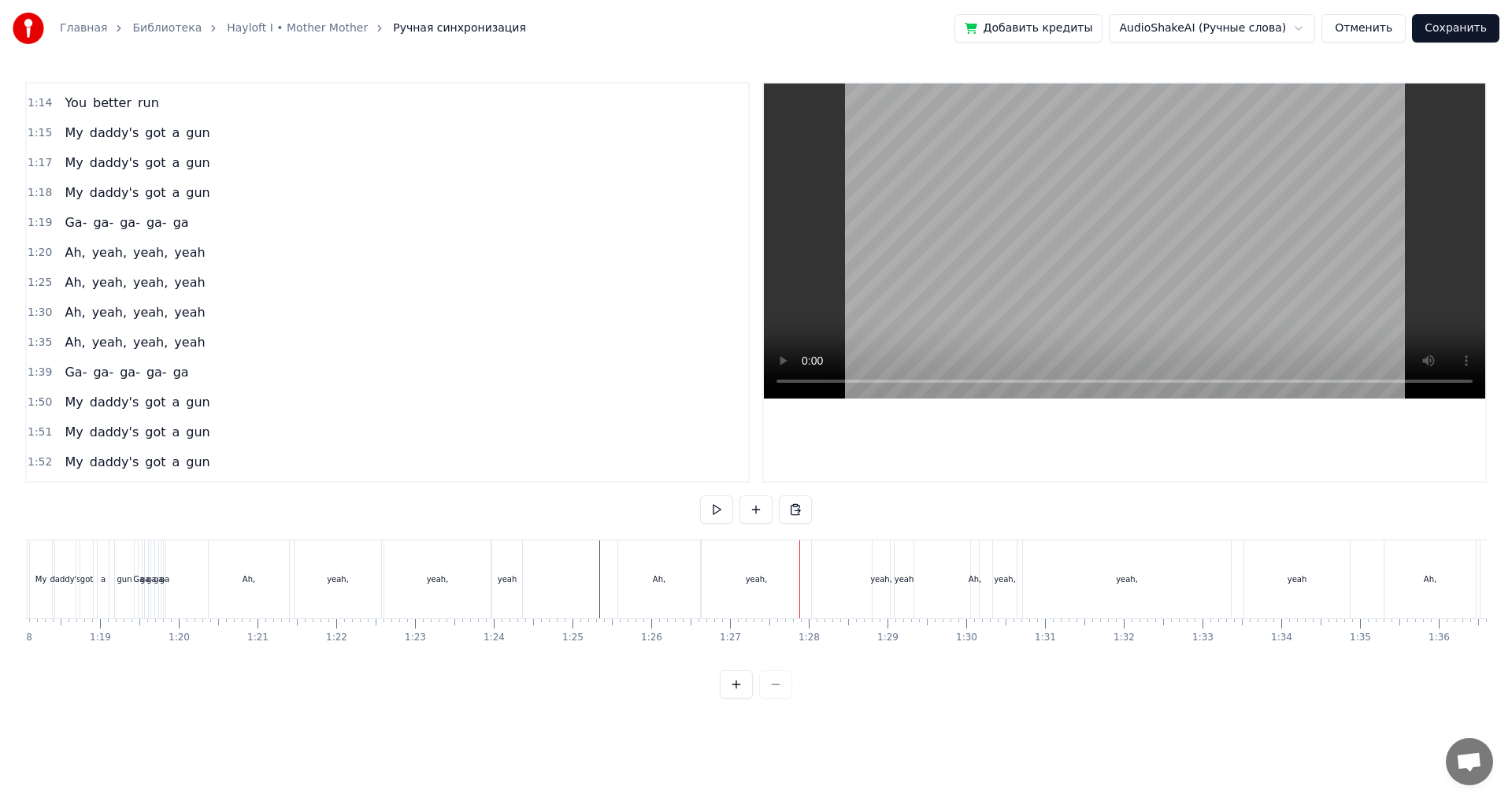
click at [809, 579] on div "yeah," at bounding box center [756, 578] width 110 height 78
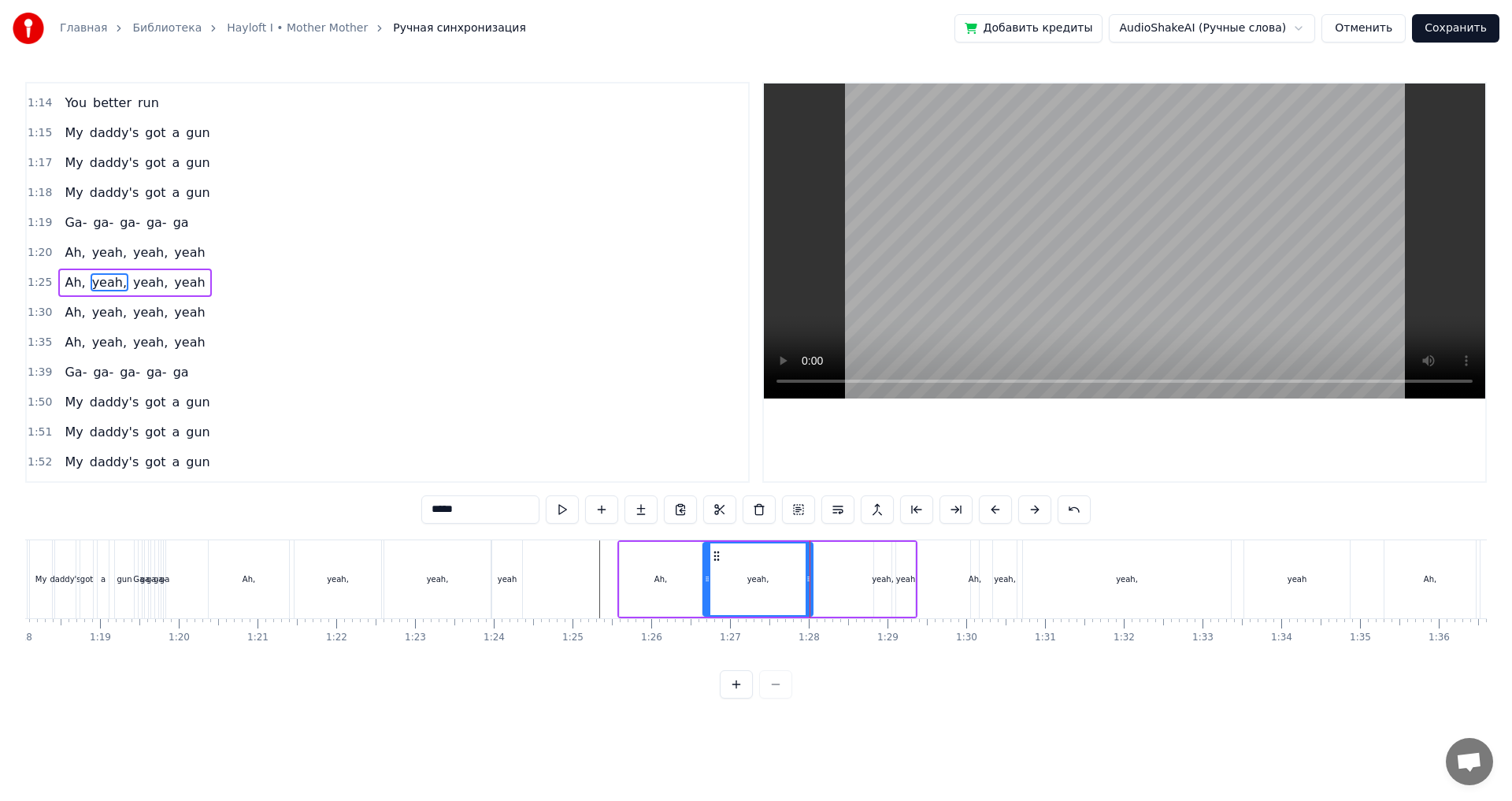
drag, startPoint x: 809, startPoint y: 582, endPoint x: 796, endPoint y: 586, distance: 13.6
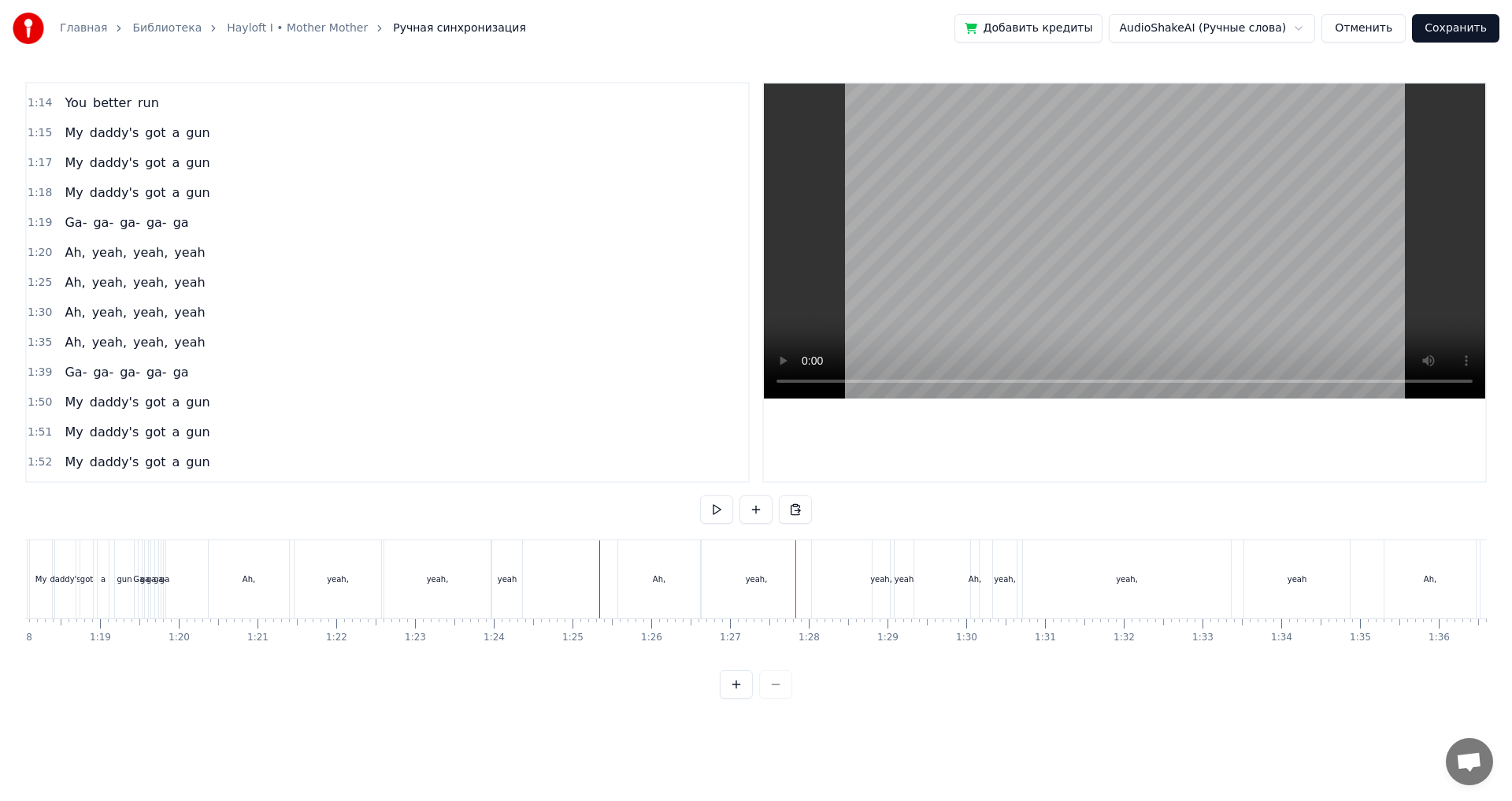
click at [807, 582] on div "yeah," at bounding box center [756, 578] width 110 height 78
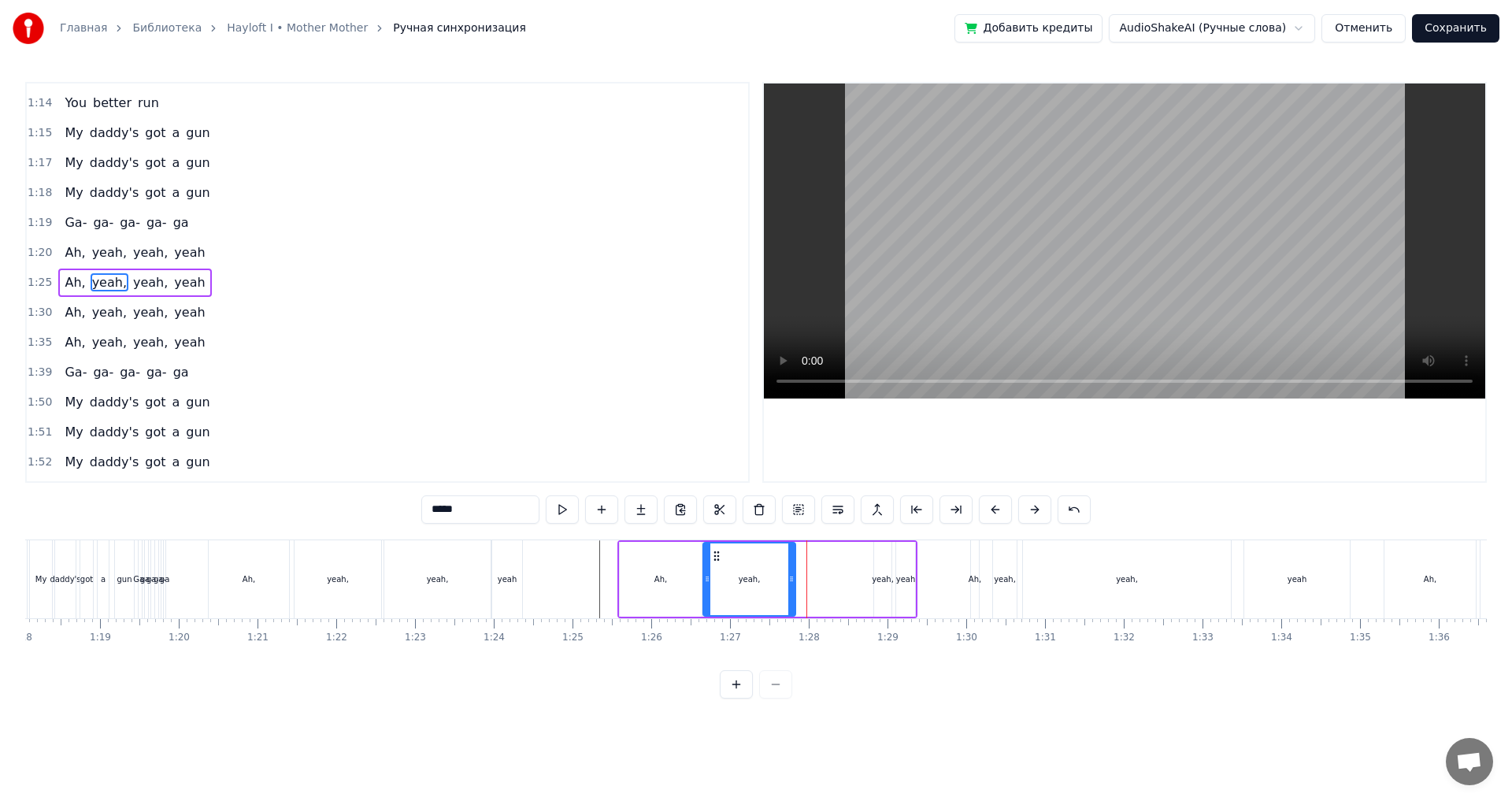
drag, startPoint x: 809, startPoint y: 582, endPoint x: 791, endPoint y: 586, distance: 18.4
click at [791, 586] on div at bounding box center [791, 579] width 6 height 71
click at [876, 585] on div "yeah," at bounding box center [883, 579] width 17 height 75
drag, startPoint x: 877, startPoint y: 580, endPoint x: 799, endPoint y: 585, distance: 78.2
click at [799, 585] on div at bounding box center [800, 579] width 6 height 71
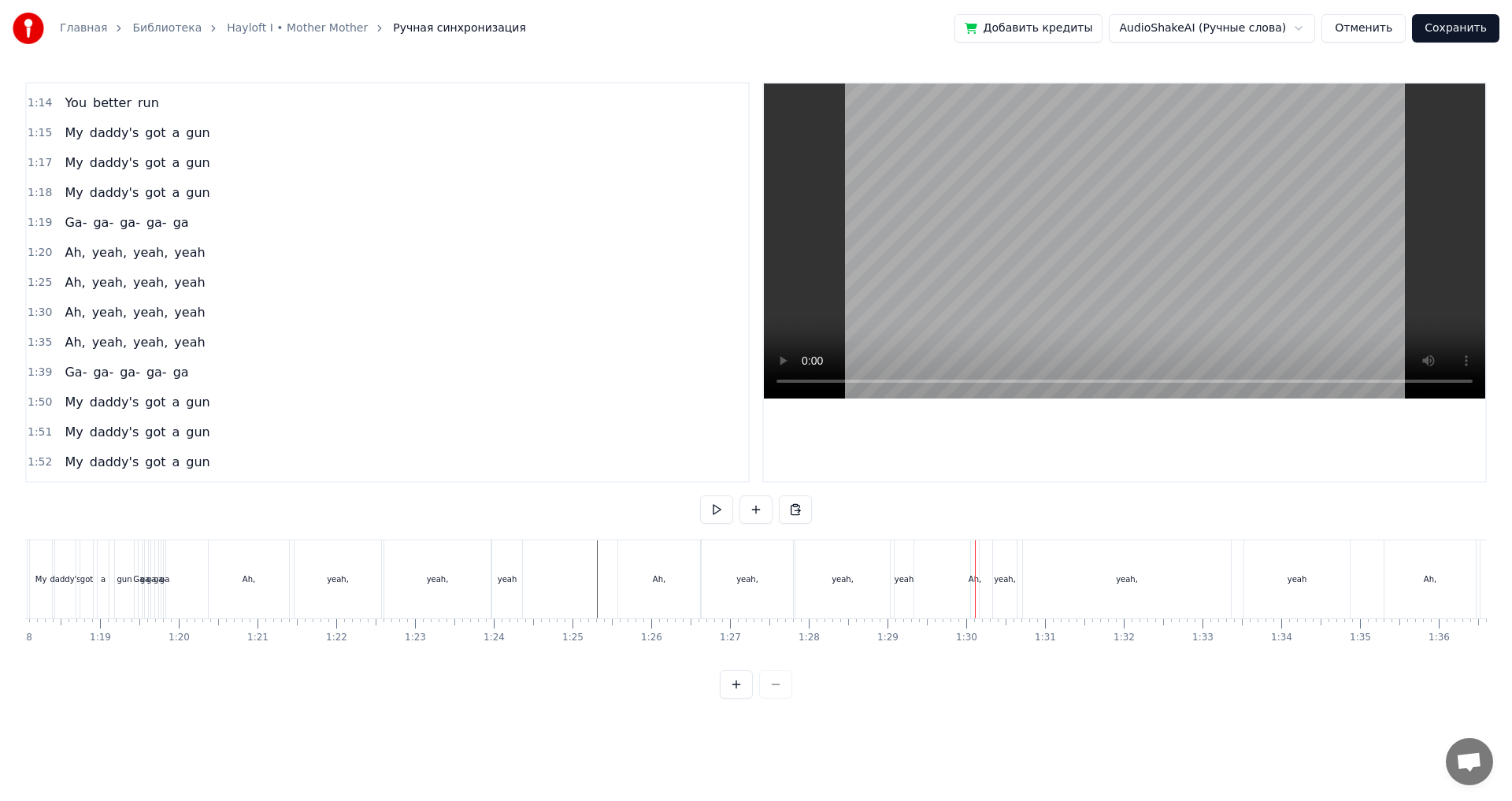
click at [909, 602] on div "yeah" at bounding box center [904, 578] width 19 height 78
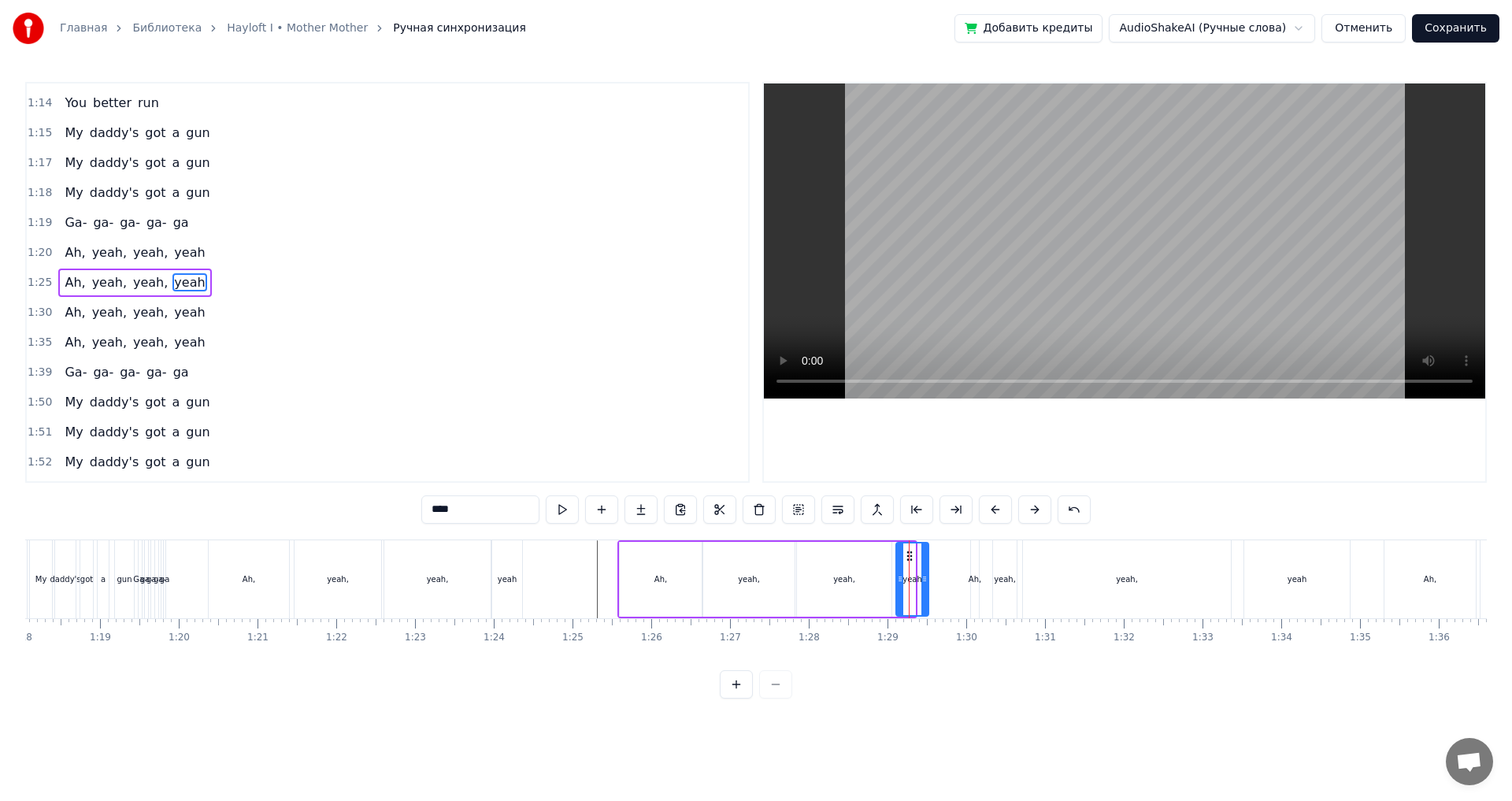
drag, startPoint x: 911, startPoint y: 587, endPoint x: 929, endPoint y: 592, distance: 18.7
click at [928, 592] on div at bounding box center [925, 579] width 6 height 71
click at [895, 591] on div at bounding box center [897, 579] width 6 height 71
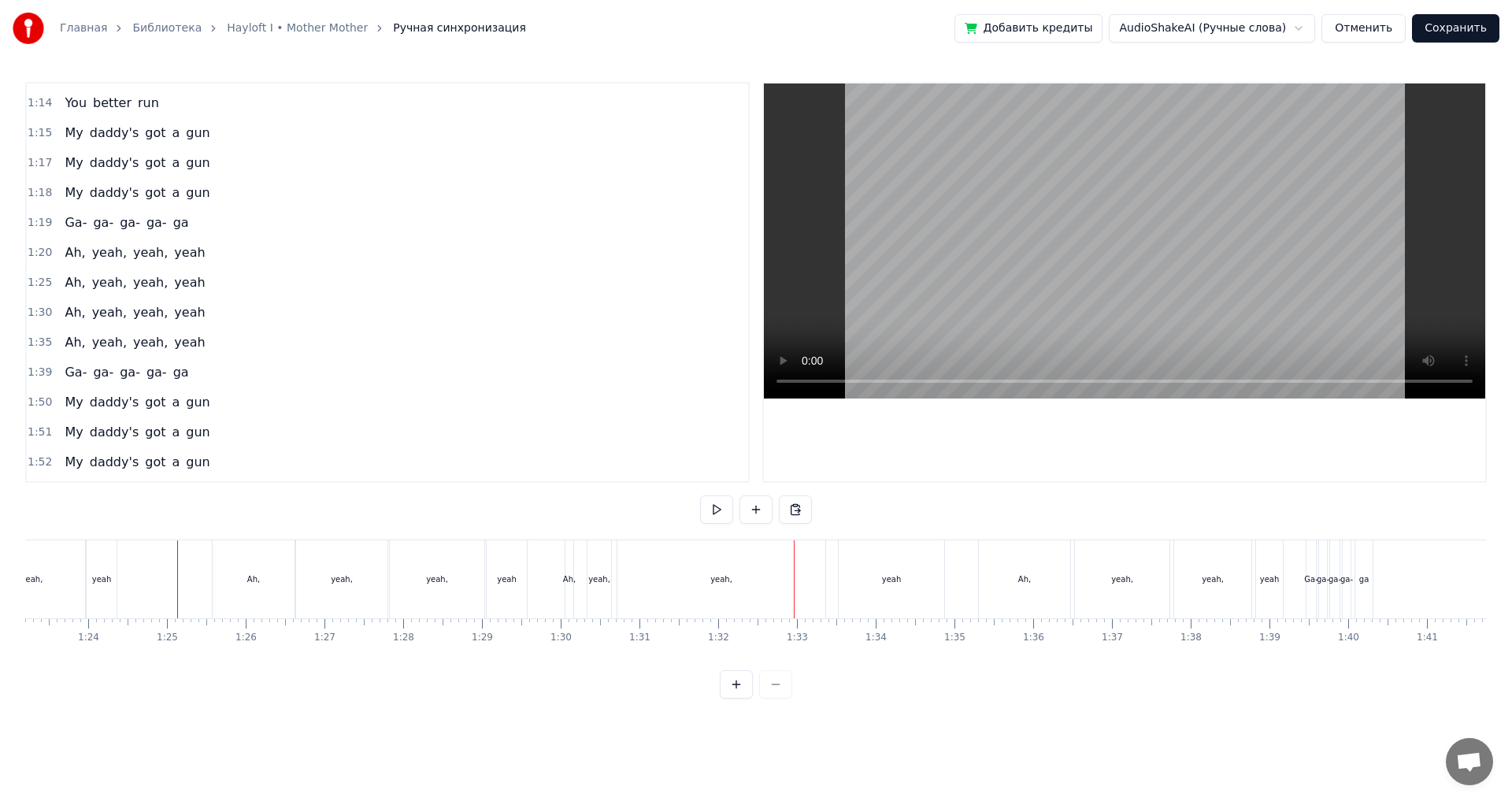
scroll to position [0, 6571]
click at [649, 580] on div "yeah," at bounding box center [704, 578] width 208 height 78
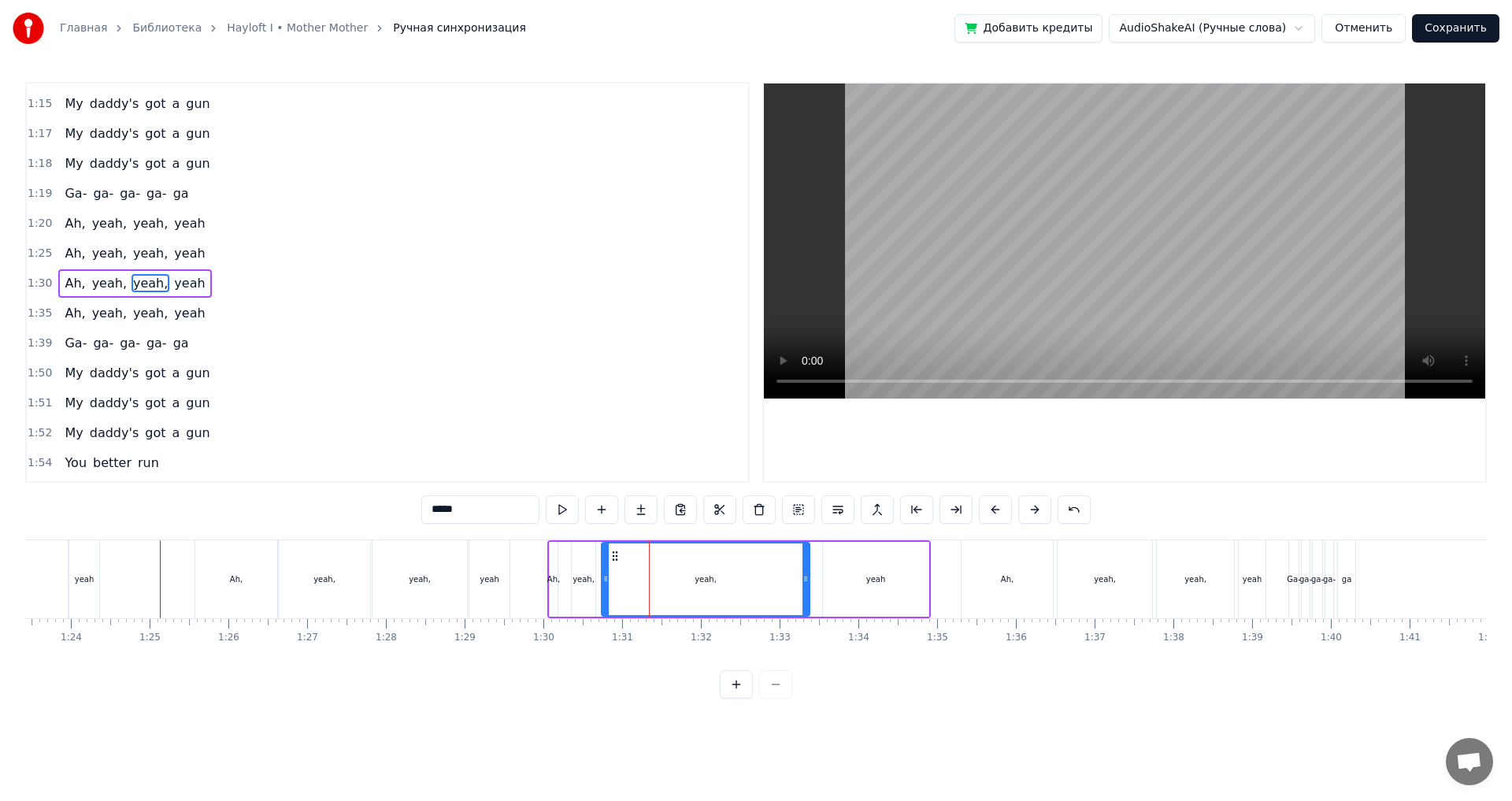
scroll to position [594, 0]
click at [232, 278] on div "1:30 Ah, yeah, yeah, yeah" at bounding box center [387, 282] width 722 height 30
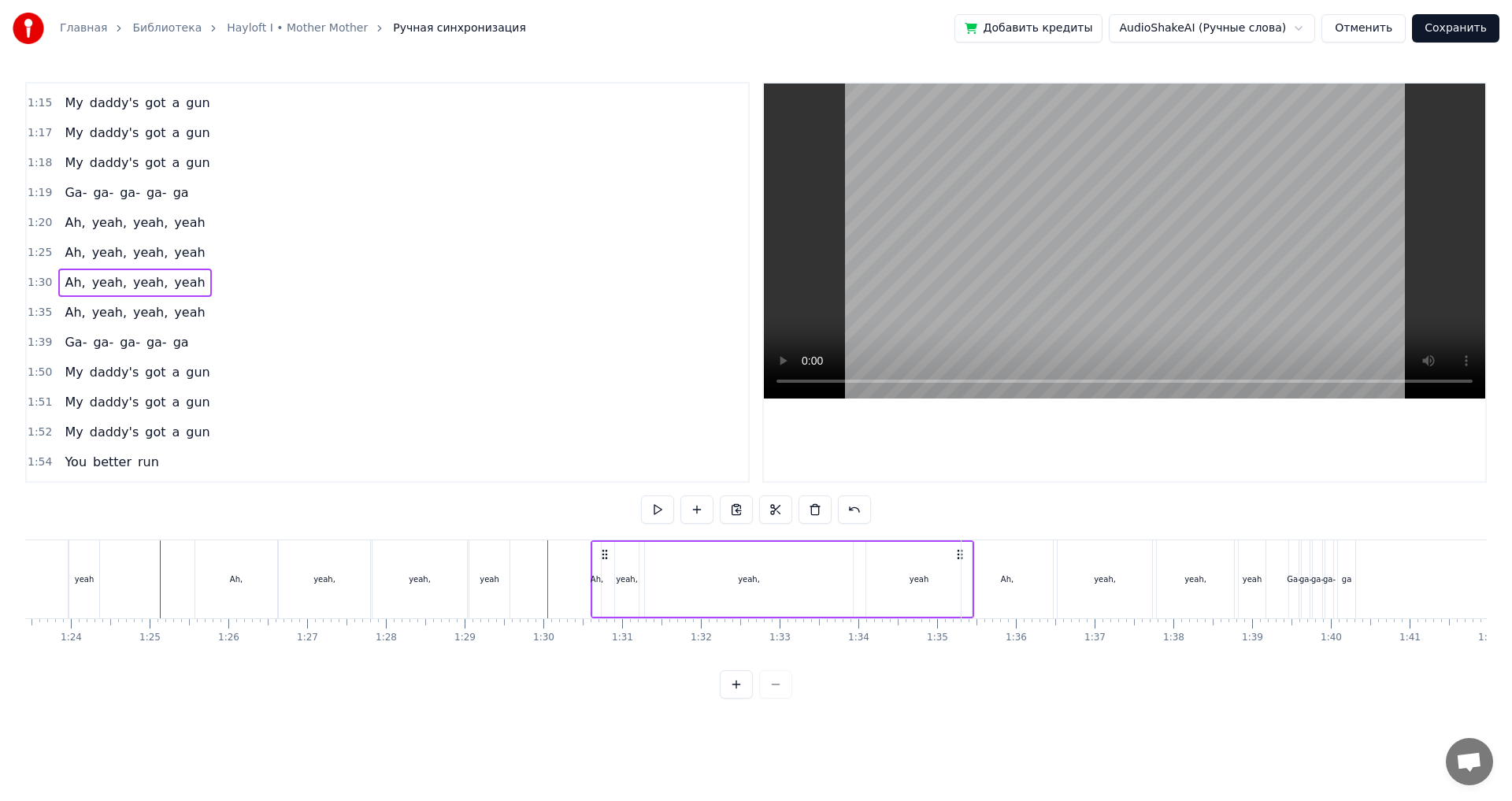
drag, startPoint x: 563, startPoint y: 557, endPoint x: 603, endPoint y: 564, distance: 40.6
click at [603, 564] on div "Ah, yeah, yeah, yeah" at bounding box center [783, 578] width 384 height 78
drag, startPoint x: 573, startPoint y: 558, endPoint x: 608, endPoint y: 561, distance: 35.1
click at [608, 561] on div "Ah, yeah, yeah, yeah" at bounding box center [773, 578] width 384 height 78
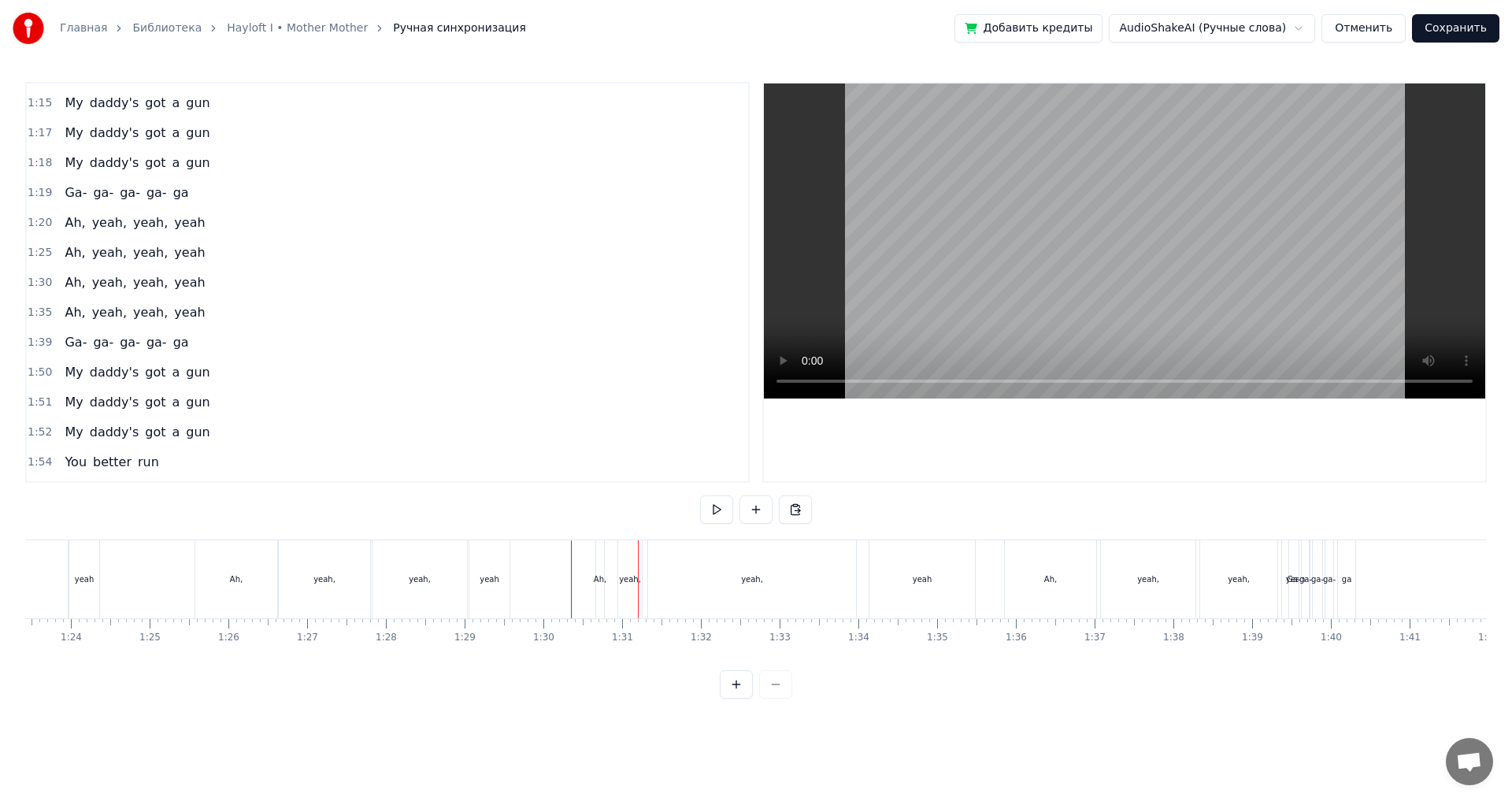
click at [539, 572] on div at bounding box center [1488, 578] width 16068 height 78
click at [636, 580] on div "yeah," at bounding box center [630, 579] width 22 height 12
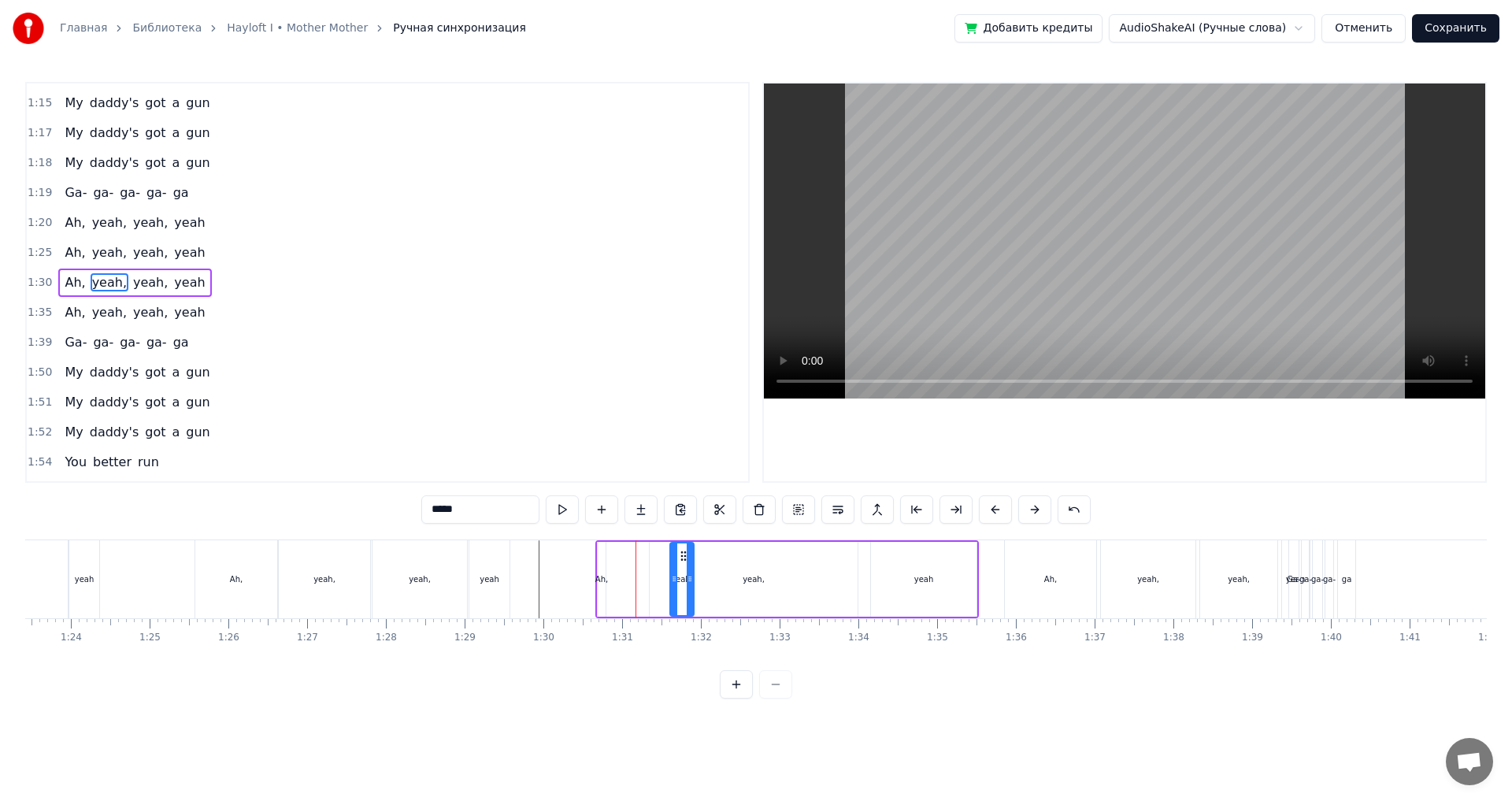
drag, startPoint x: 631, startPoint y: 557, endPoint x: 682, endPoint y: 565, distance: 51.6
click at [603, 582] on div "Ah," at bounding box center [602, 579] width 13 height 12
type input "***"
drag, startPoint x: 604, startPoint y: 580, endPoint x: 666, endPoint y: 588, distance: 62.5
click at [666, 588] on div at bounding box center [663, 579] width 6 height 71
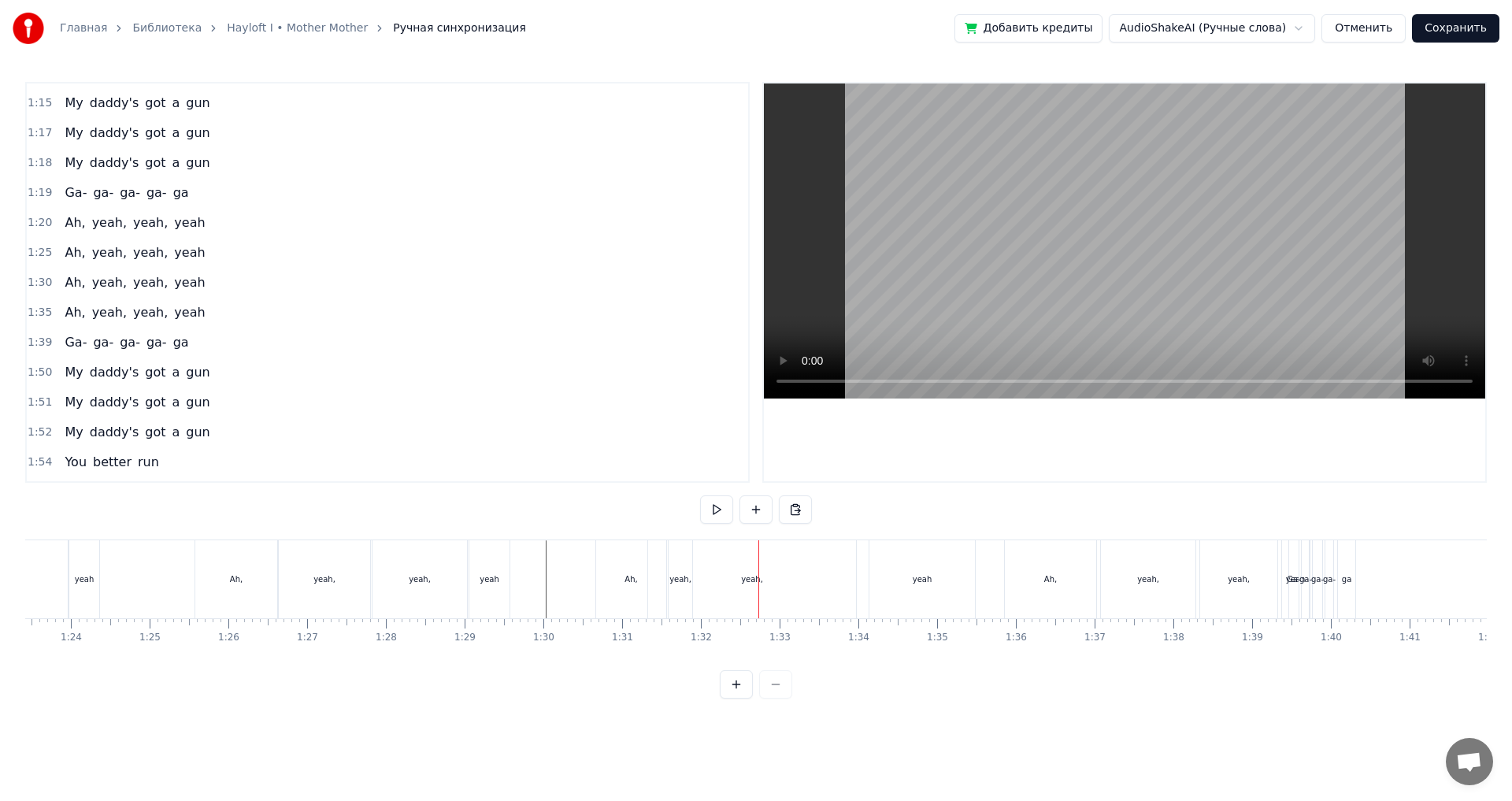
click at [729, 580] on div "yeah," at bounding box center [753, 578] width 208 height 78
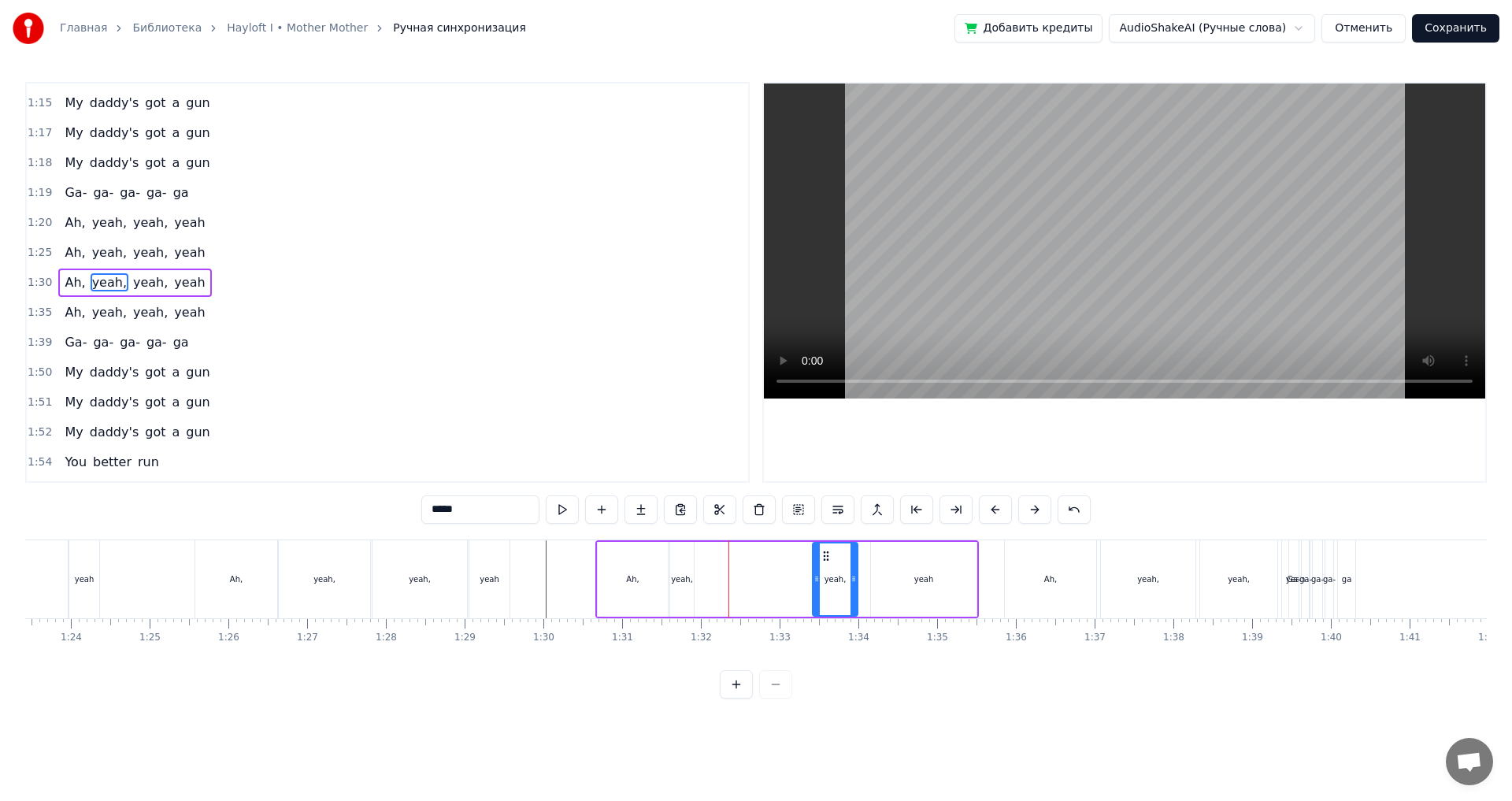
drag, startPoint x: 650, startPoint y: 579, endPoint x: 771, endPoint y: 596, distance: 122.2
click at [681, 590] on div "yeah," at bounding box center [682, 579] width 24 height 75
drag, startPoint x: 693, startPoint y: 585, endPoint x: 749, endPoint y: 592, distance: 56.4
click at [749, 592] on div at bounding box center [745, 579] width 6 height 71
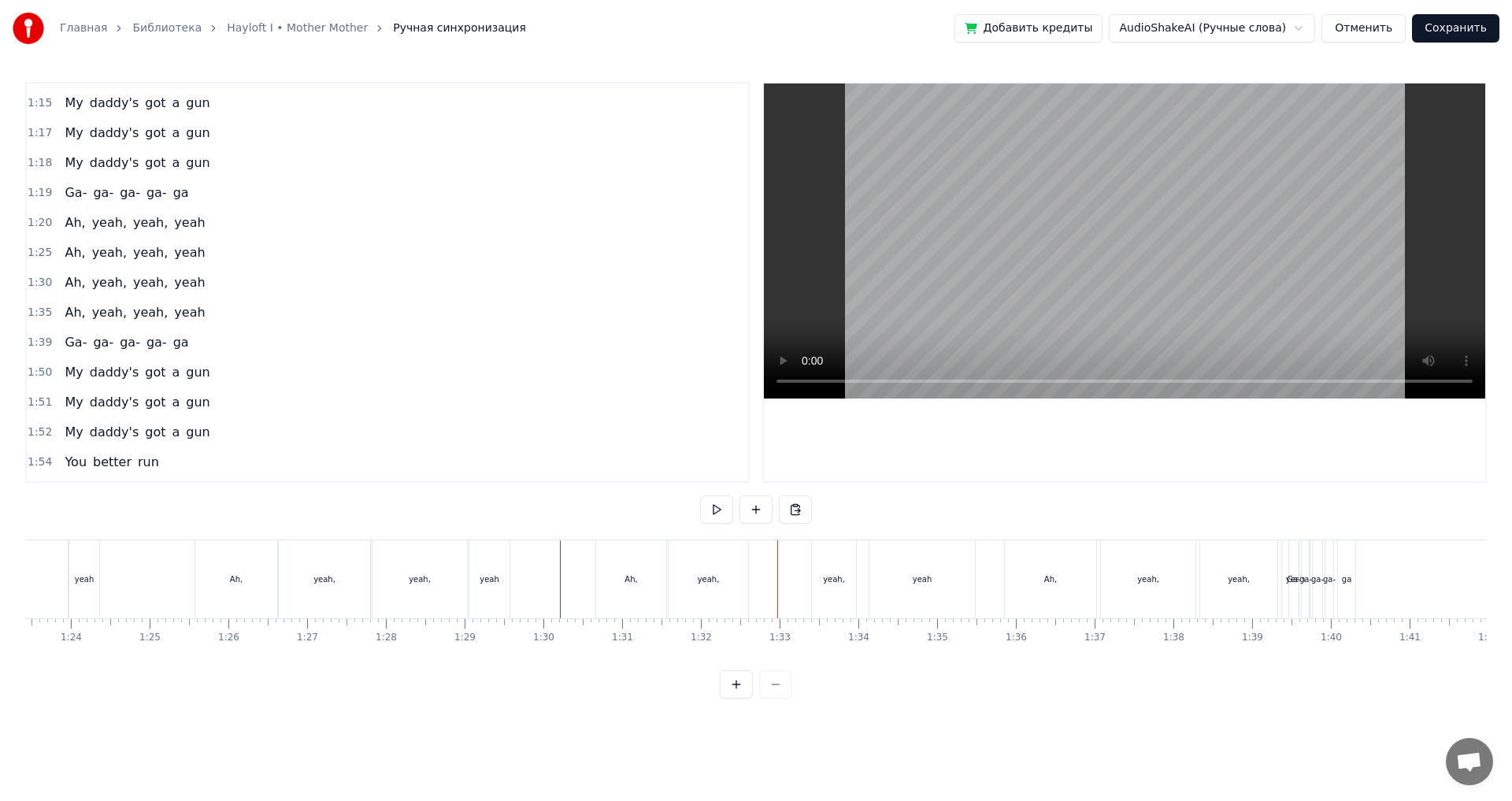
click at [841, 579] on div "yeah," at bounding box center [834, 579] width 22 height 12
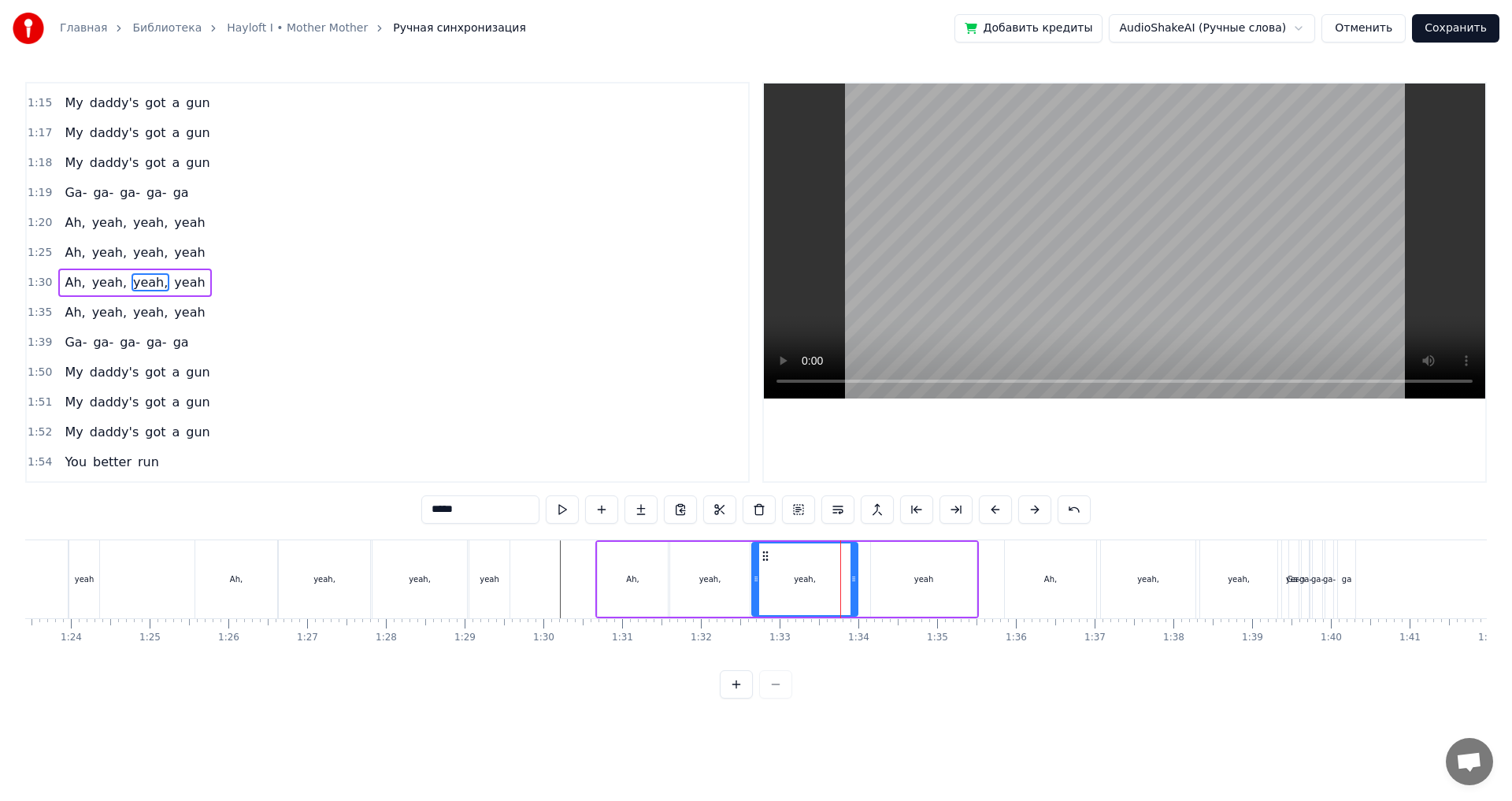
drag, startPoint x: 819, startPoint y: 584, endPoint x: 757, endPoint y: 594, distance: 62.8
click at [757, 594] on div at bounding box center [756, 579] width 6 height 71
click at [888, 591] on div "yeah" at bounding box center [925, 579] width 106 height 75
type input "****"
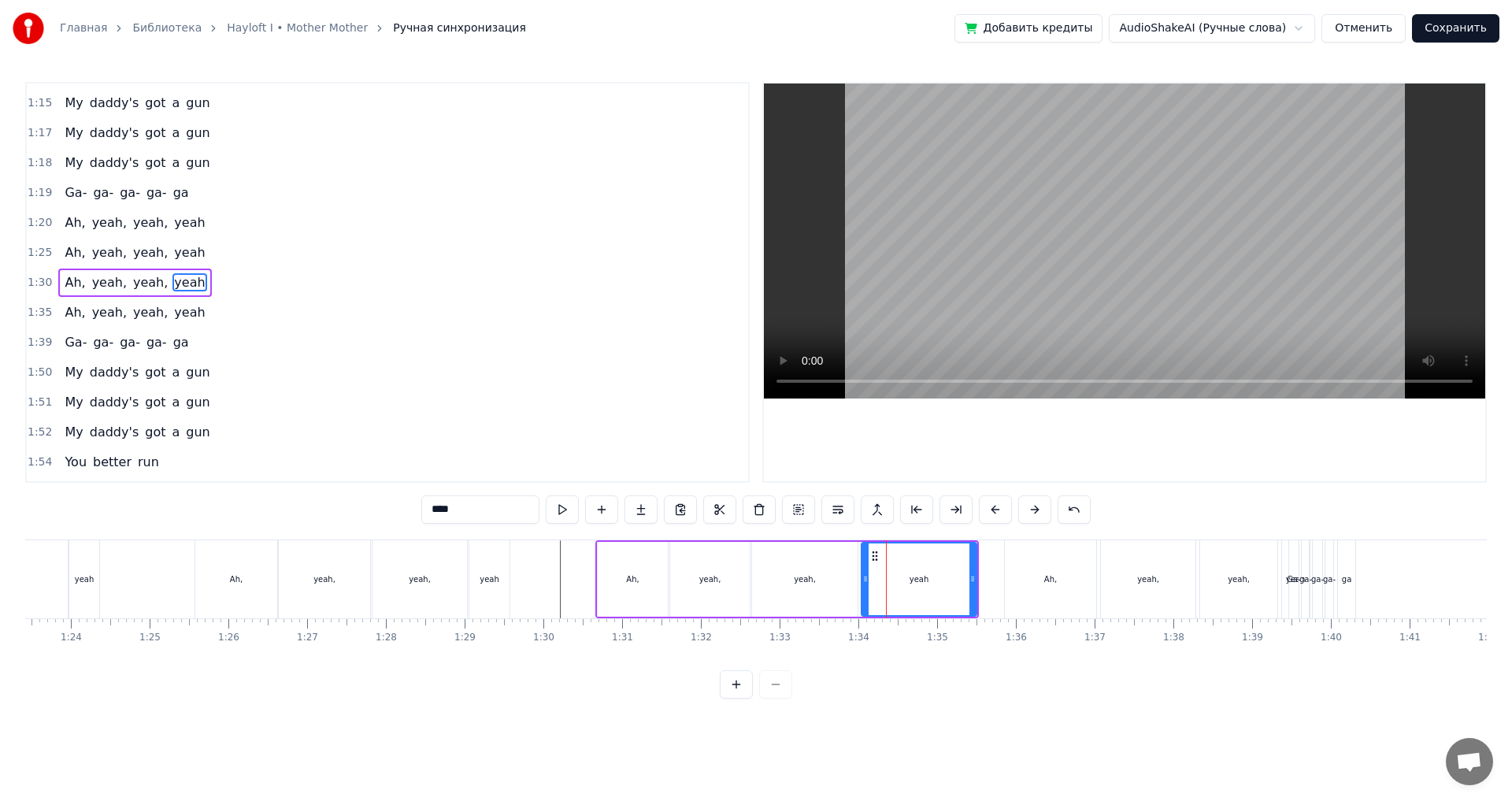
drag, startPoint x: 872, startPoint y: 585, endPoint x: 862, endPoint y: 589, distance: 10.8
click at [862, 589] on div at bounding box center [865, 579] width 6 height 71
drag, startPoint x: 970, startPoint y: 591, endPoint x: 902, endPoint y: 600, distance: 68.6
click at [902, 600] on div at bounding box center [904, 579] width 6 height 71
click at [554, 574] on div at bounding box center [1488, 578] width 16068 height 78
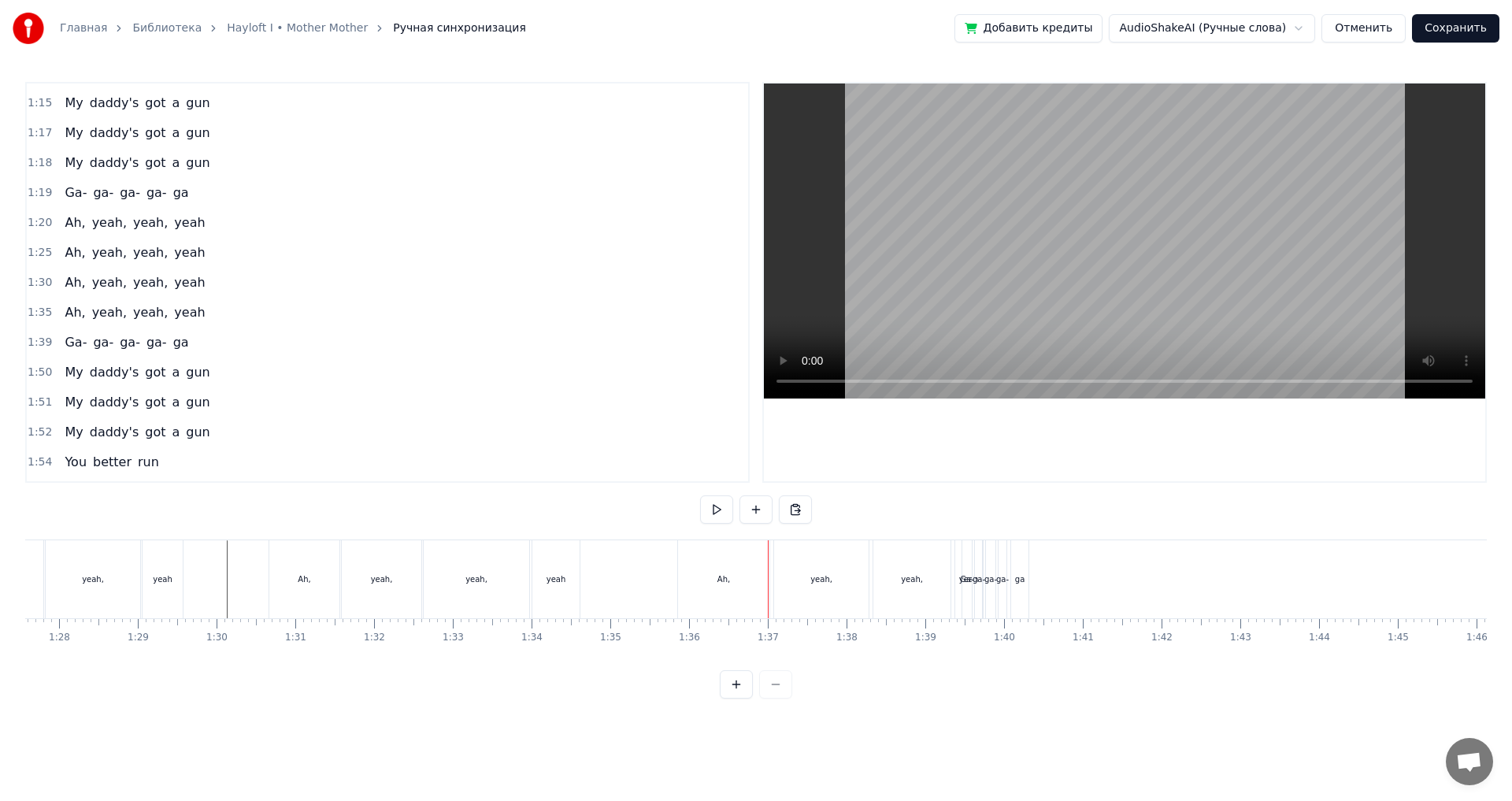
scroll to position [0, 6969]
click at [673, 585] on div "Ah," at bounding box center [653, 578] width 91 height 78
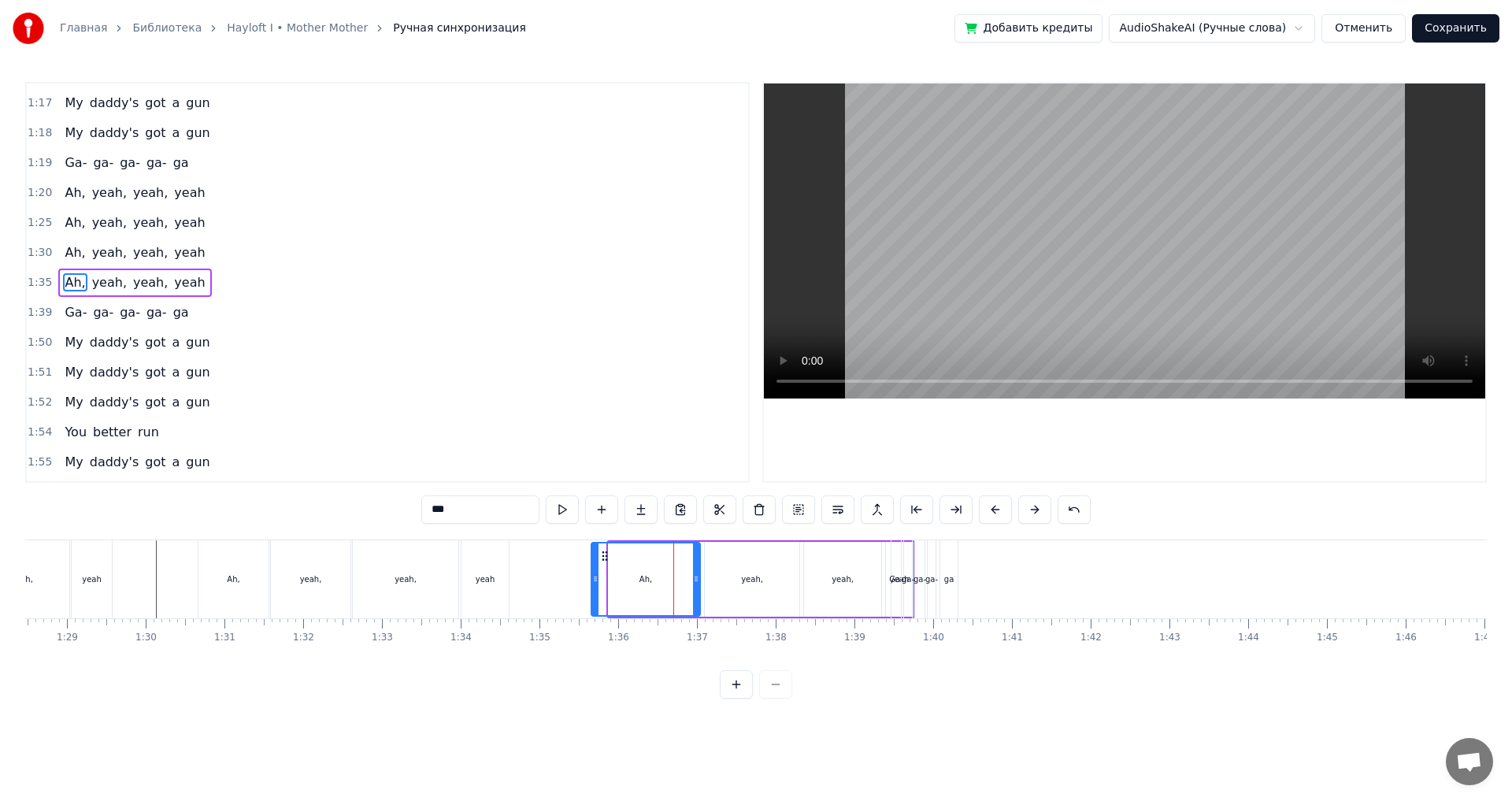
drag, startPoint x: 608, startPoint y: 582, endPoint x: 595, endPoint y: 586, distance: 13.6
click at [595, 586] on div at bounding box center [595, 579] width 6 height 71
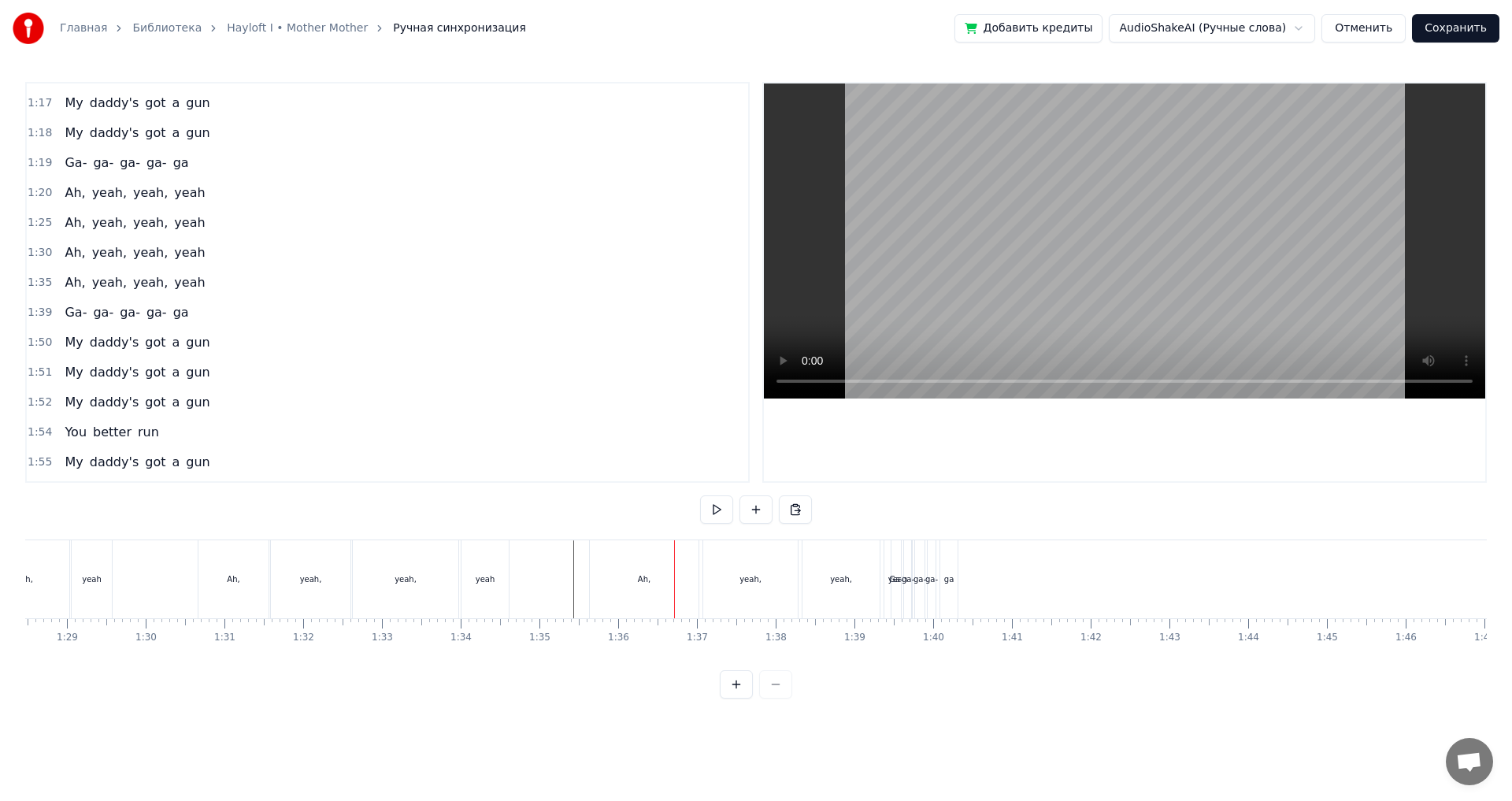
click at [682, 577] on div "Ah," at bounding box center [644, 578] width 109 height 78
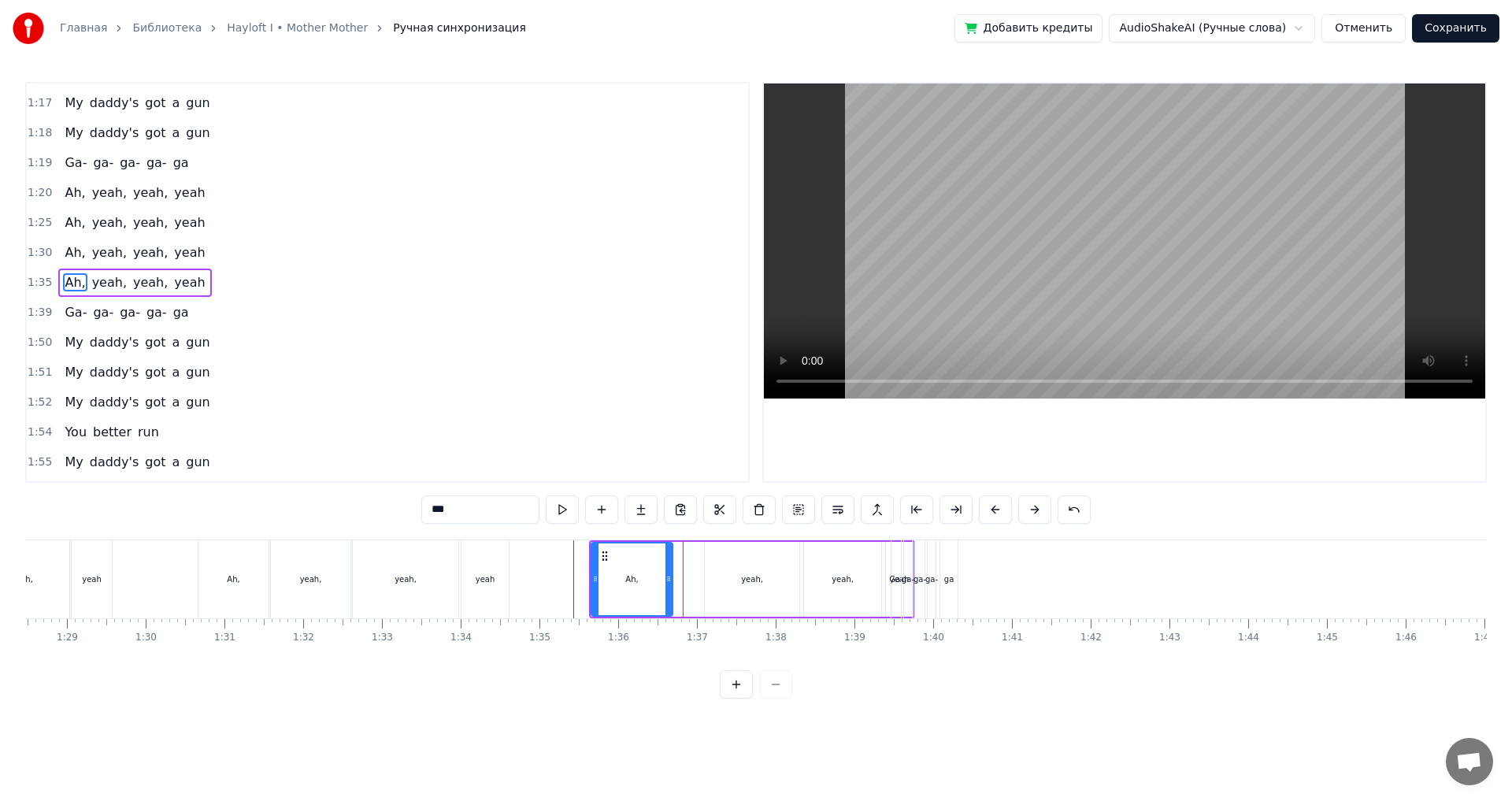
drag, startPoint x: 694, startPoint y: 583, endPoint x: 672, endPoint y: 587, distance: 22.4
click at [669, 589] on div at bounding box center [669, 579] width 6 height 71
click at [727, 584] on div "yeah," at bounding box center [752, 579] width 94 height 75
type input "*****"
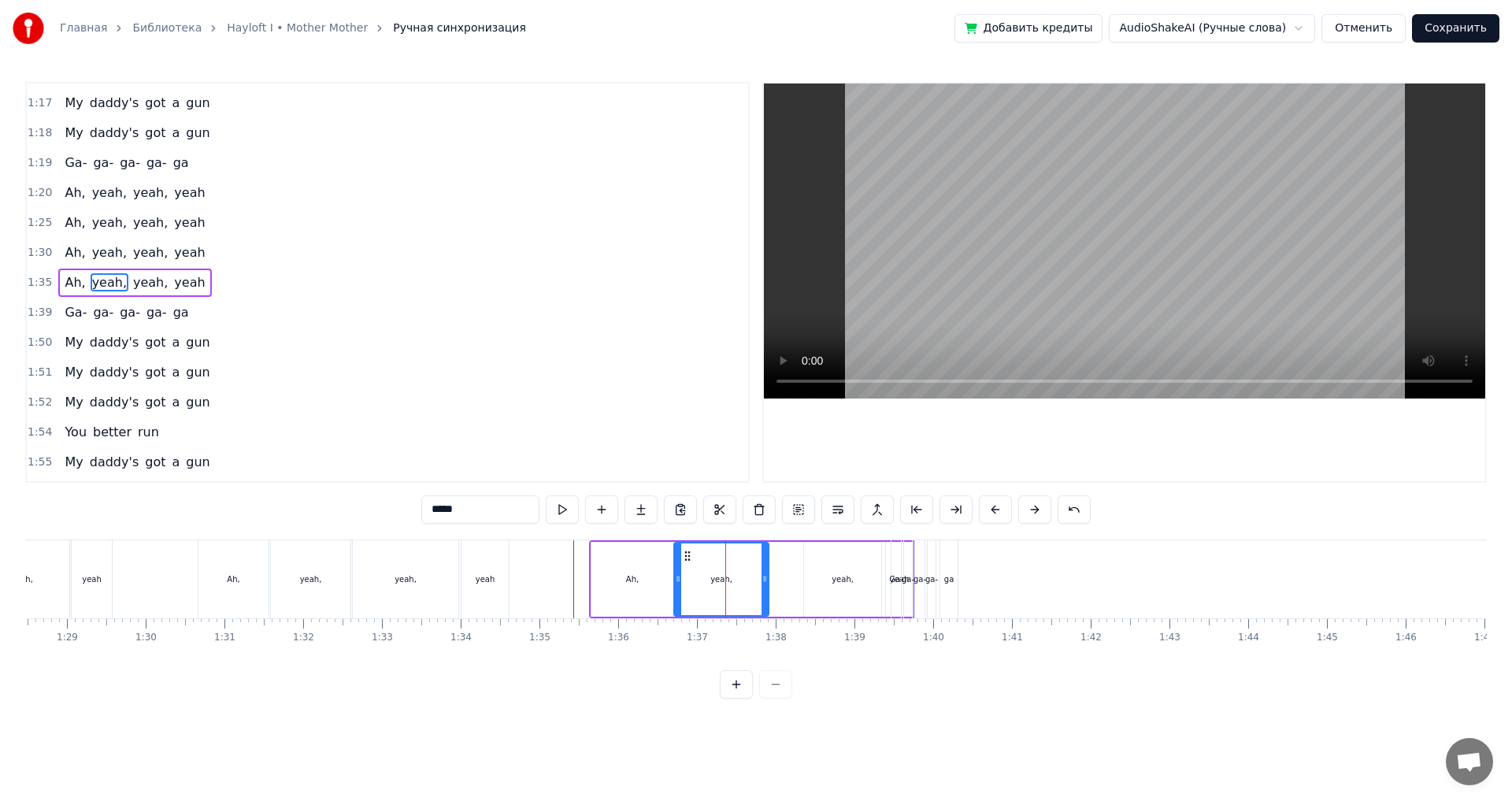
drag, startPoint x: 710, startPoint y: 558, endPoint x: 688, endPoint y: 564, distance: 22.8
click at [688, 564] on div "yeah," at bounding box center [722, 579] width 93 height 71
click at [560, 581] on div at bounding box center [1091, 578] width 16068 height 78
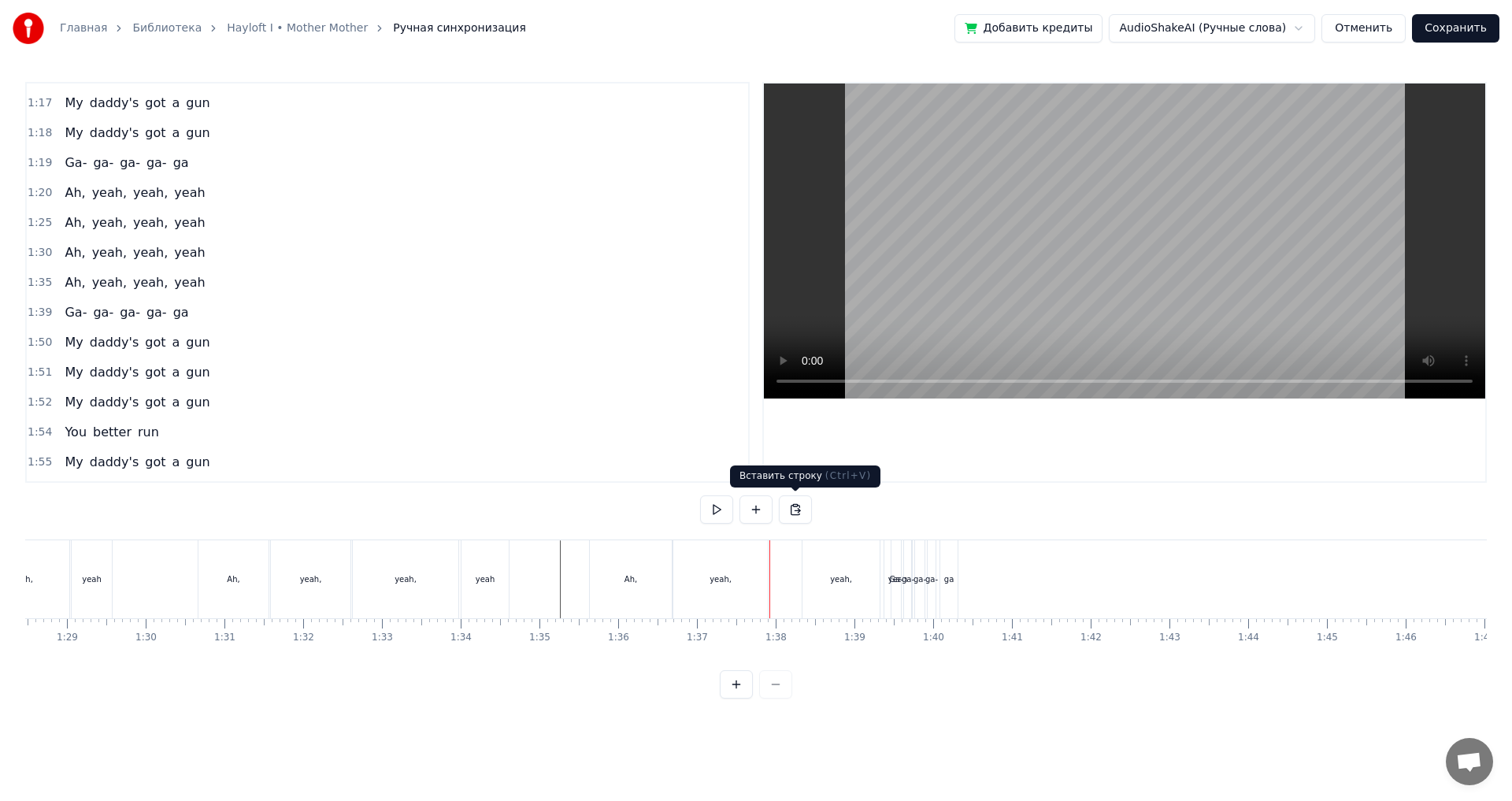
click at [825, 578] on div "yeah," at bounding box center [841, 578] width 77 height 78
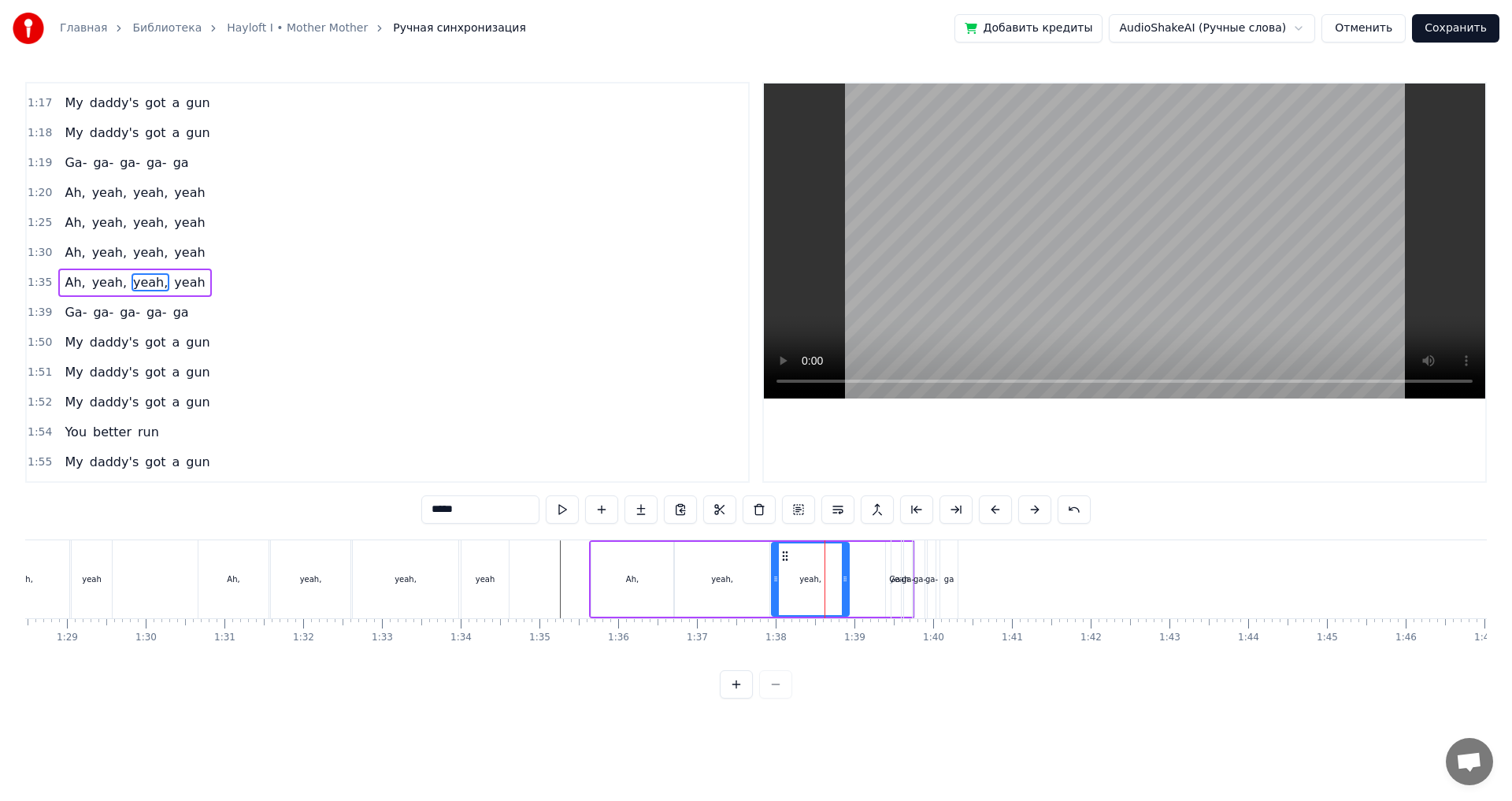
drag, startPoint x: 814, startPoint y: 556, endPoint x: 784, endPoint y: 564, distance: 31.0
click at [784, 564] on div "yeah," at bounding box center [810, 579] width 76 height 71
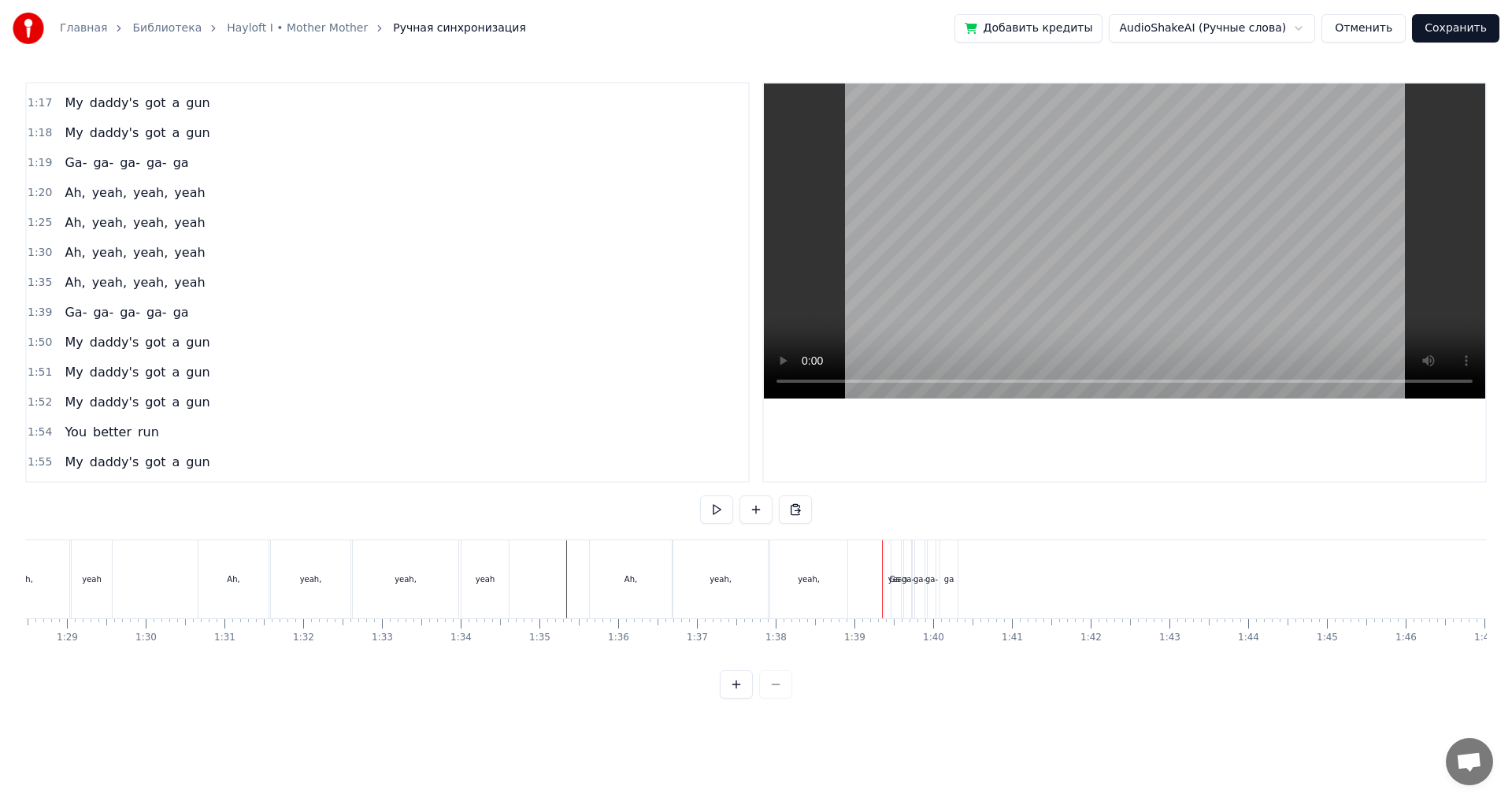
click at [830, 593] on div "yeah," at bounding box center [809, 578] width 77 height 78
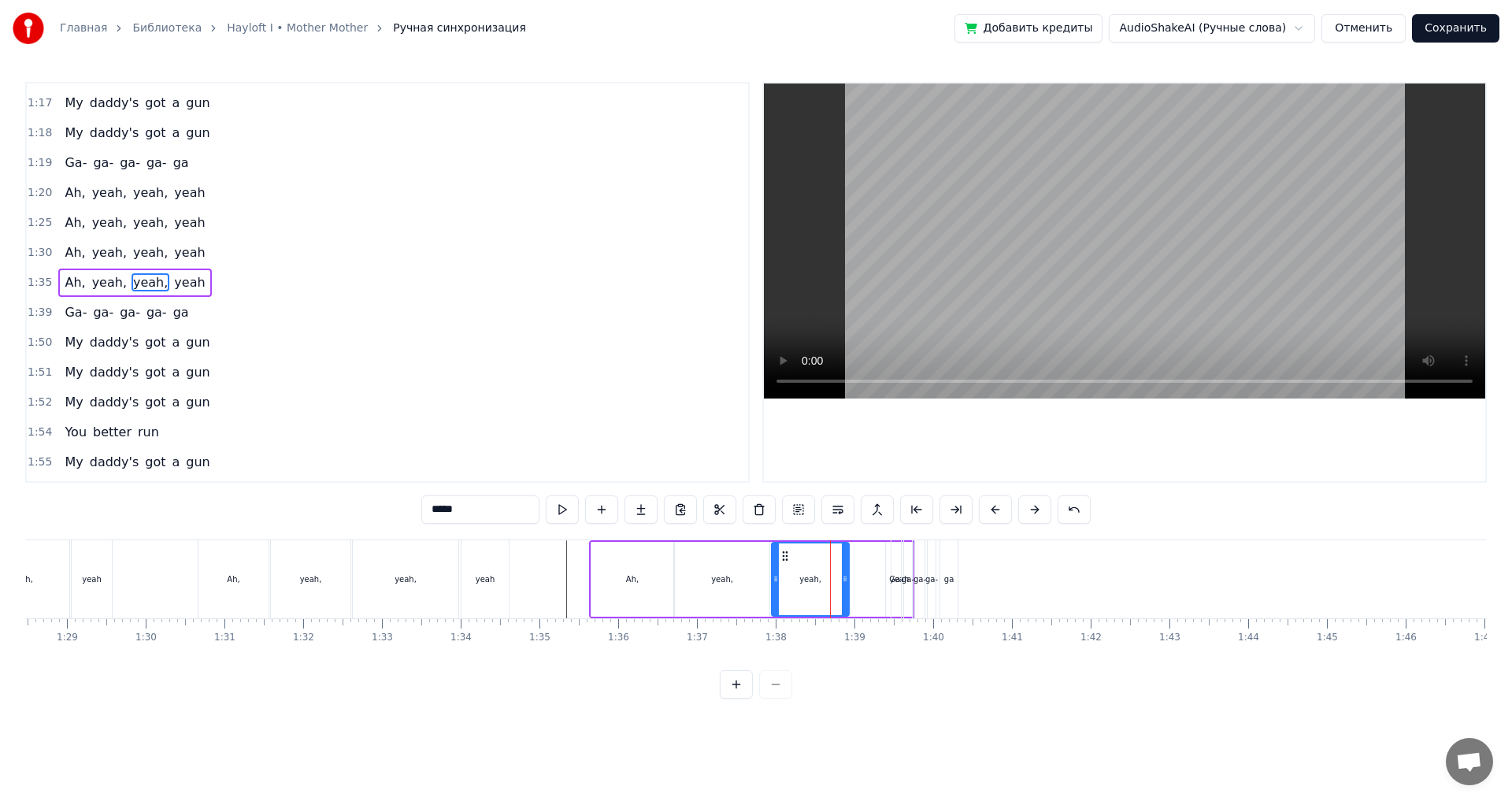
click at [173, 288] on span "yeah" at bounding box center [189, 282] width 34 height 18
type input "****"
drag, startPoint x: 896, startPoint y: 558, endPoint x: 865, endPoint y: 567, distance: 32.3
click at [865, 567] on div "My daddy's got a gun My daddy's got a gun My daddy's got a gun You better run M…" at bounding box center [1091, 579] width 16068 height 79
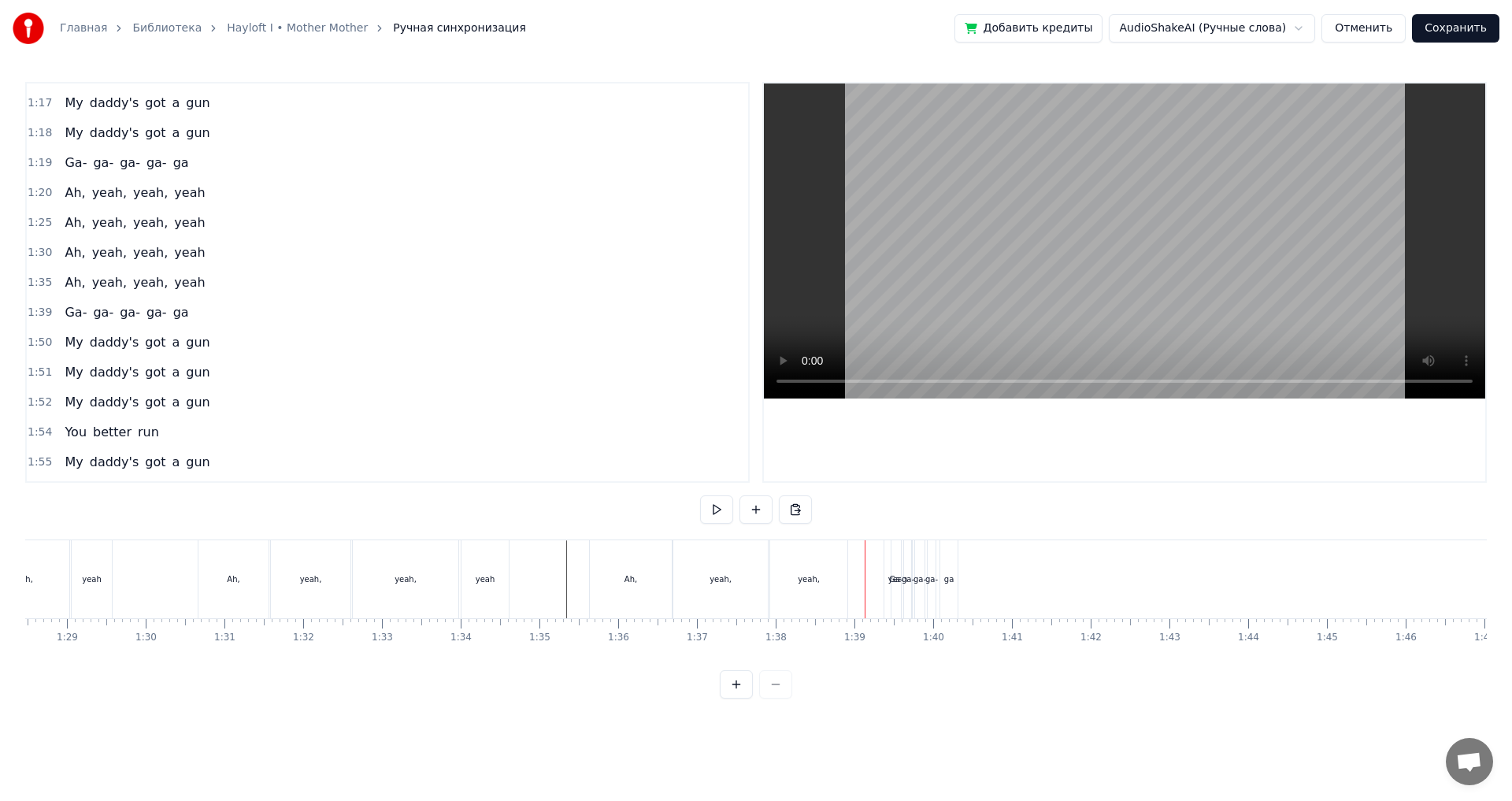
click at [791, 564] on div "yeah," at bounding box center [809, 578] width 77 height 78
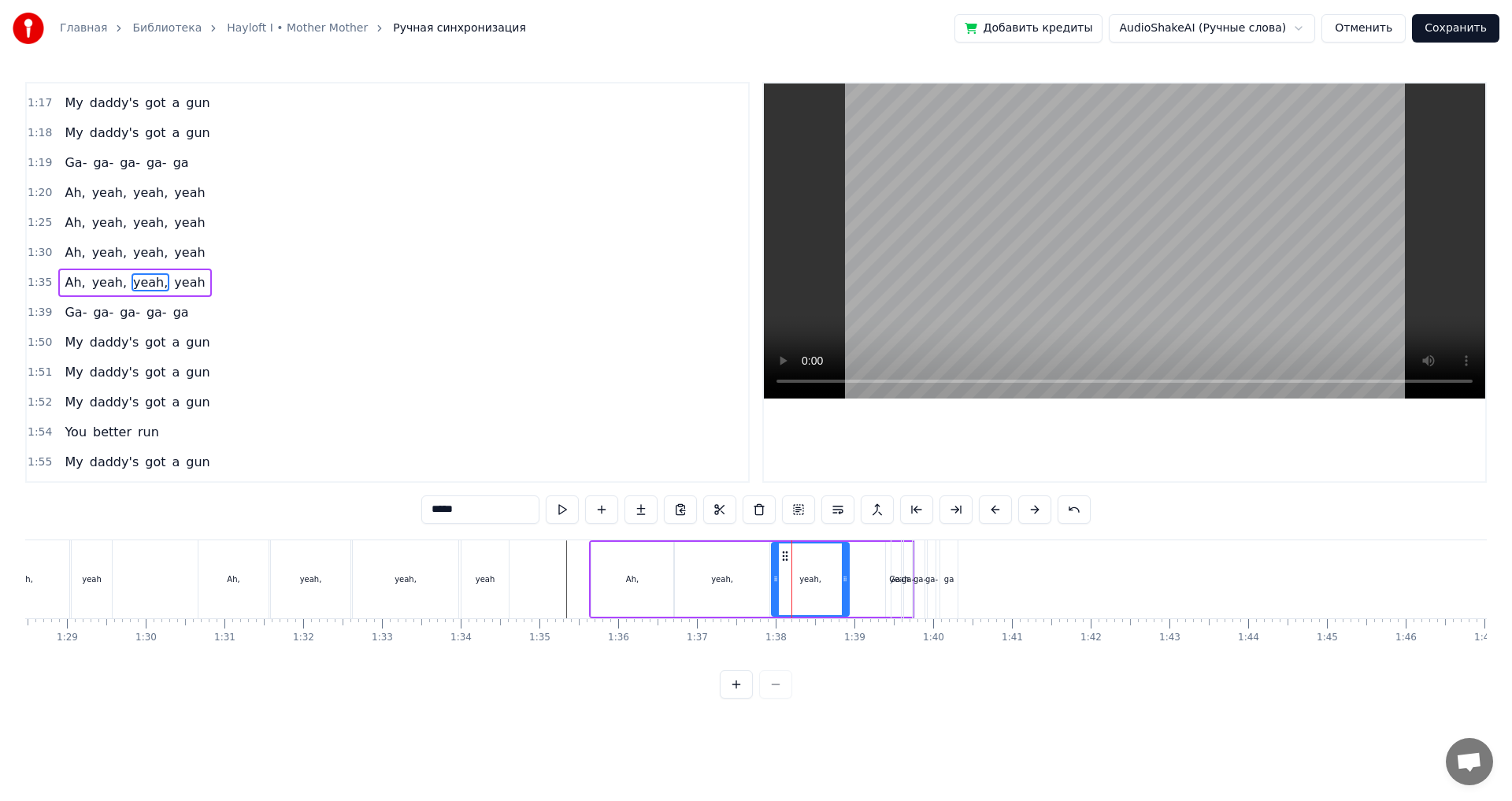
click at [173, 289] on span "yeah" at bounding box center [189, 282] width 34 height 18
type input "****"
drag, startPoint x: 900, startPoint y: 553, endPoint x: 856, endPoint y: 564, distance: 45.4
click at [856, 564] on div "My daddy's got a gun My daddy's got a gun My daddy's got a gun You better run M…" at bounding box center [1091, 579] width 16068 height 79
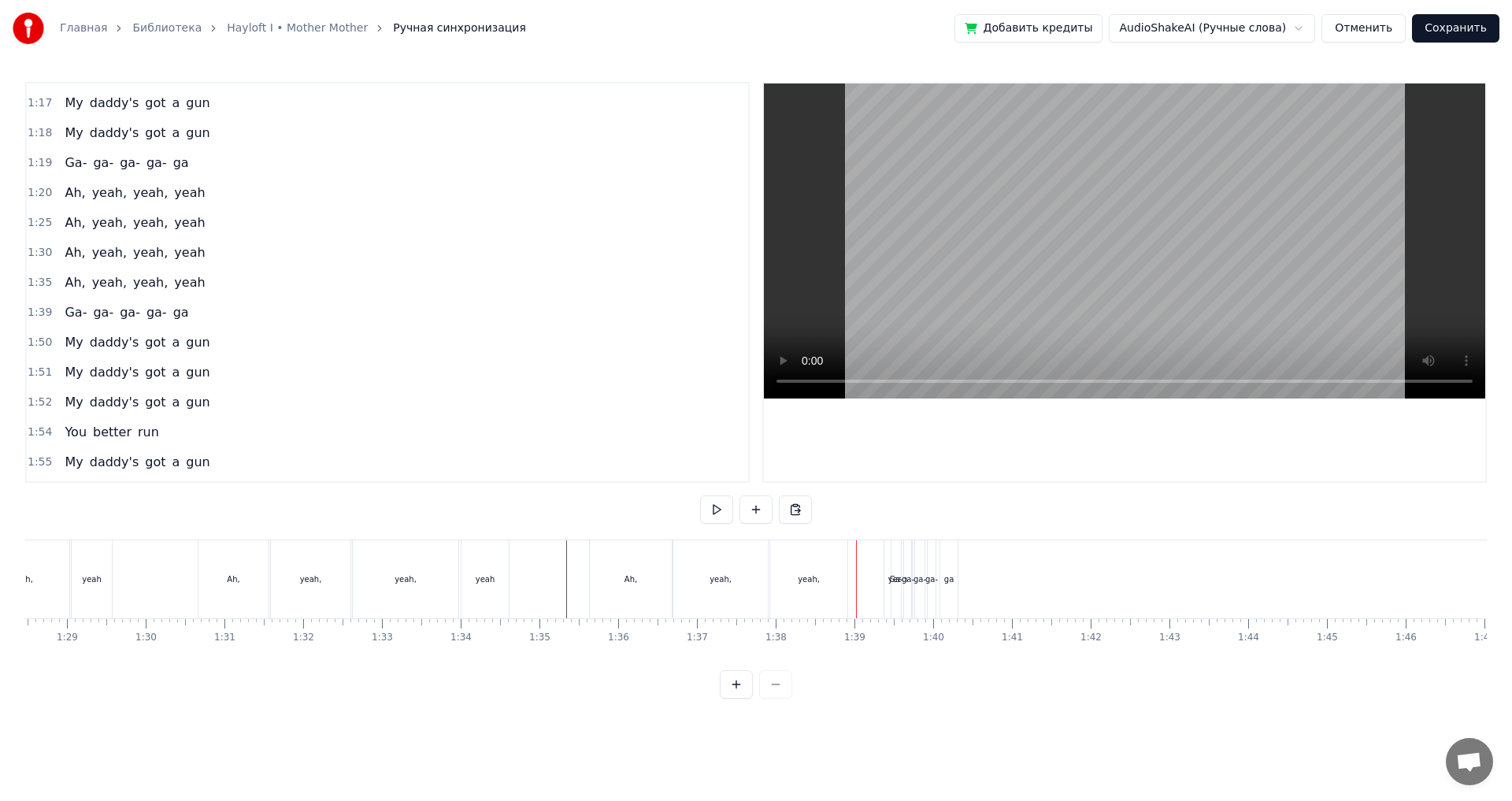
click at [213, 291] on div "1:35 Ah, yeah, yeah, yeah" at bounding box center [387, 282] width 722 height 30
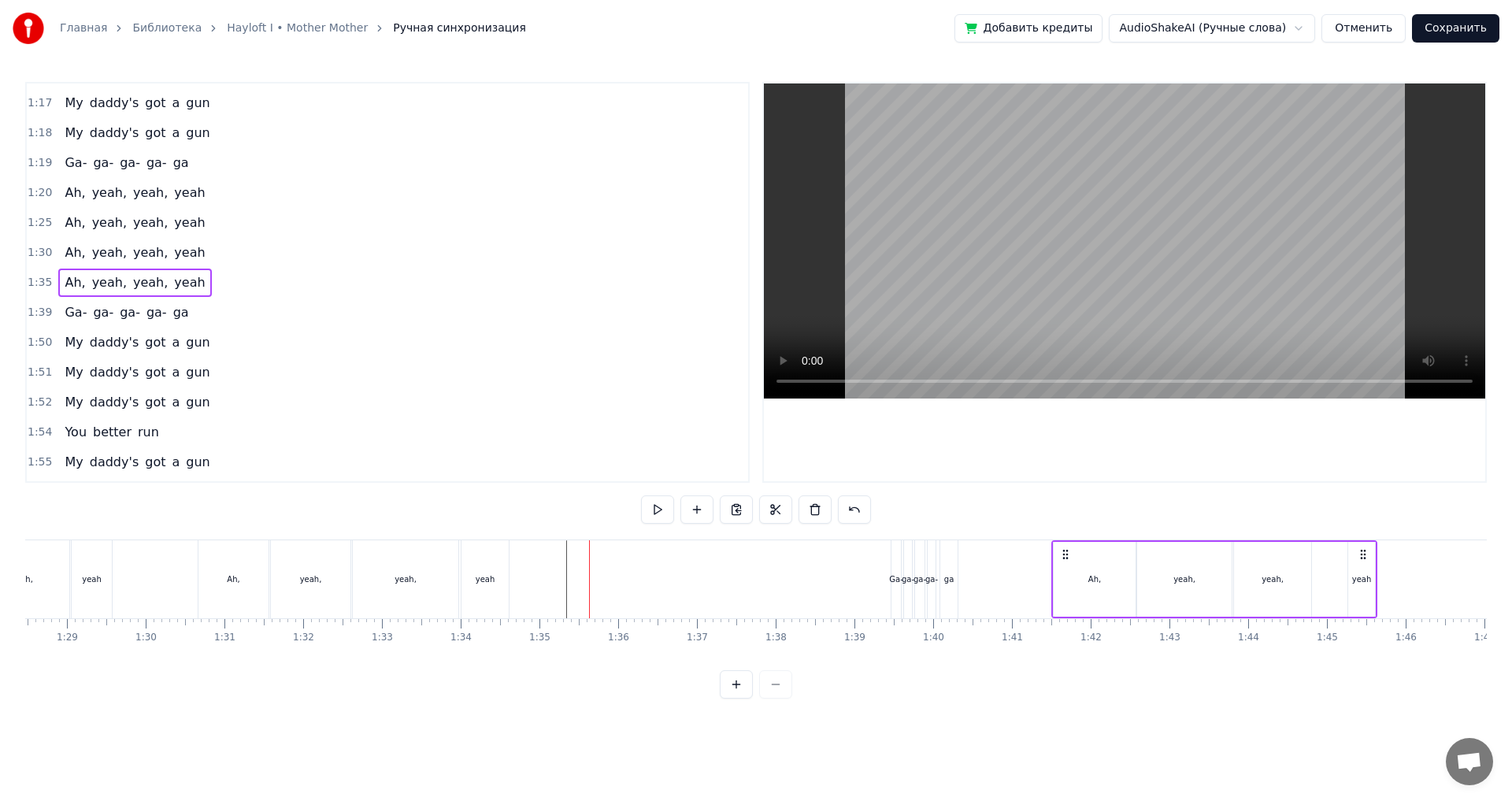
drag, startPoint x: 600, startPoint y: 555, endPoint x: 1063, endPoint y: 574, distance: 463.4
click at [1361, 598] on div "yeah" at bounding box center [1361, 579] width 26 height 75
drag, startPoint x: 1364, startPoint y: 557, endPoint x: 1330, endPoint y: 563, distance: 34.5
click at [1330, 563] on div "yeah" at bounding box center [1328, 579] width 26 height 71
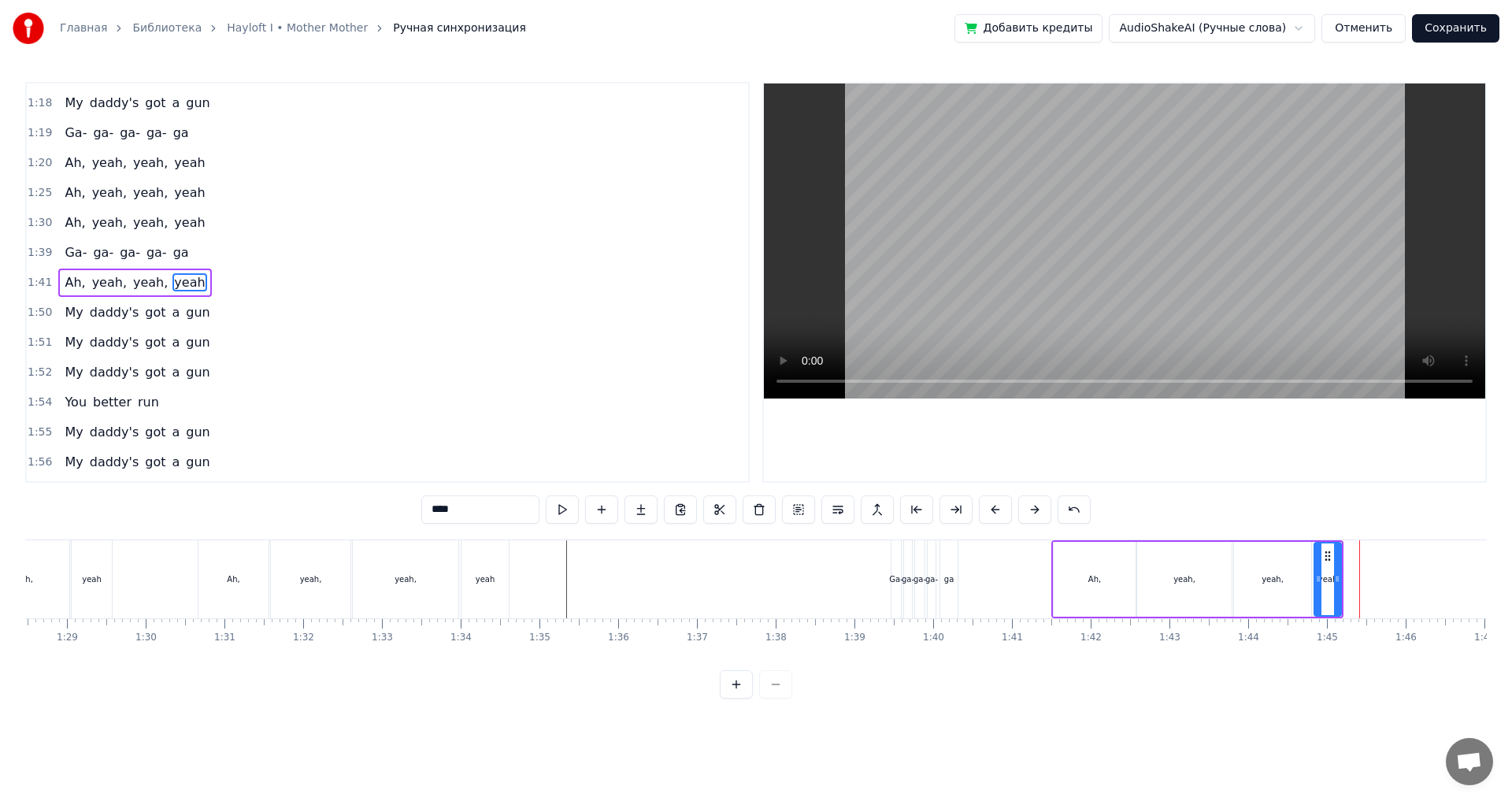
click at [248, 283] on div "1:41 Ah, yeah, yeah, yeah" at bounding box center [387, 282] width 722 height 30
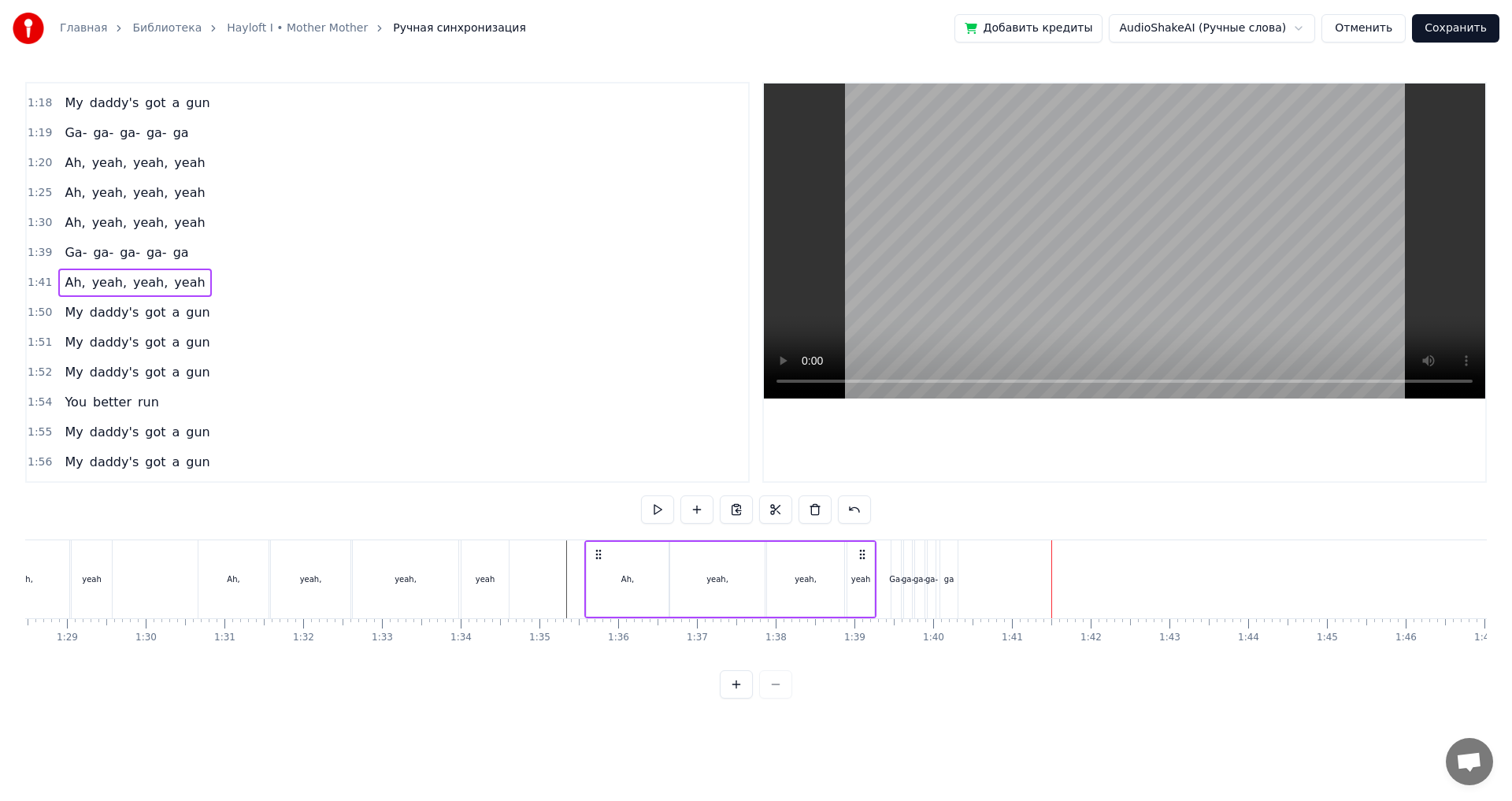
drag, startPoint x: 1066, startPoint y: 554, endPoint x: 598, endPoint y: 552, distance: 468.0
click at [598, 552] on icon at bounding box center [598, 554] width 13 height 13
click at [559, 573] on div at bounding box center [1091, 578] width 16068 height 78
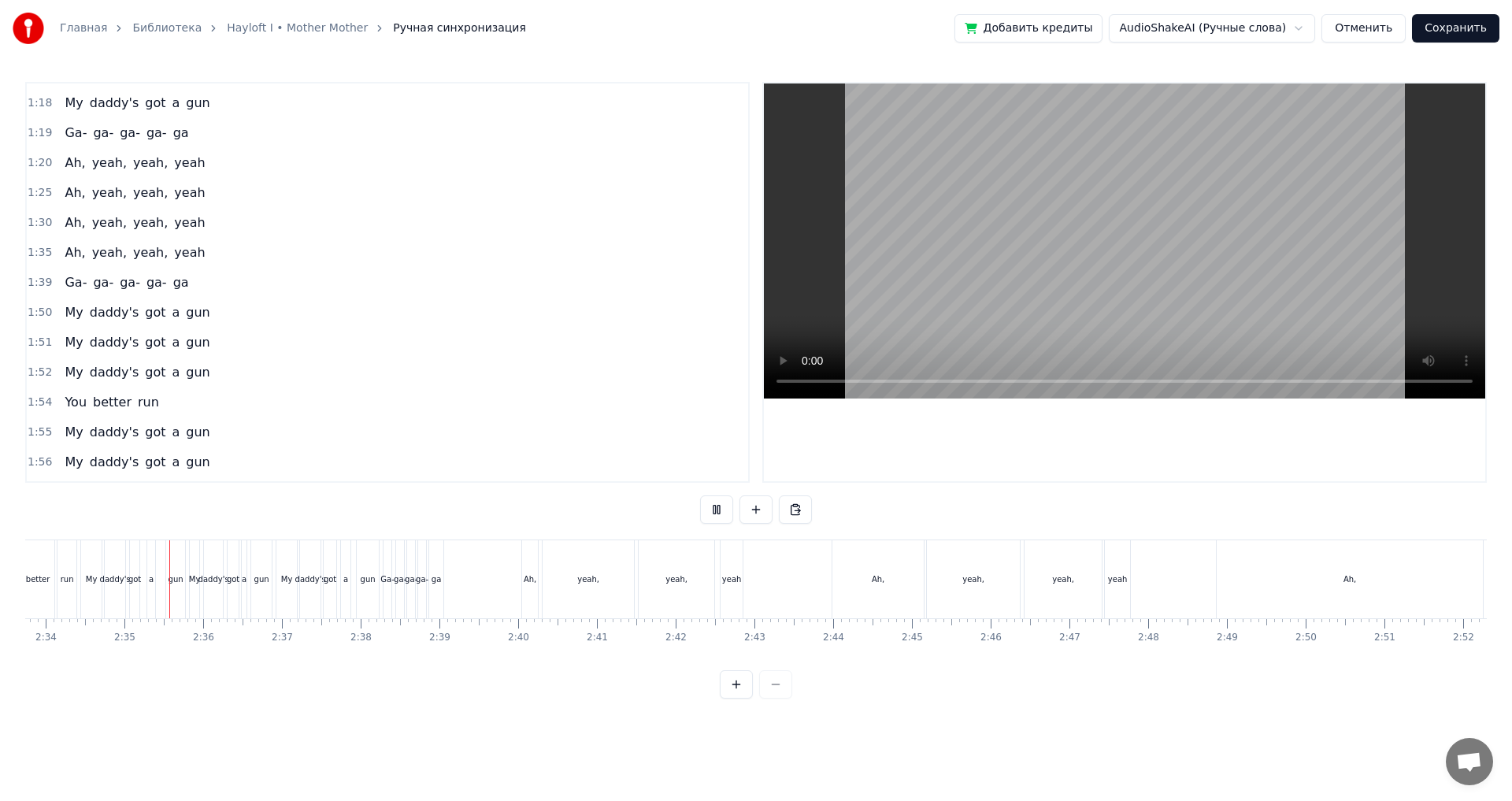
scroll to position [0, 12112]
click at [530, 583] on div "Ah," at bounding box center [529, 579] width 13 height 12
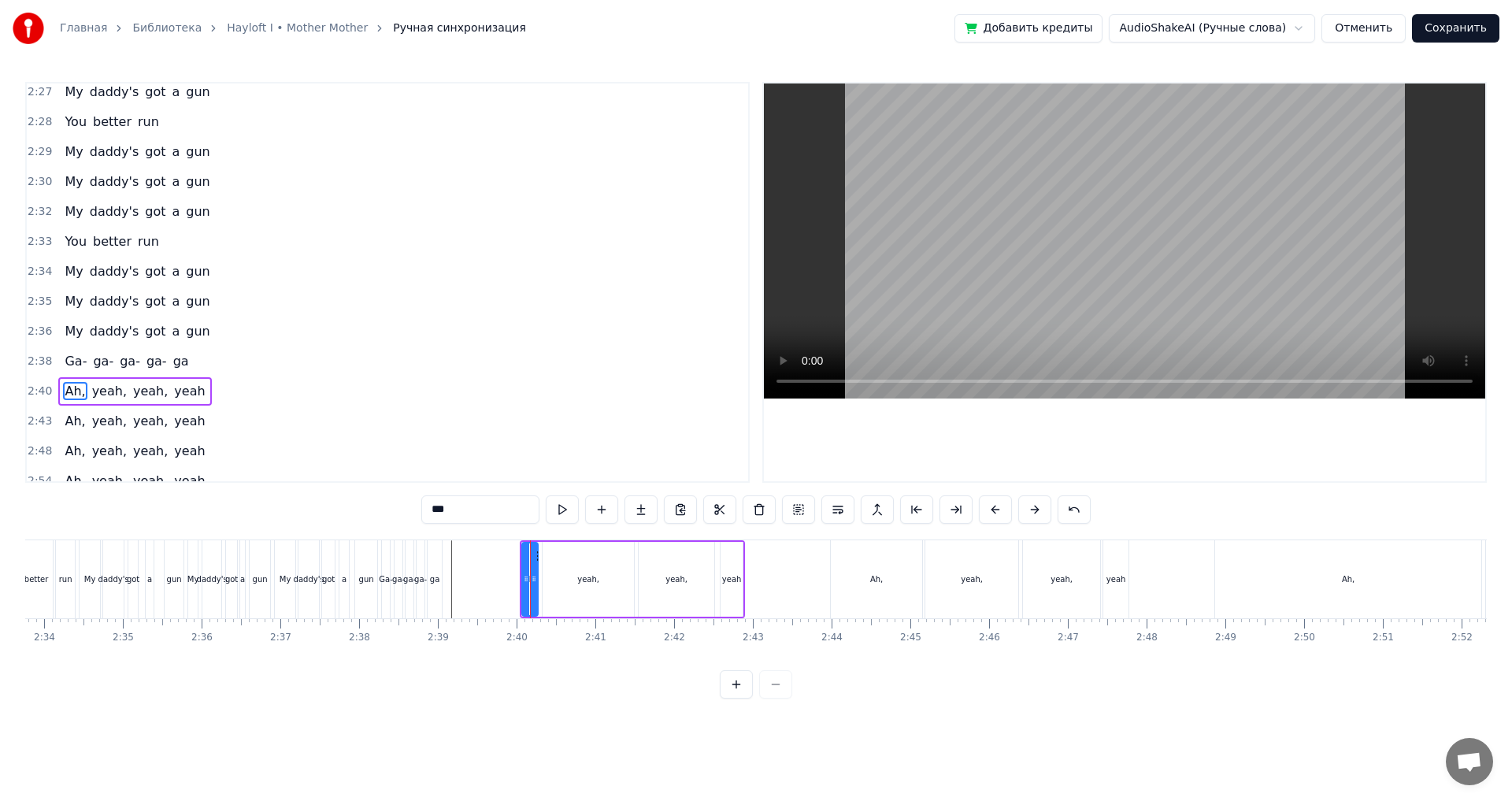
scroll to position [1607, 0]
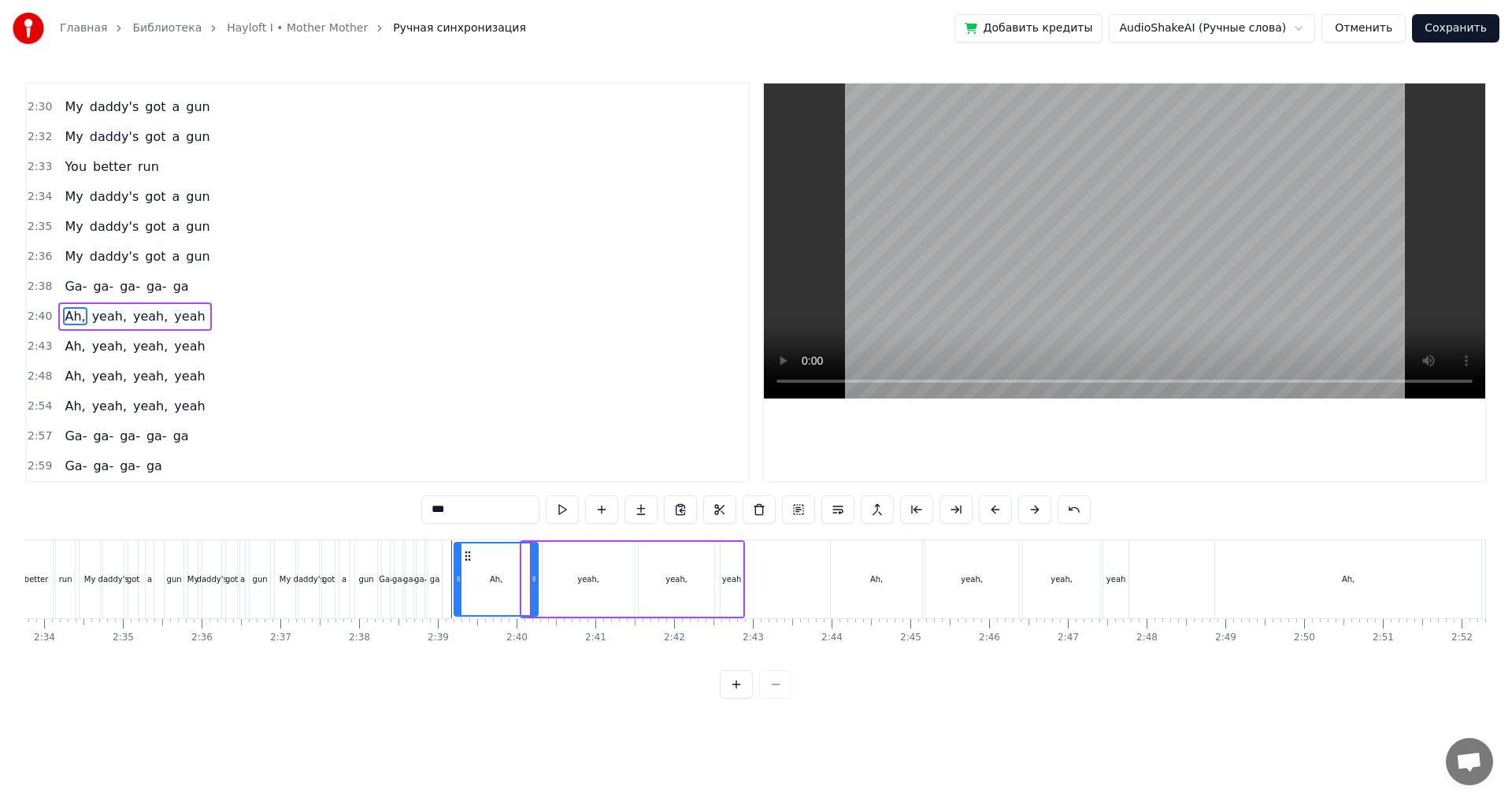
drag, startPoint x: 525, startPoint y: 580, endPoint x: 456, endPoint y: 599, distance: 71.6
click at [456, 599] on div at bounding box center [458, 579] width 6 height 71
click at [446, 587] on div "Ga- ga- ga- ga- [GEOGRAPHIC_DATA]" at bounding box center [413, 578] width 65 height 78
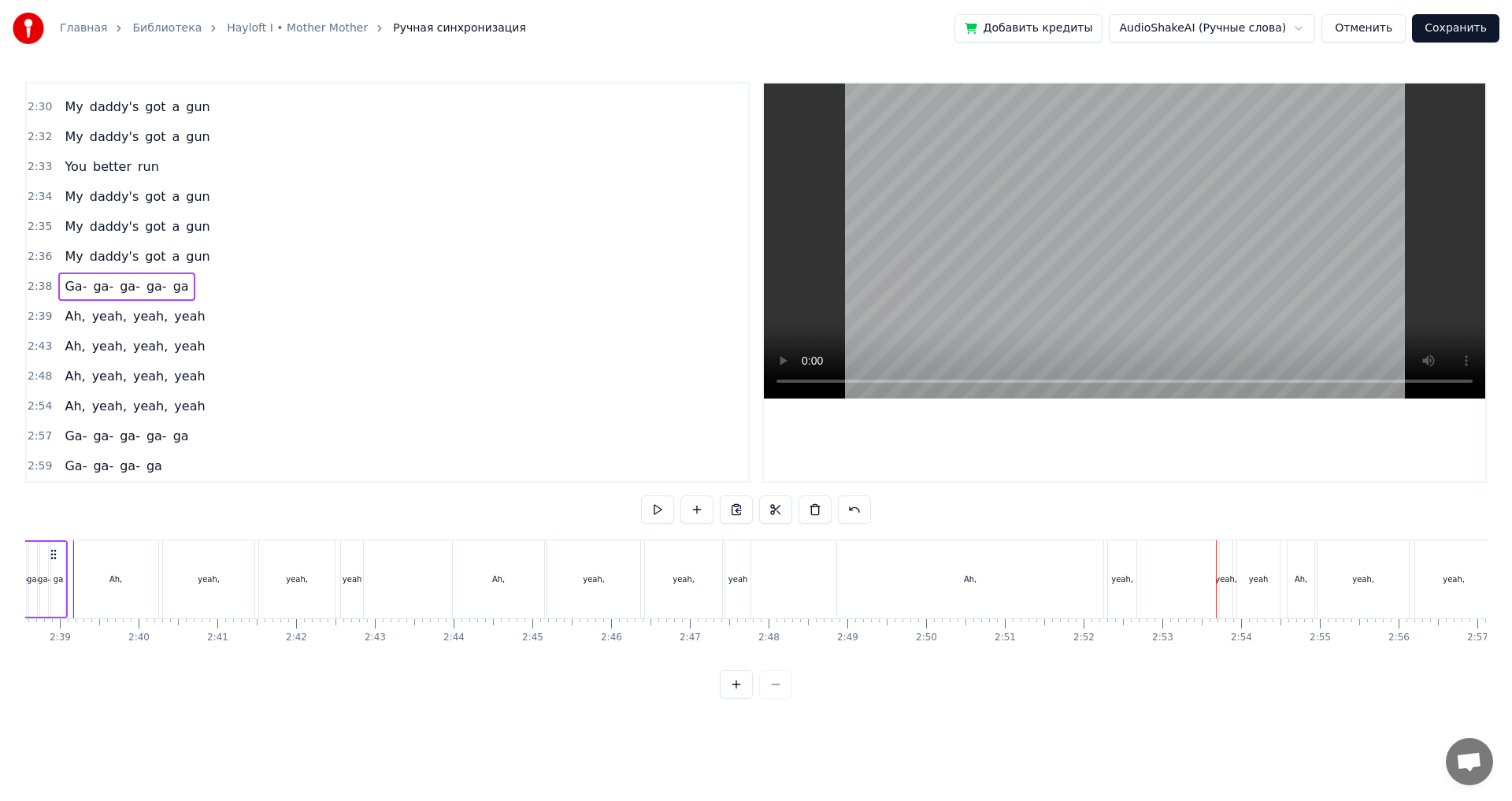
scroll to position [0, 12445]
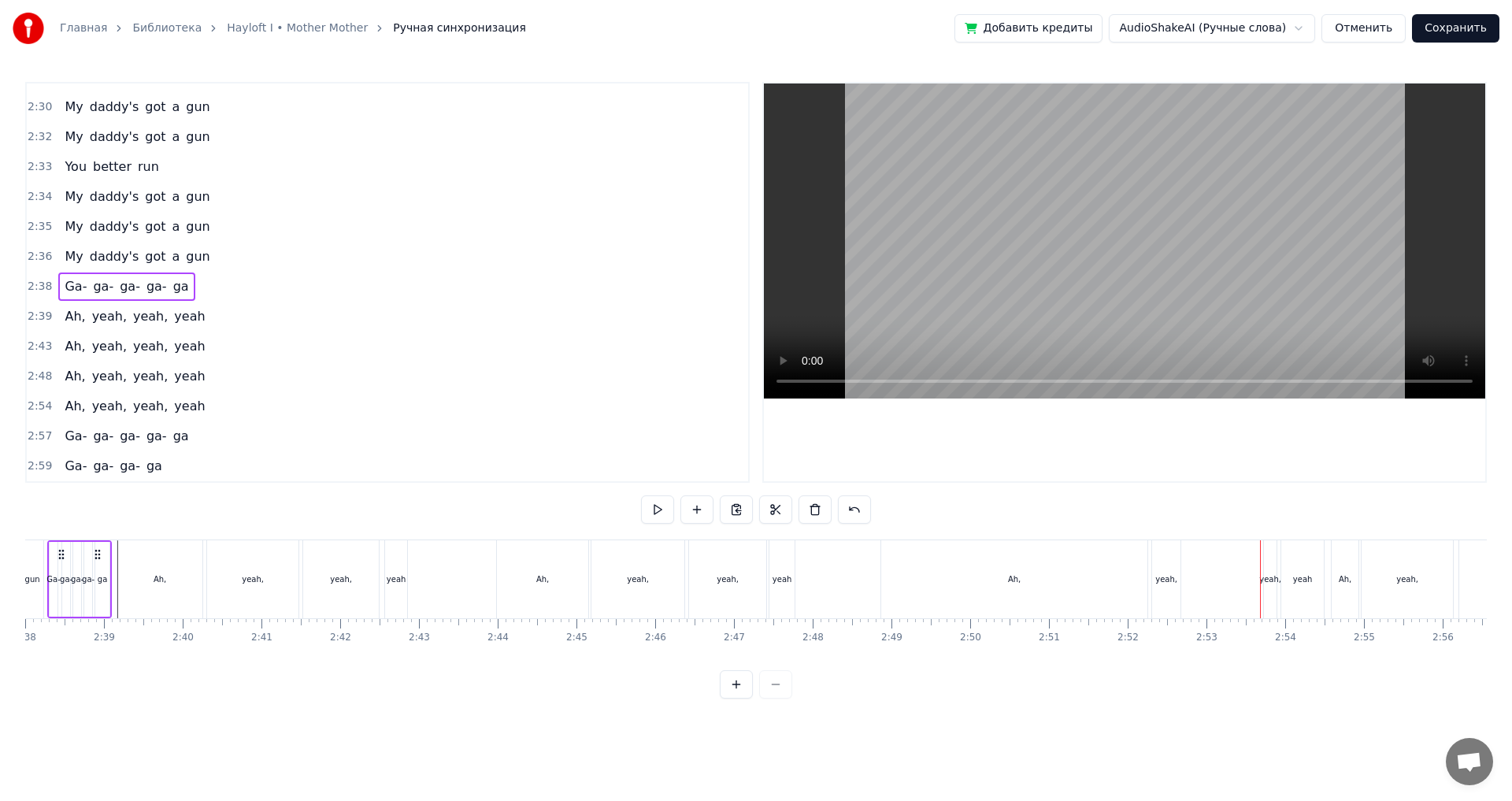
click at [996, 592] on div "Ah," at bounding box center [1014, 578] width 266 height 78
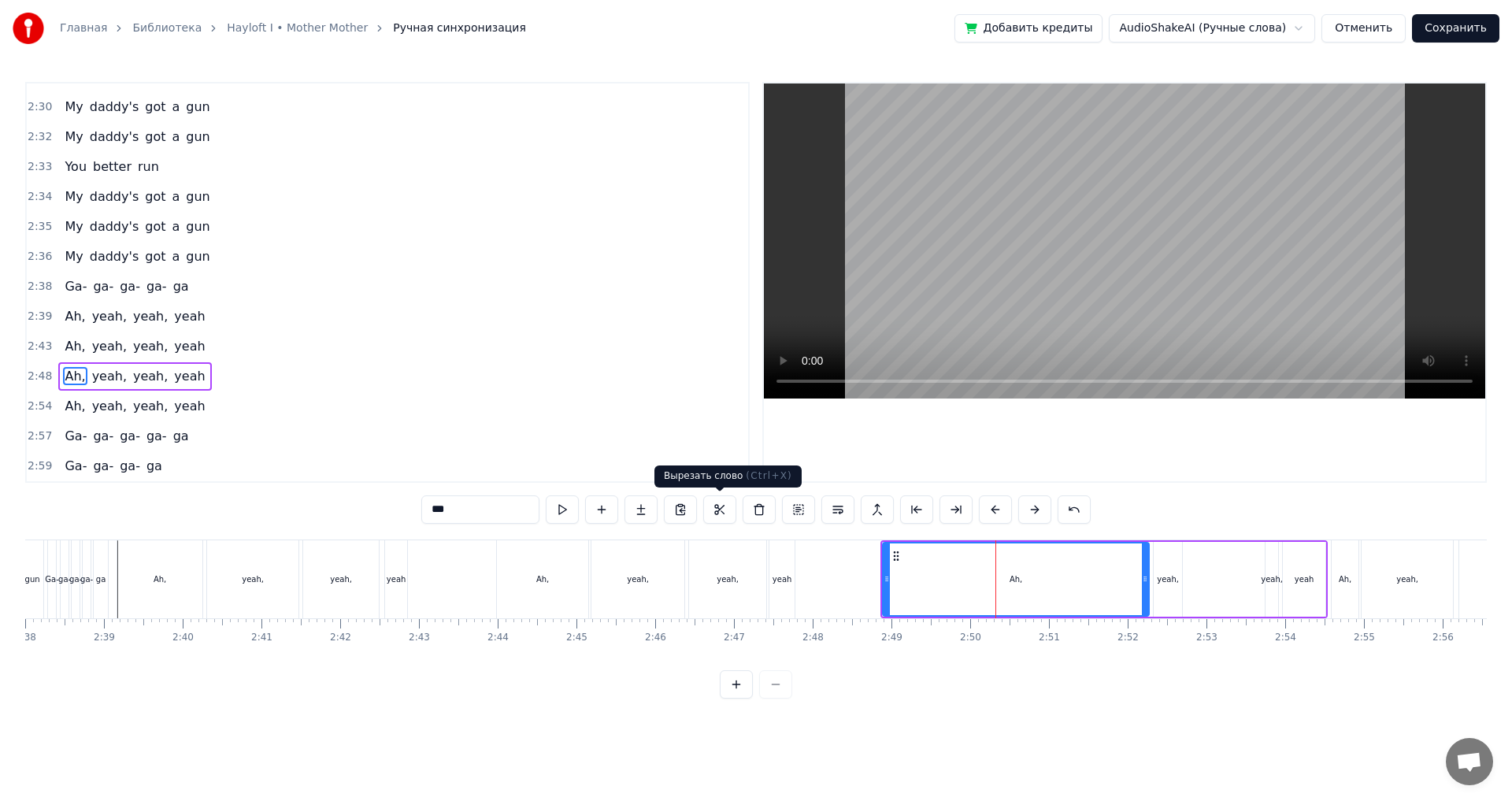
click at [229, 365] on div "2:48 Ah, yeah, yeah, yeah" at bounding box center [387, 376] width 722 height 30
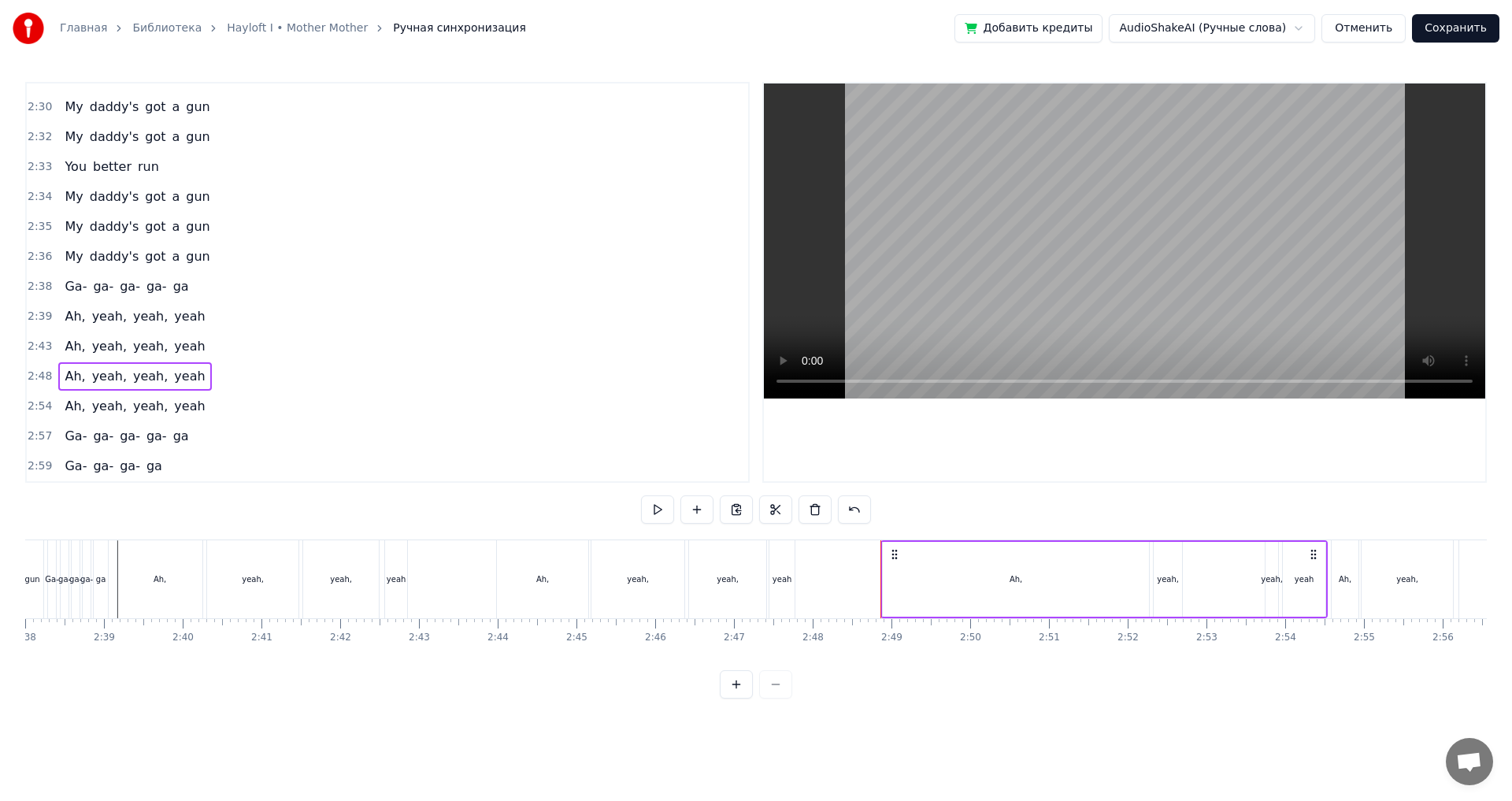
click at [917, 578] on div "Ah," at bounding box center [1015, 579] width 266 height 75
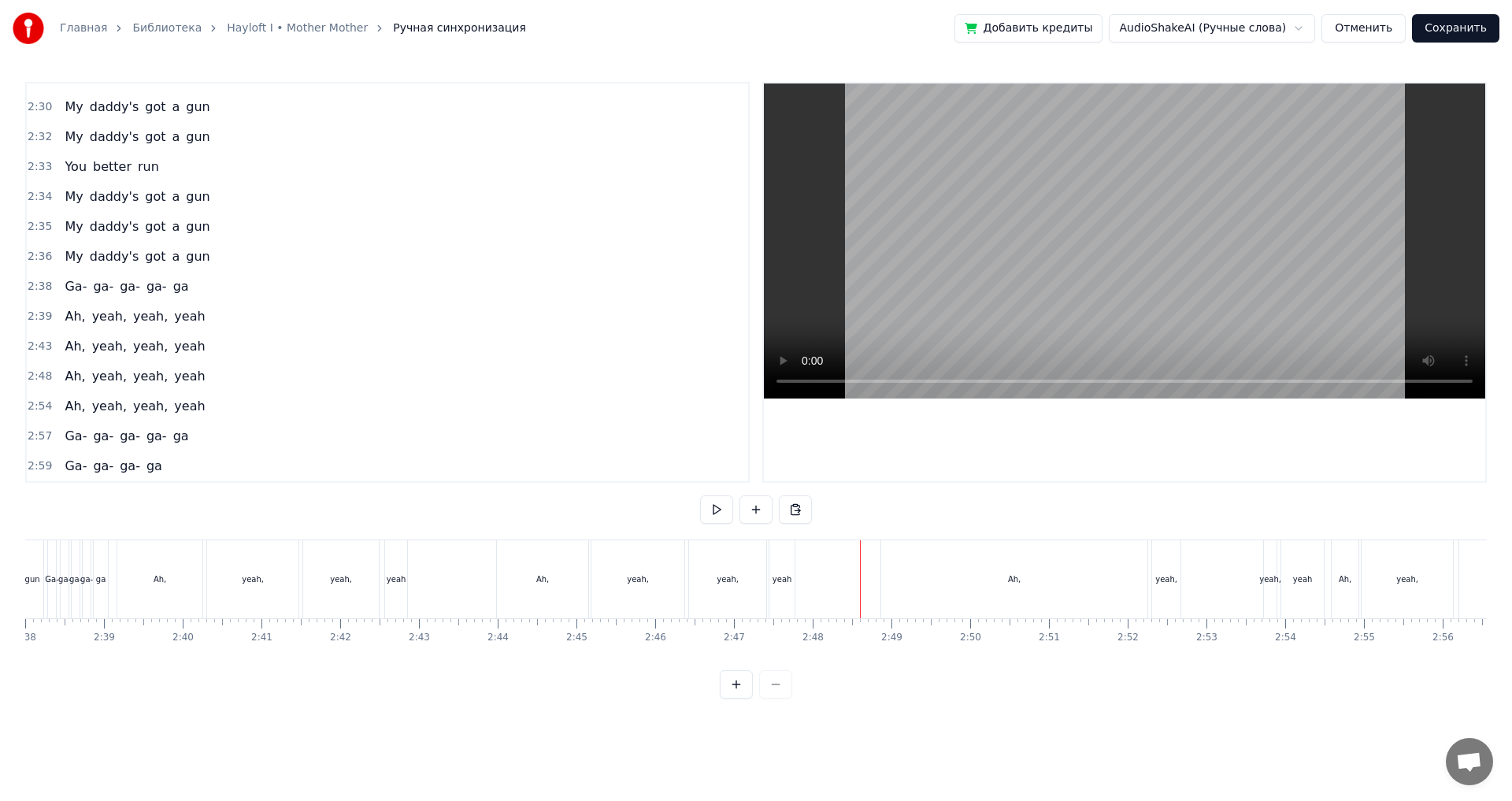
click at [950, 587] on div "Ah," at bounding box center [1014, 578] width 266 height 78
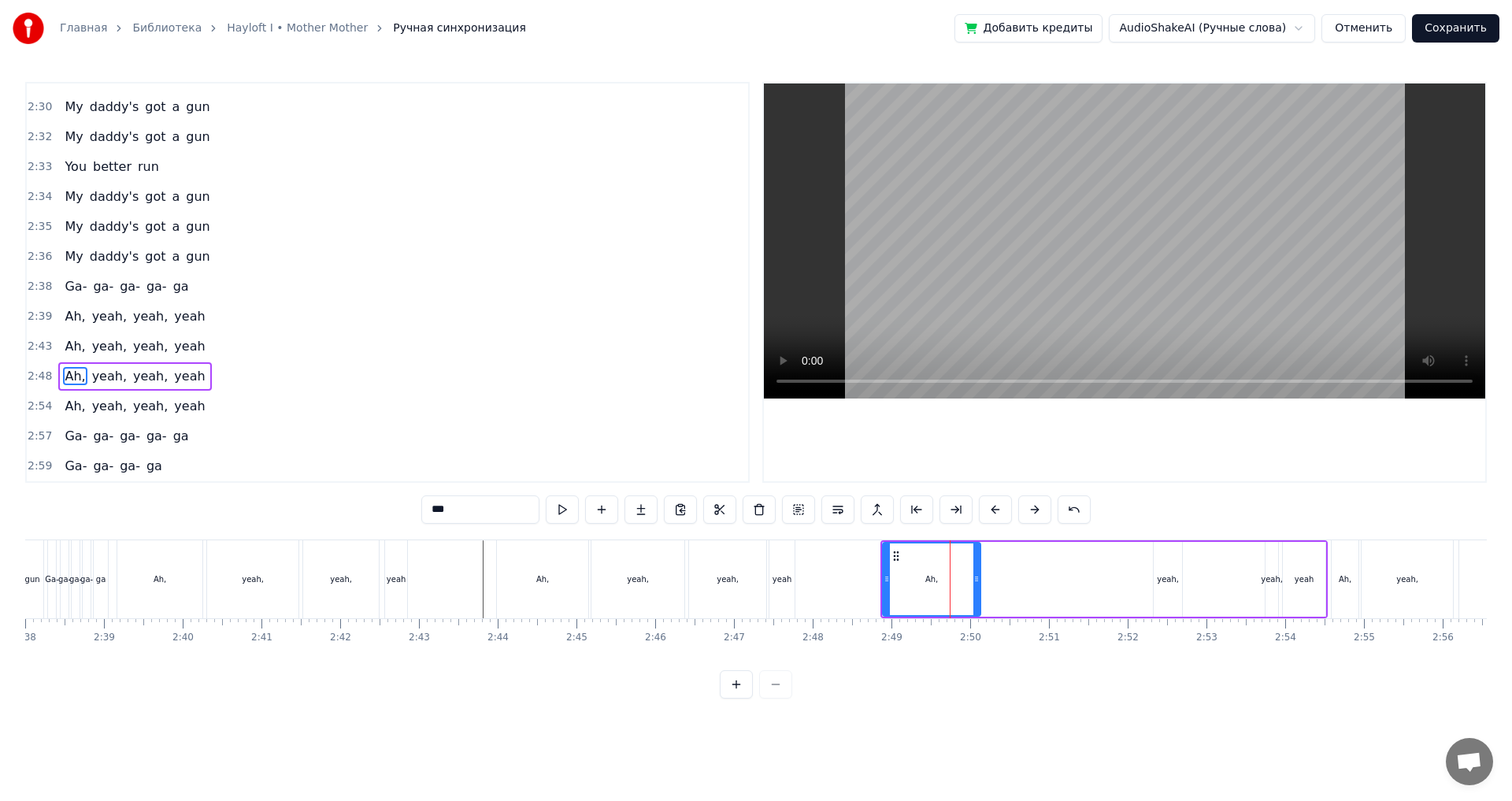
drag, startPoint x: 1146, startPoint y: 588, endPoint x: 978, endPoint y: 606, distance: 169.0
click at [978, 606] on div at bounding box center [977, 579] width 6 height 71
click at [1170, 591] on div "yeah," at bounding box center [1168, 579] width 28 height 75
type input "*****"
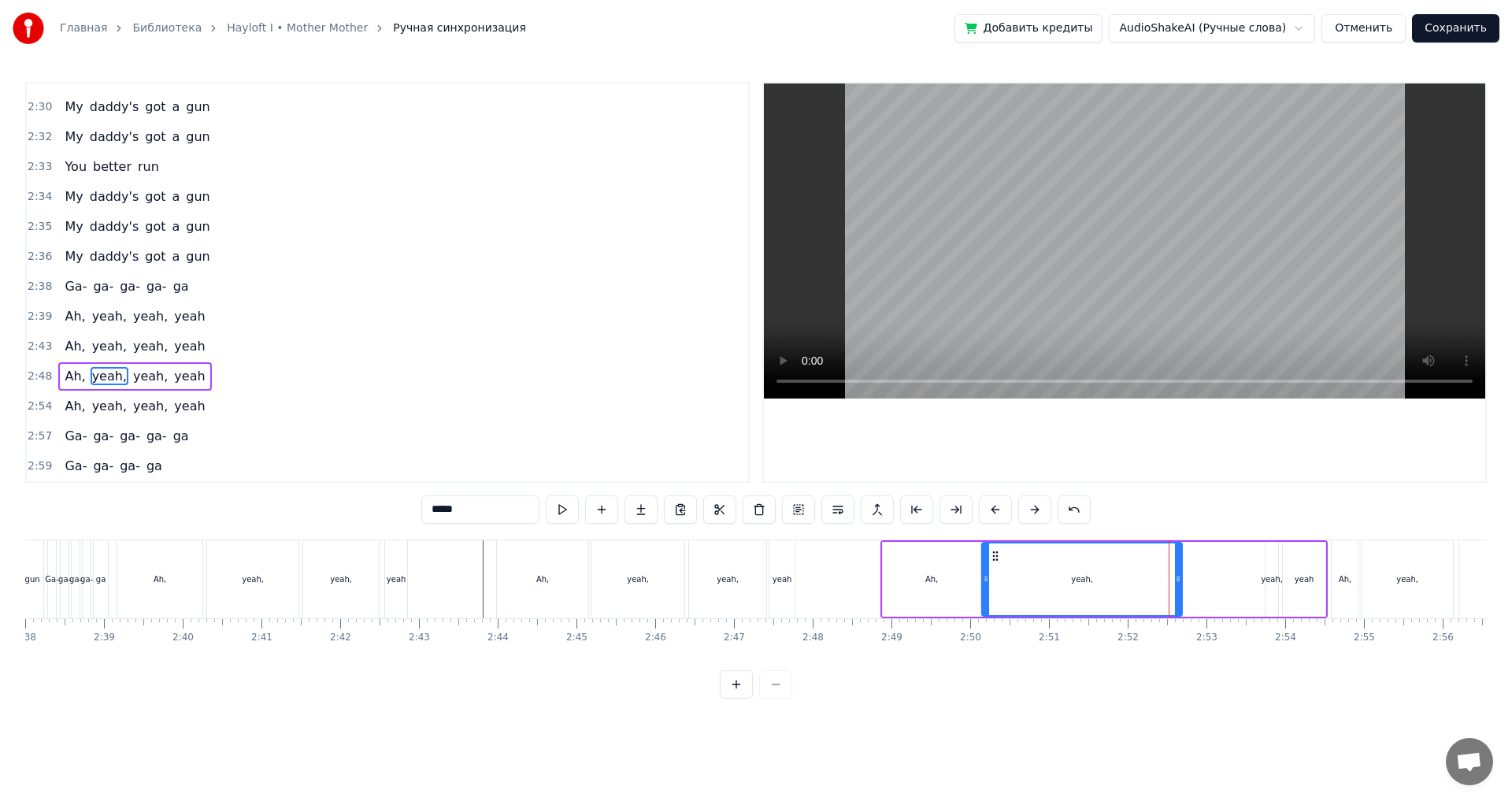
drag, startPoint x: 1158, startPoint y: 563, endPoint x: 986, endPoint y: 590, distance: 174.1
click at [986, 590] on div at bounding box center [986, 579] width 6 height 71
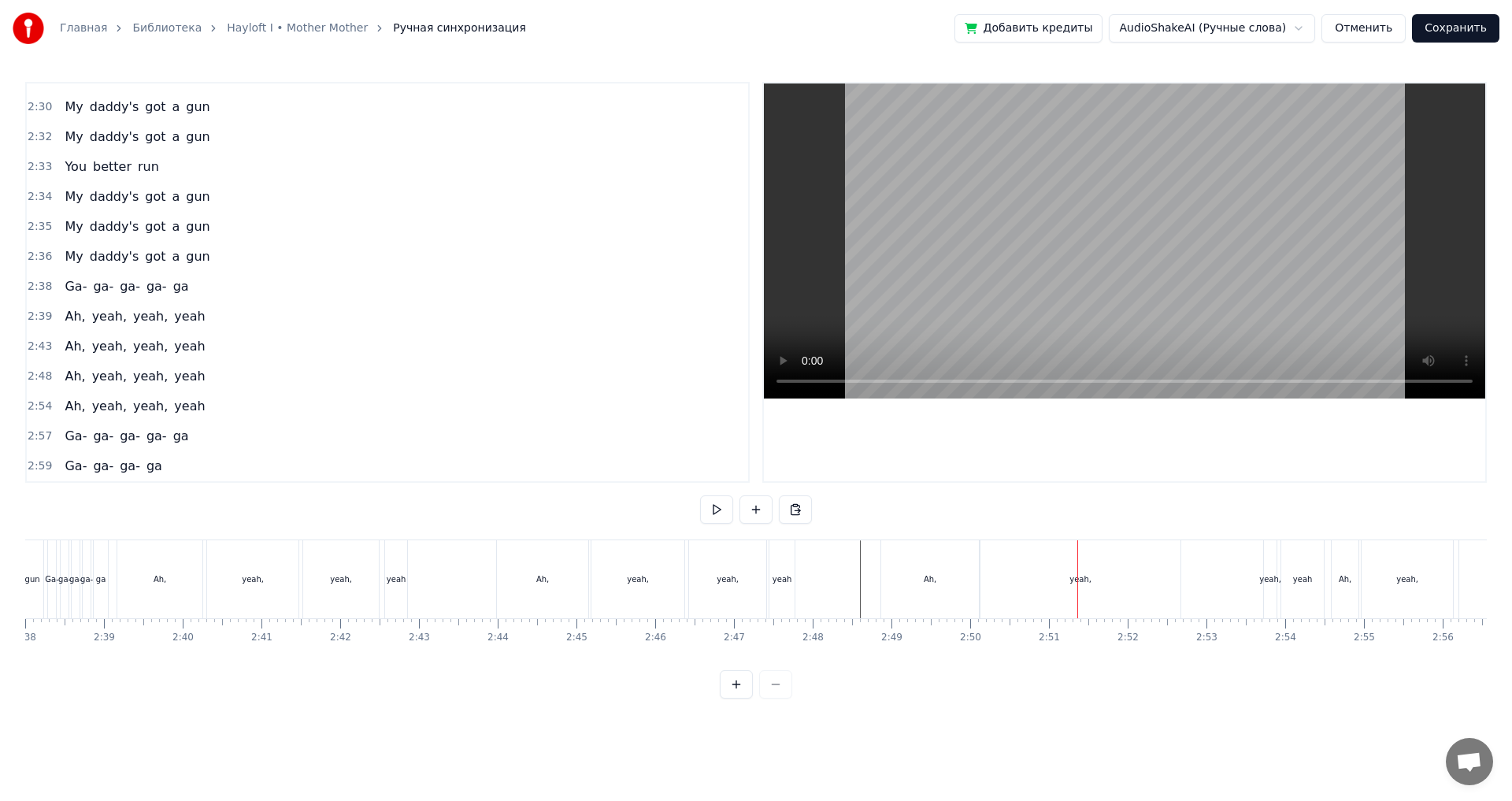
click at [1149, 589] on div "yeah," at bounding box center [1080, 578] width 200 height 78
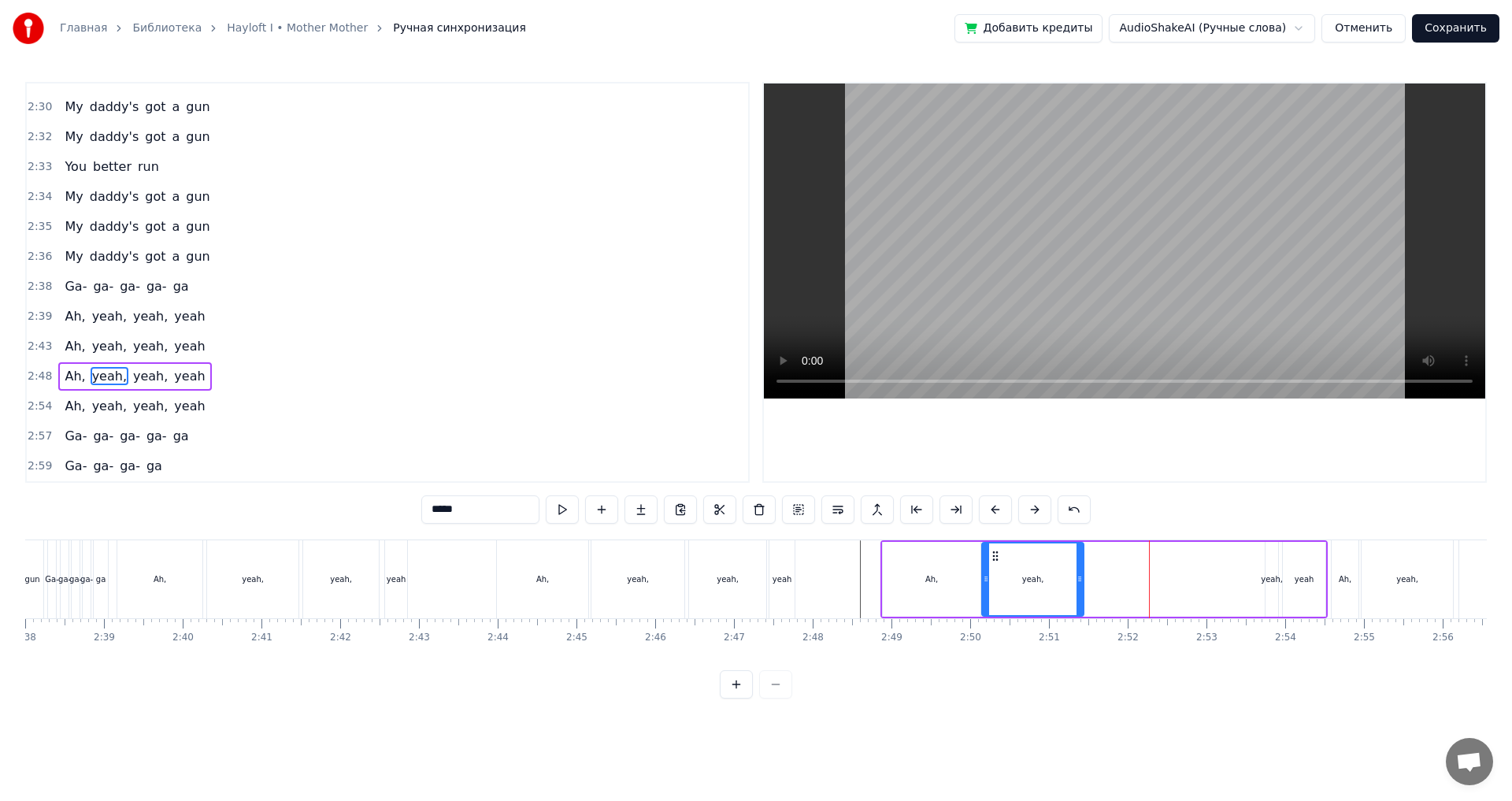
drag, startPoint x: 1179, startPoint y: 585, endPoint x: 1081, endPoint y: 597, distance: 98.7
click at [1081, 597] on div at bounding box center [1080, 579] width 6 height 71
click at [1267, 579] on div "yeah," at bounding box center [1272, 579] width 22 height 12
drag, startPoint x: 1270, startPoint y: 559, endPoint x: 1100, endPoint y: 565, distance: 170.1
click at [1100, 565] on div "Ah, yeah, yeah, yeah" at bounding box center [1105, 578] width 448 height 78
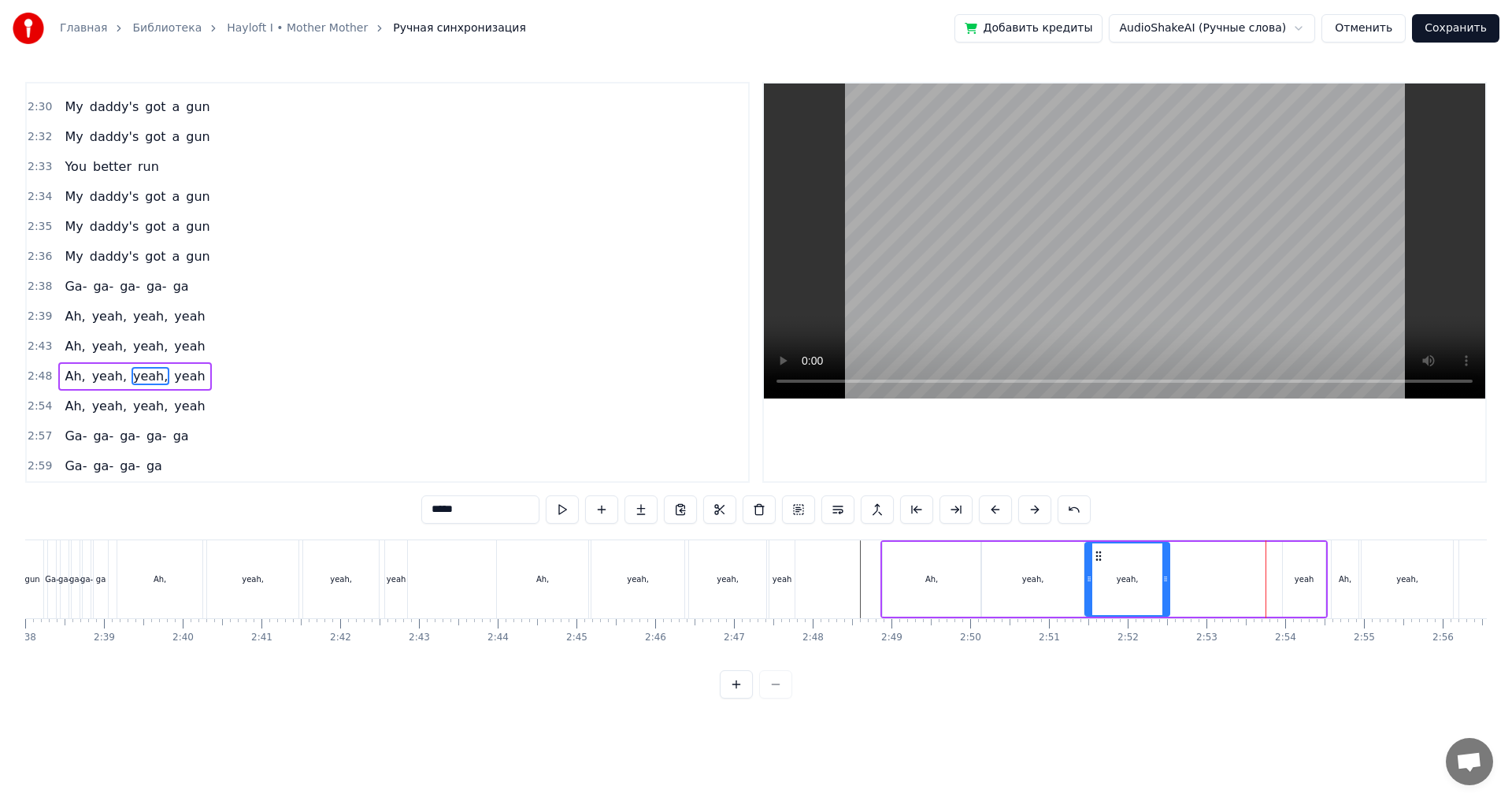
drag, startPoint x: 1094, startPoint y: 579, endPoint x: 1166, endPoint y: 588, distance: 72.6
click at [1166, 588] on div at bounding box center [1166, 579] width 6 height 71
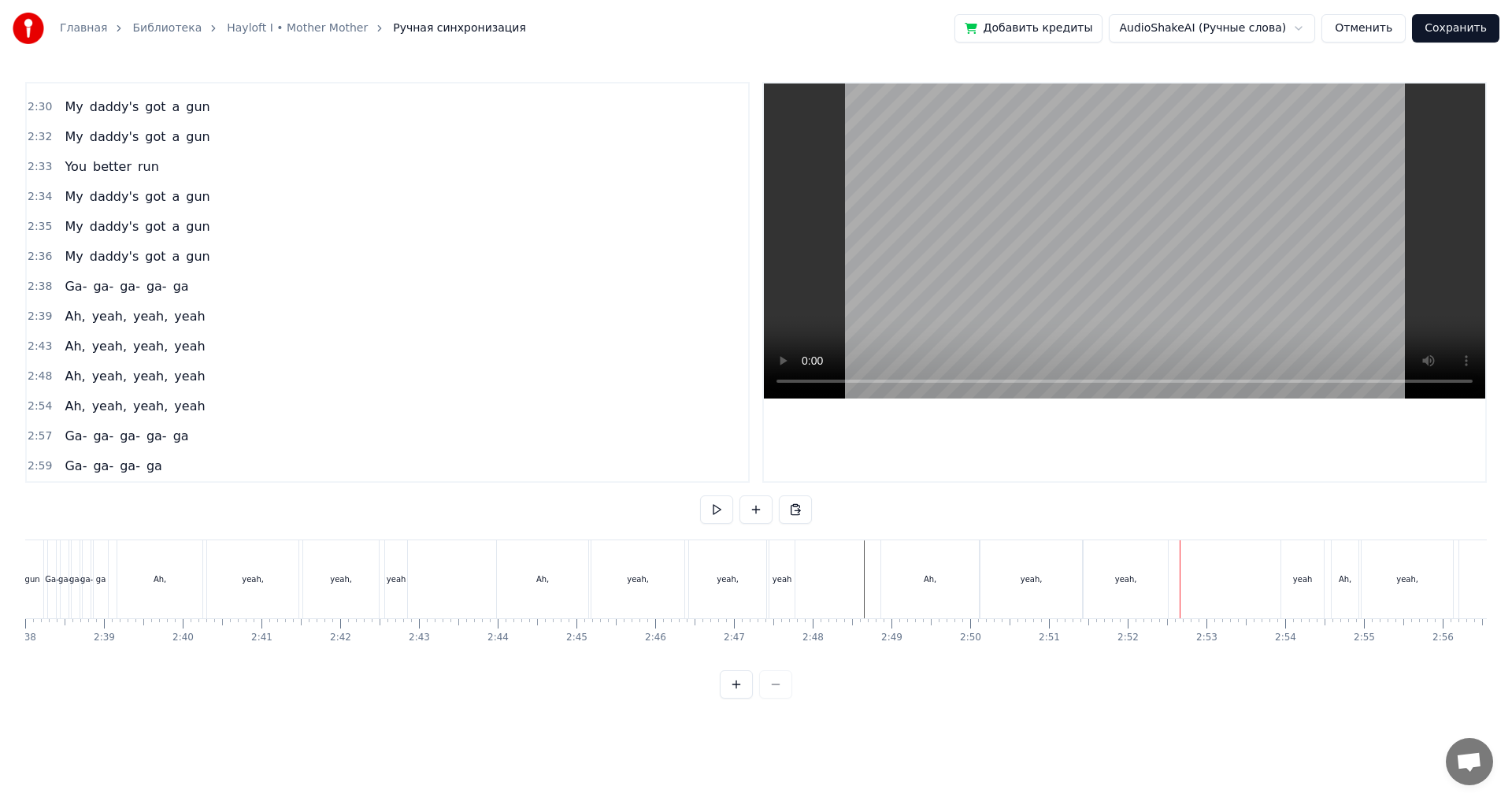
click at [1304, 597] on div "yeah" at bounding box center [1303, 578] width 43 height 78
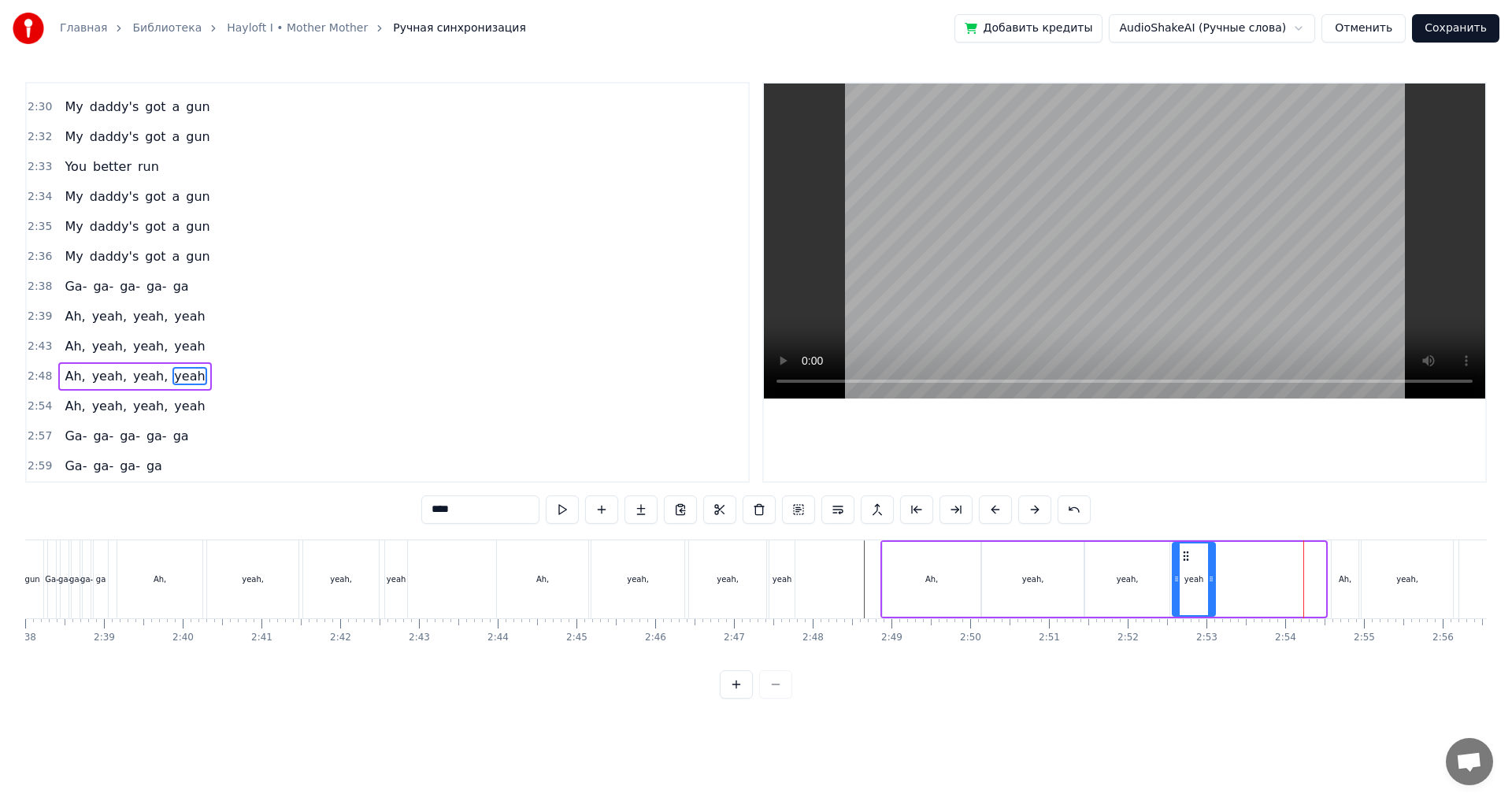
drag, startPoint x: 1295, startPoint y: 557, endPoint x: 1186, endPoint y: 573, distance: 110.2
click at [1186, 573] on div "yeah" at bounding box center [1194, 579] width 41 height 71
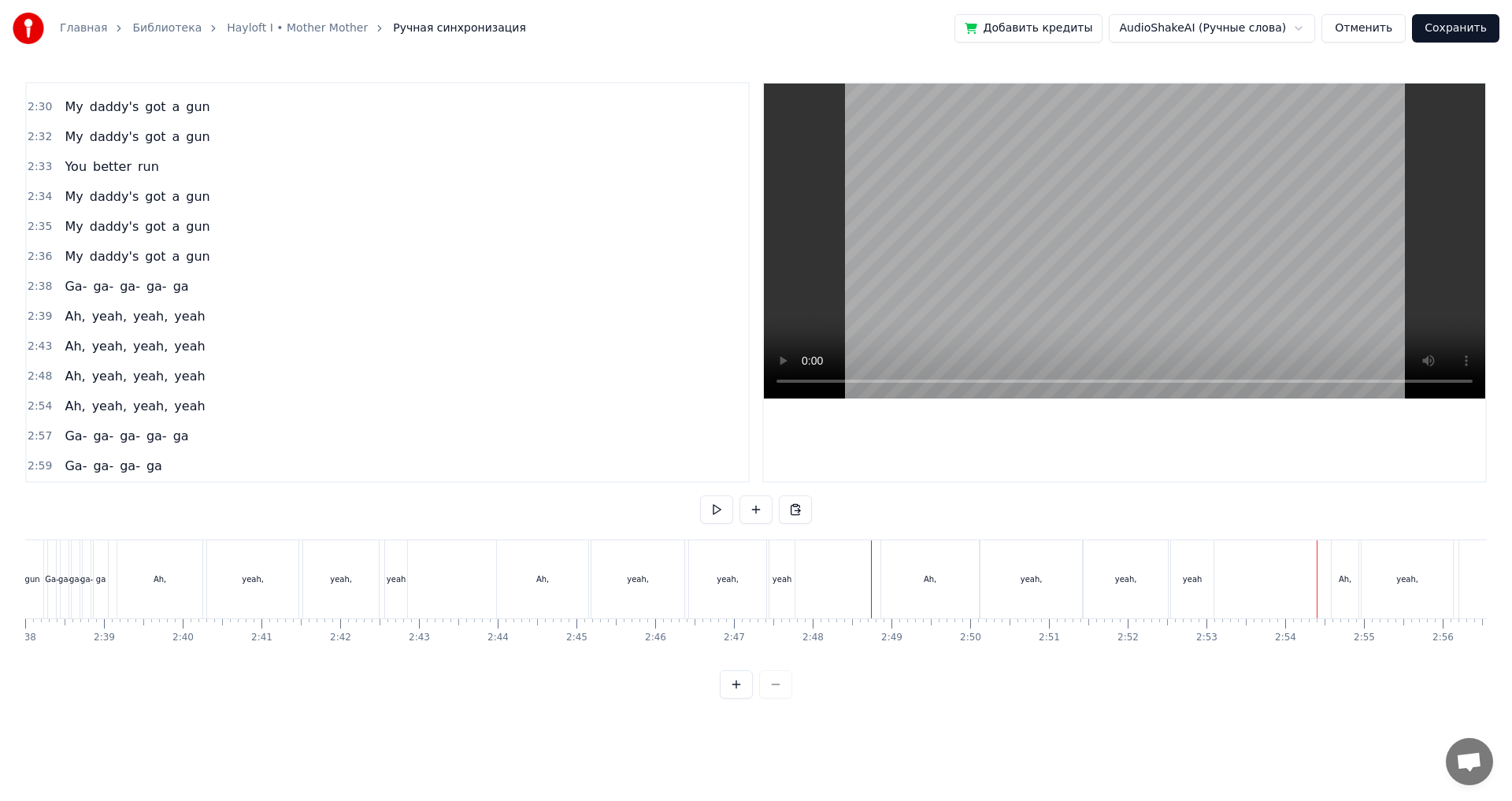
click at [1191, 592] on div "yeah" at bounding box center [1192, 578] width 43 height 78
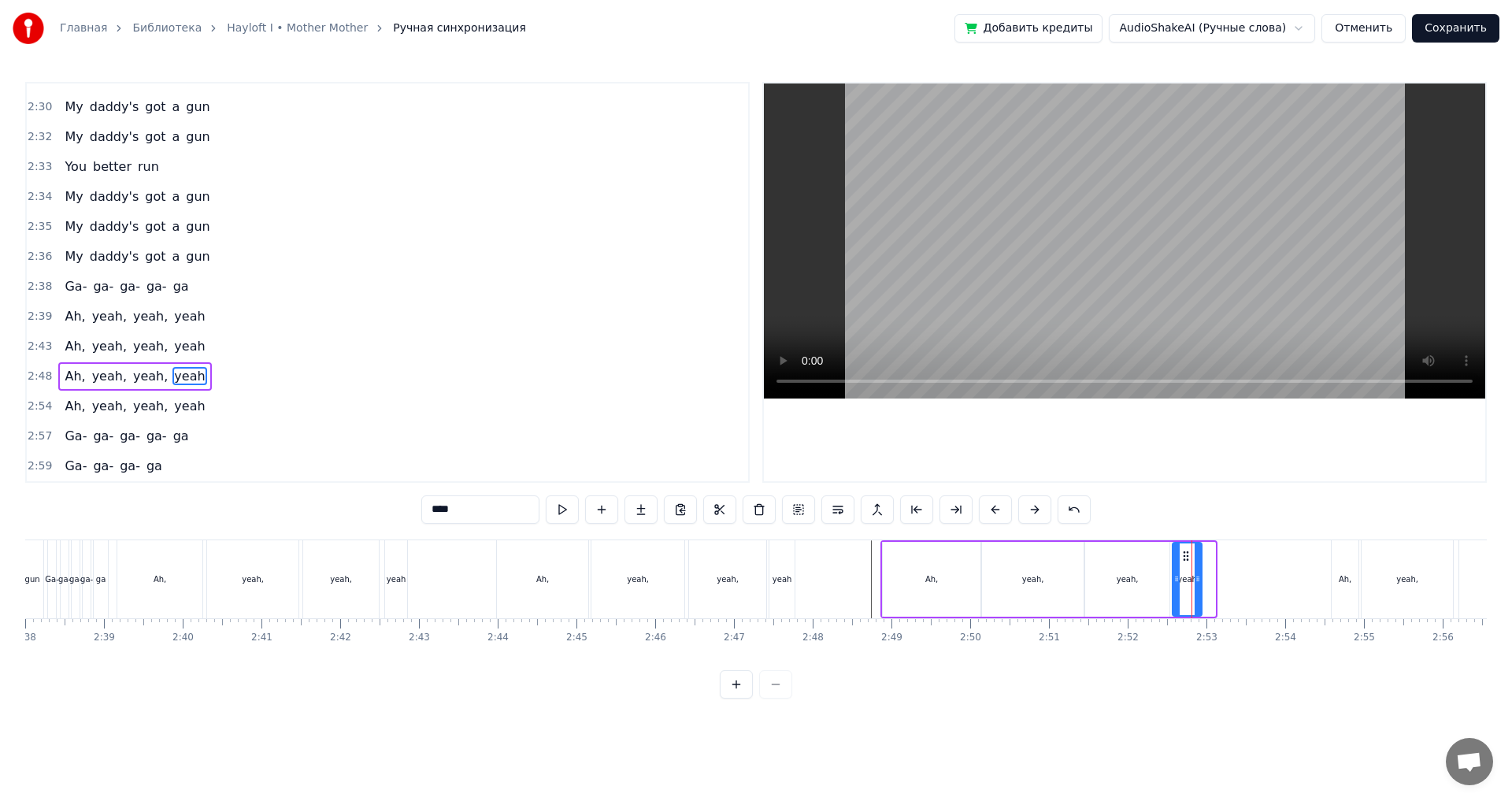
drag, startPoint x: 1213, startPoint y: 585, endPoint x: 1198, endPoint y: 590, distance: 15.8
click at [1198, 590] on div at bounding box center [1198, 579] width 6 height 71
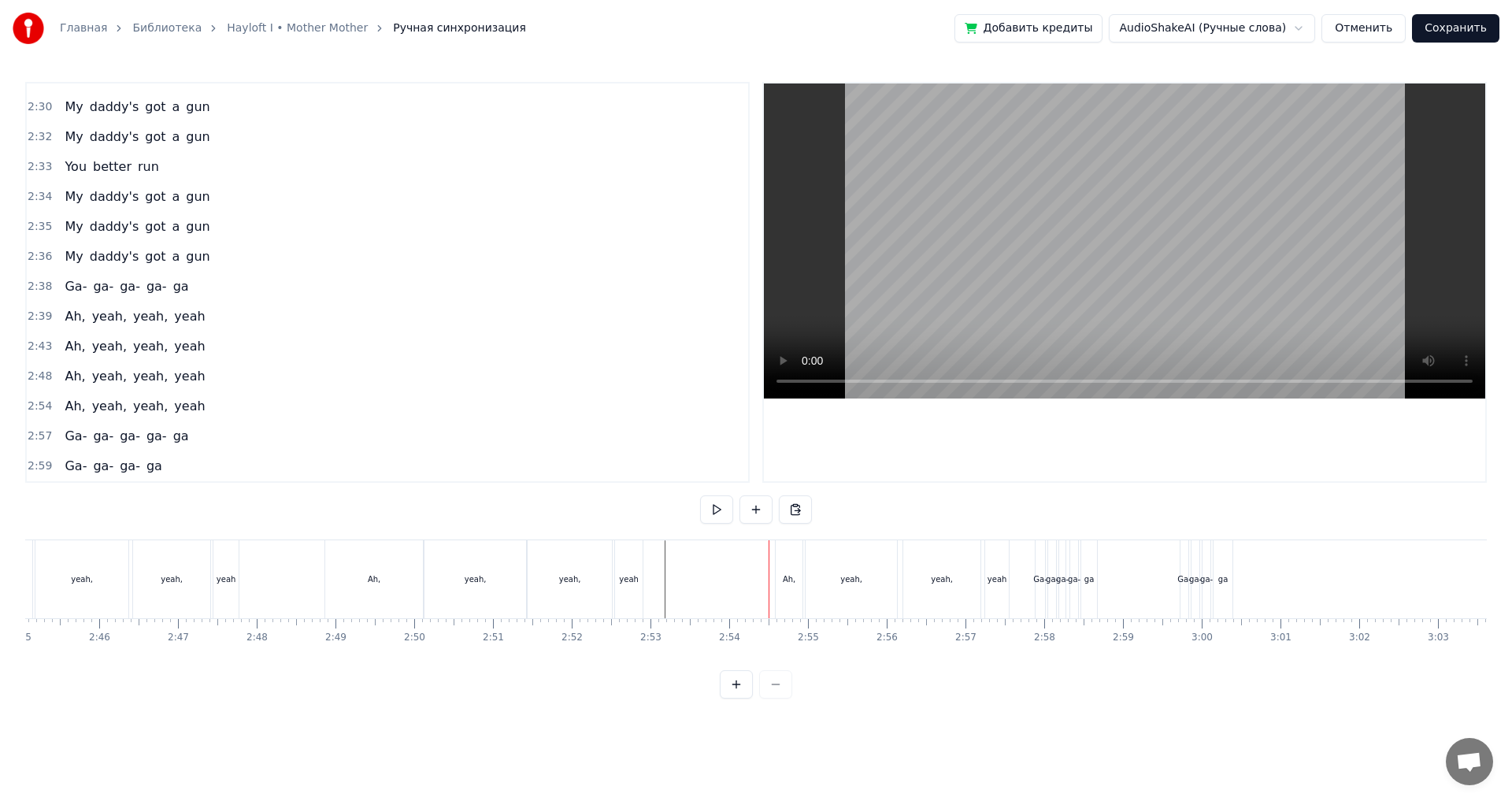
scroll to position [0, 13010]
click at [785, 588] on div "Ah," at bounding box center [780, 578] width 26 height 78
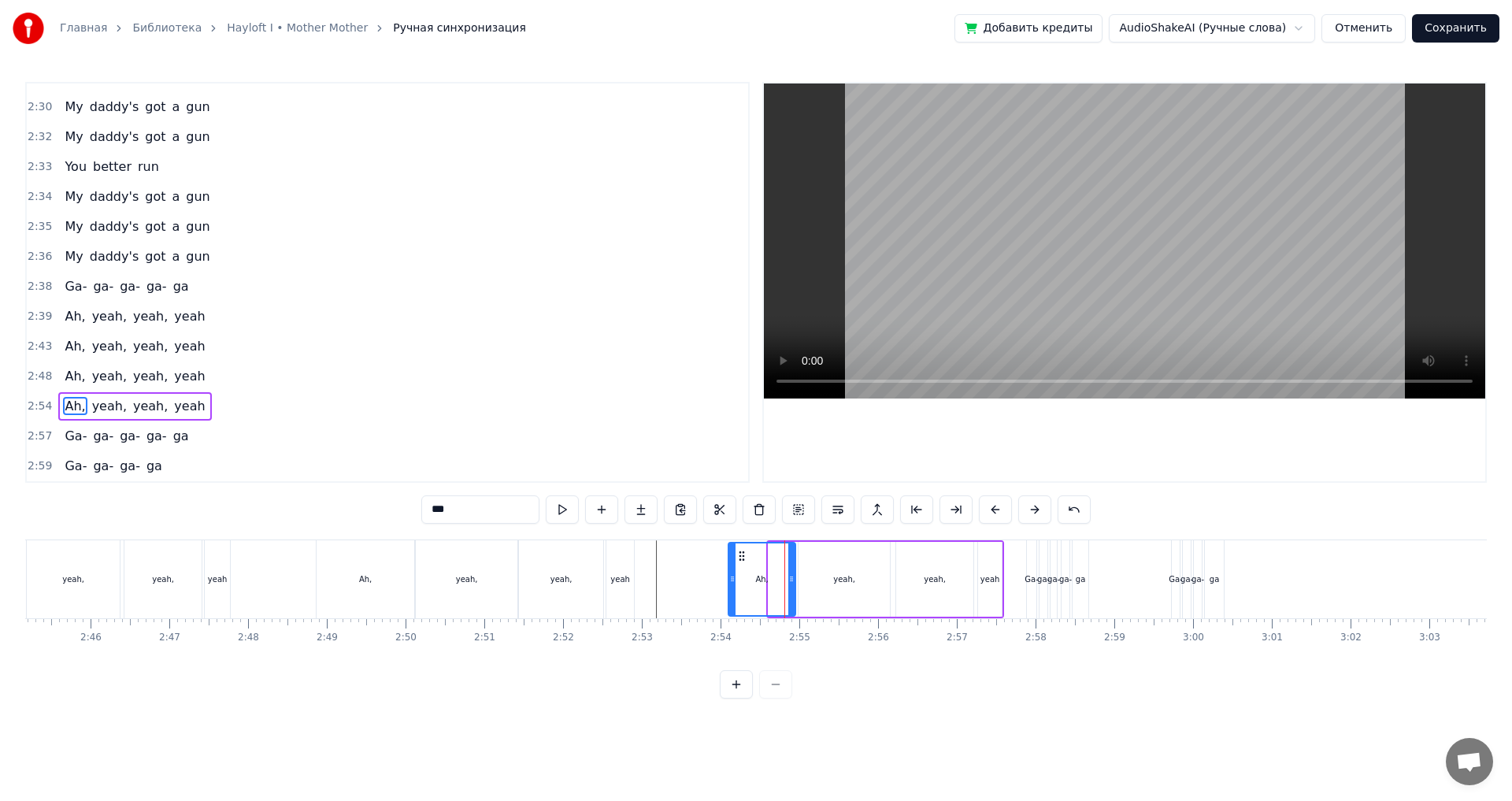
drag, startPoint x: 773, startPoint y: 557, endPoint x: 733, endPoint y: 568, distance: 41.5
click at [733, 568] on div at bounding box center [732, 579] width 6 height 71
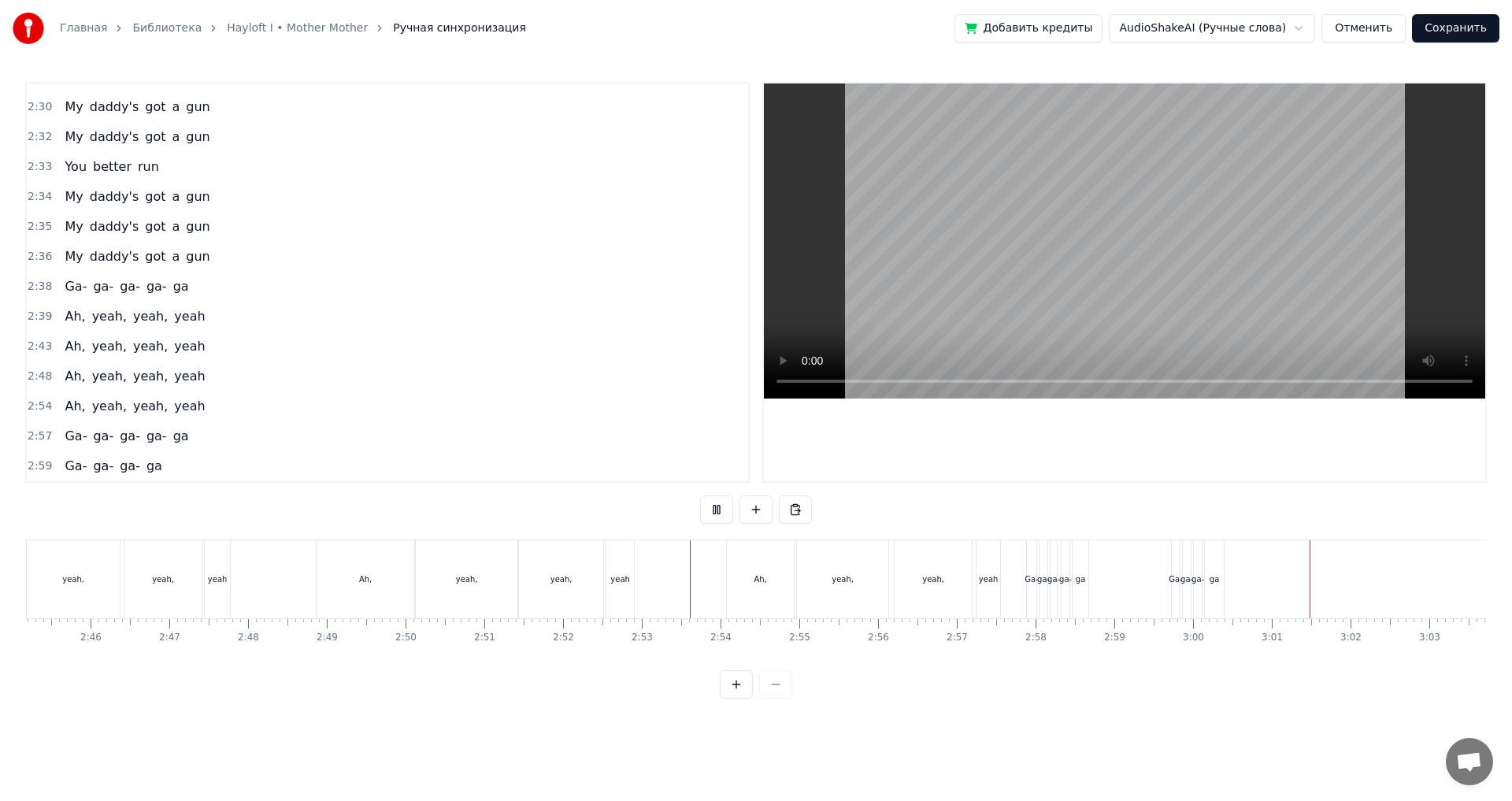
click at [1456, 26] on button "Сохранить" at bounding box center [1456, 28] width 88 height 28
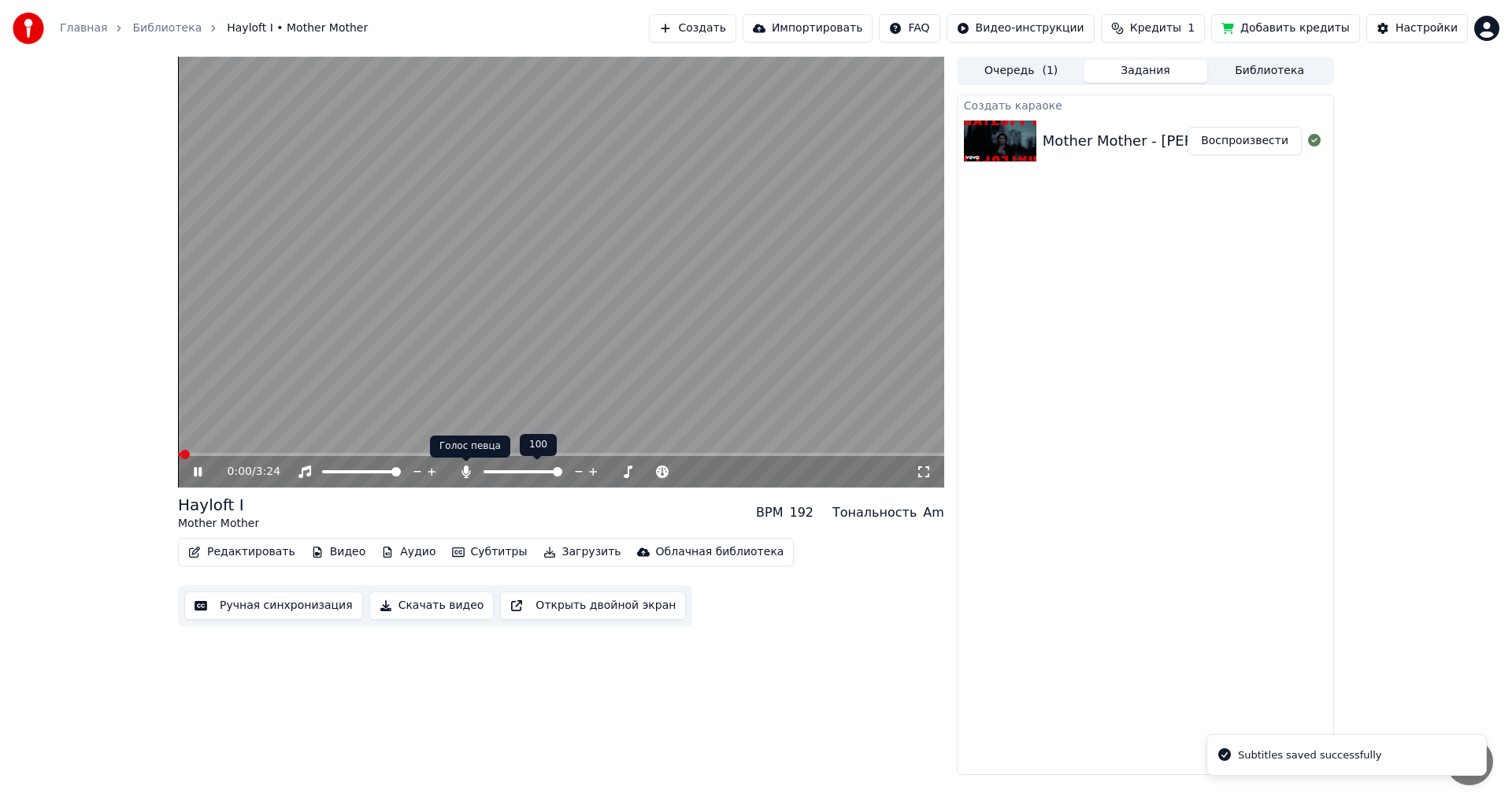
click at [468, 473] on icon at bounding box center [466, 472] width 16 height 13
click at [534, 383] on video at bounding box center [561, 272] width 767 height 431
click at [546, 557] on button "Загрузить" at bounding box center [582, 552] width 90 height 22
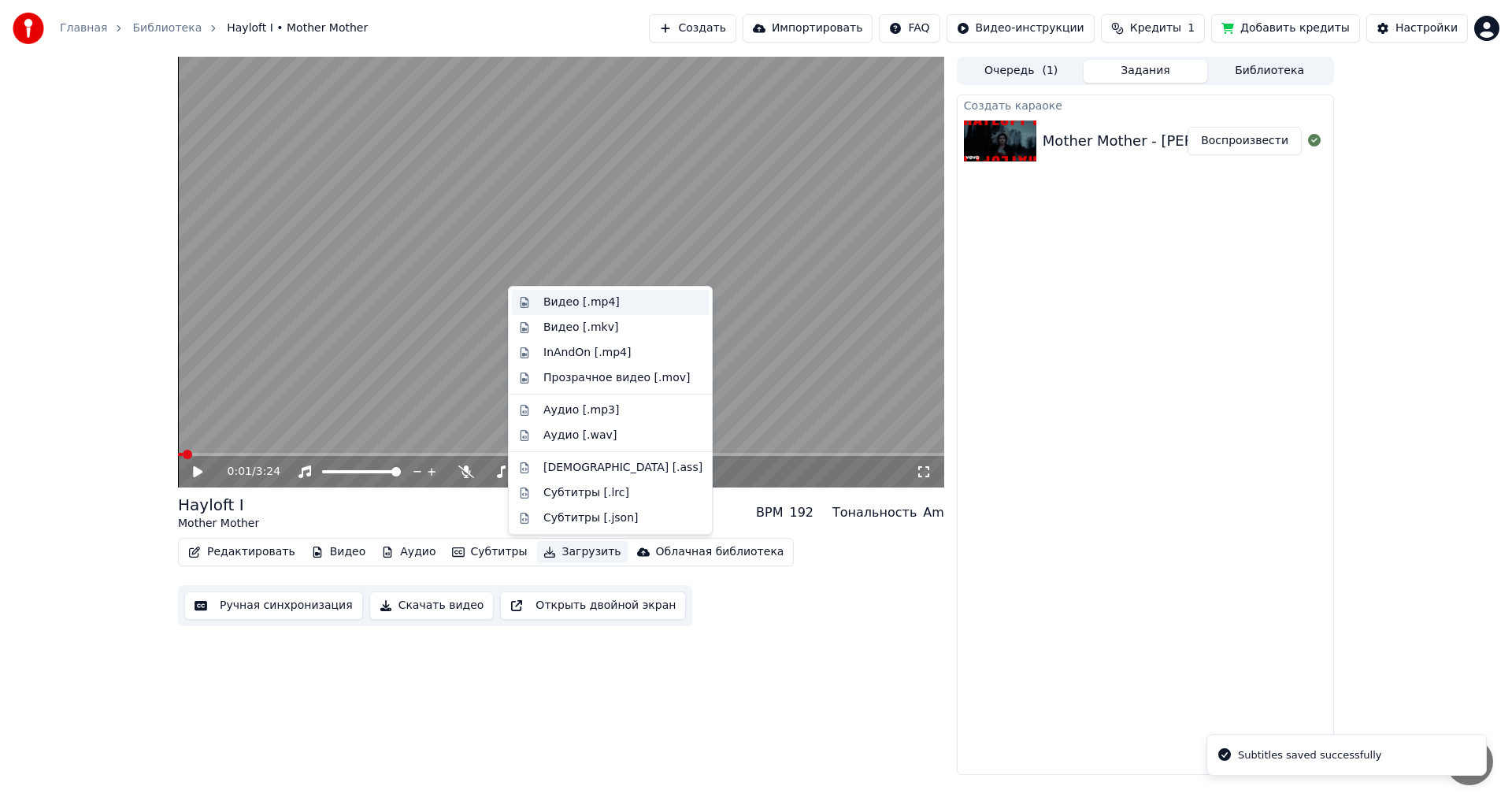
click at [565, 301] on div "Видео [.mp4]" at bounding box center [582, 301] width 77 height 16
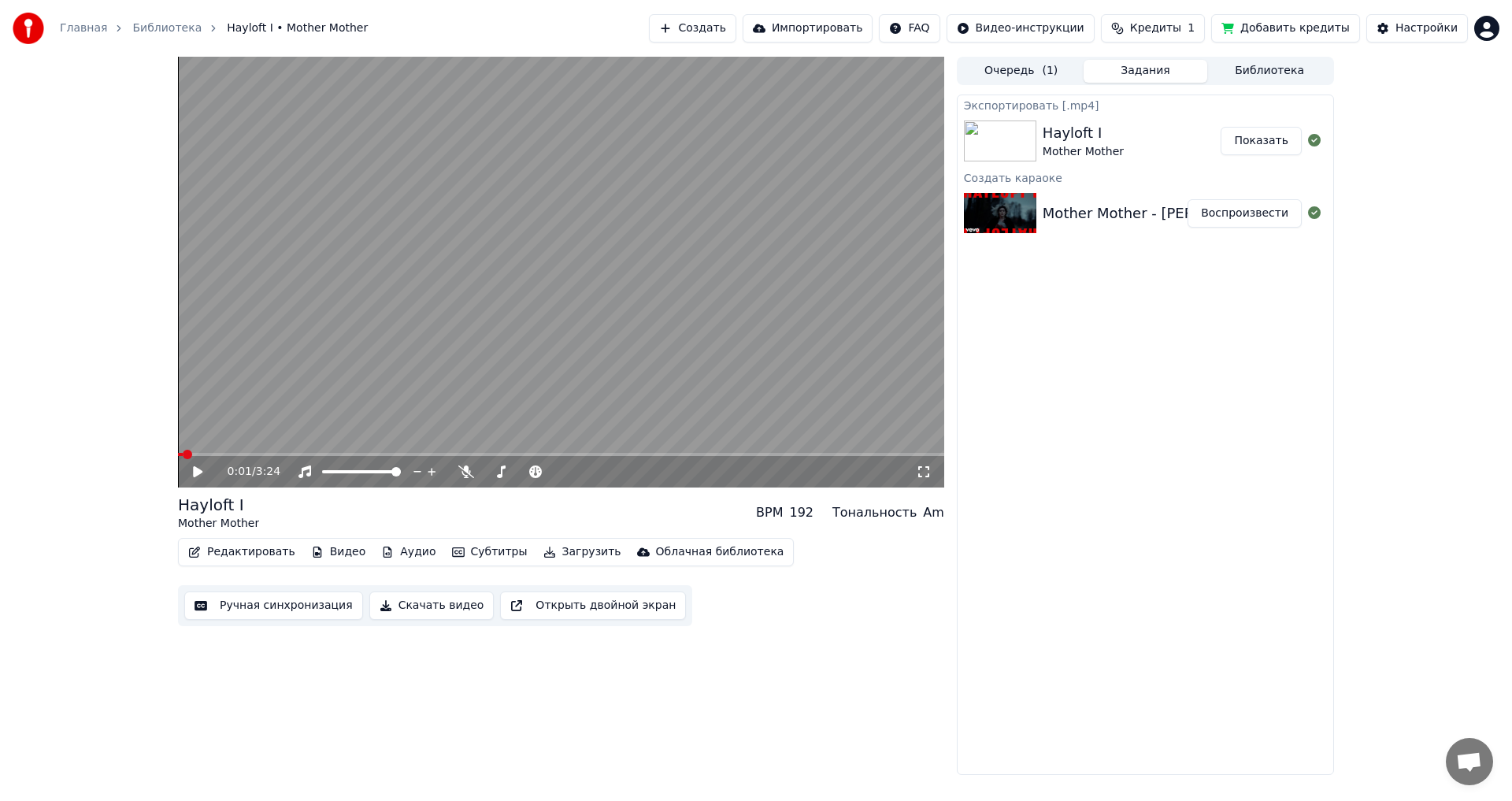
click at [1260, 140] on button "Показать" at bounding box center [1261, 141] width 81 height 28
